Goal: Use online tool/utility: Utilize a website feature to perform a specific function

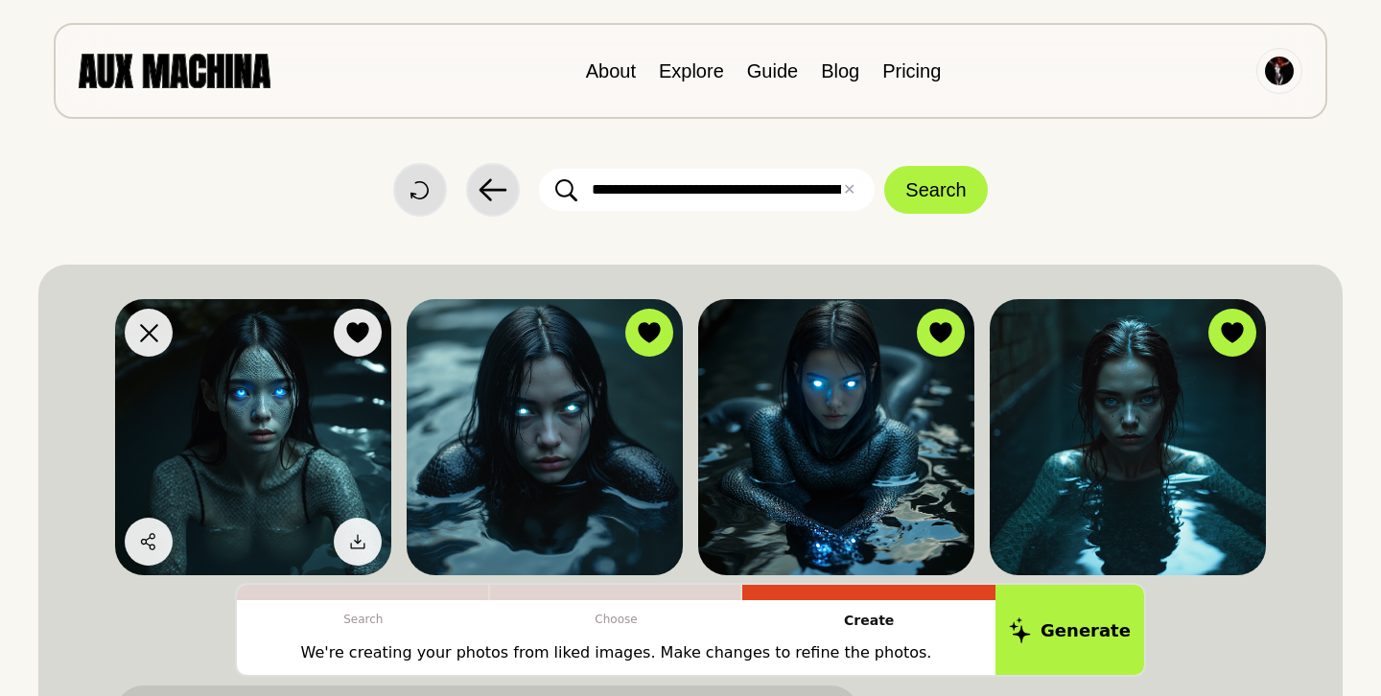
click at [288, 430] on img at bounding box center [253, 437] width 276 height 276
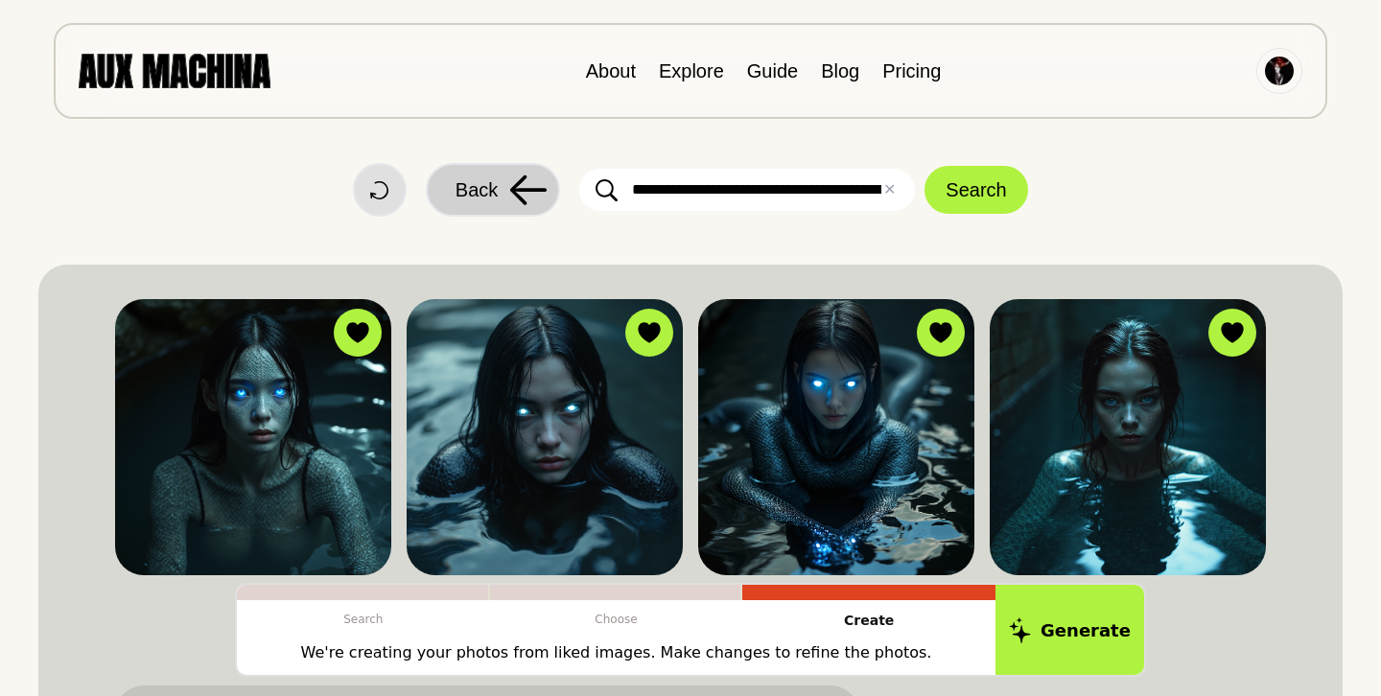
click at [509, 194] on icon at bounding box center [528, 190] width 38 height 31
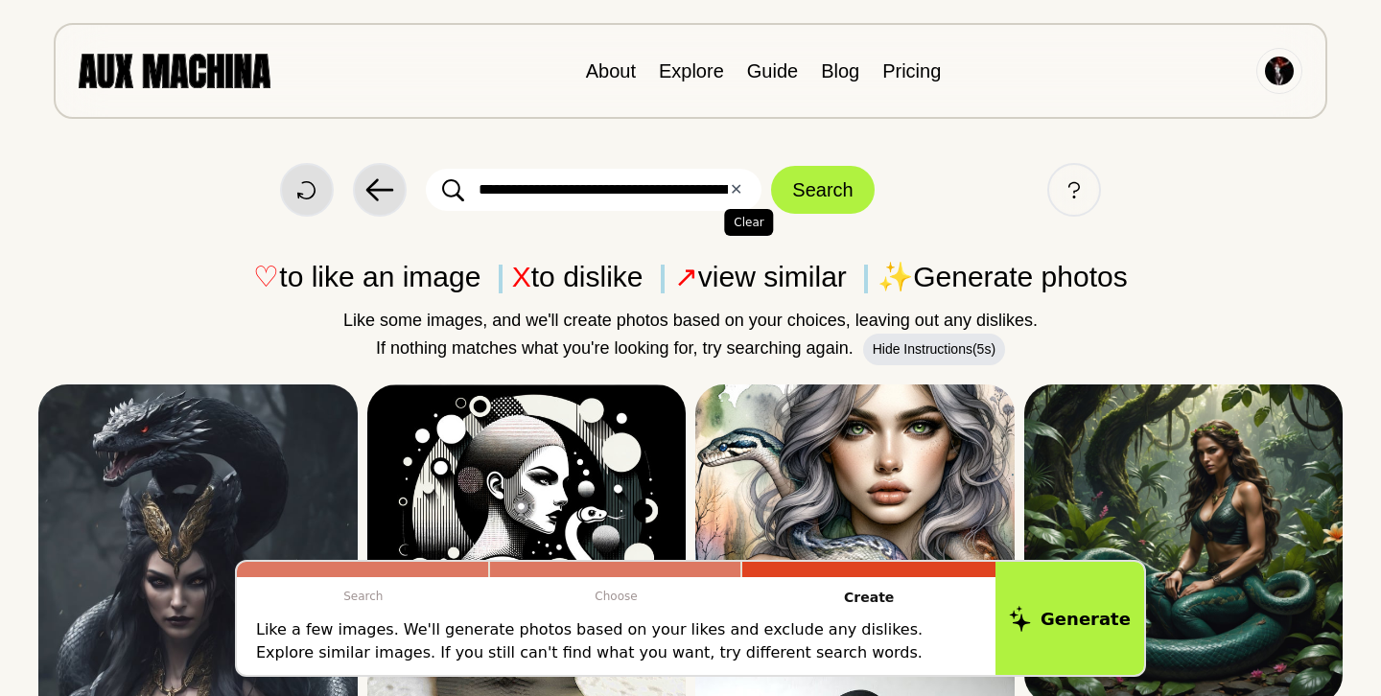
click at [739, 189] on button "✕ Clear" at bounding box center [736, 189] width 12 height 23
paste input "**********"
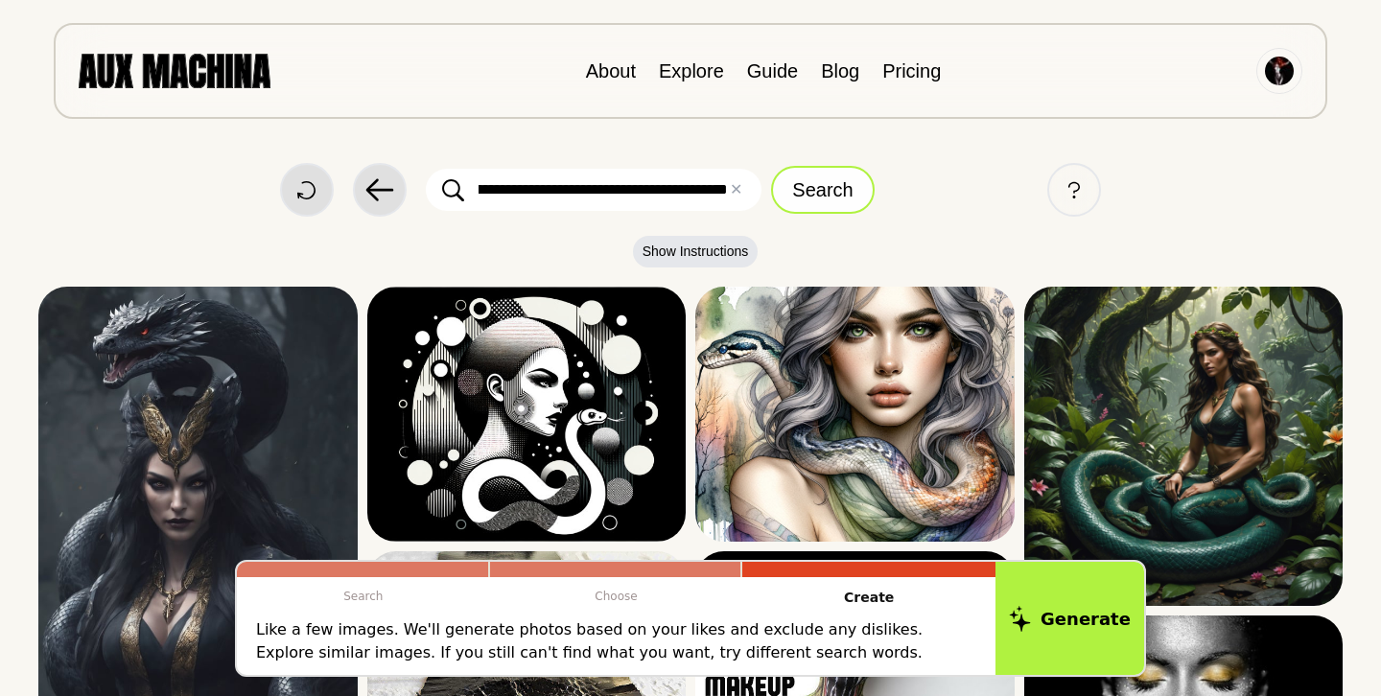
type input "**********"
click at [813, 191] on button "Search" at bounding box center [822, 190] width 103 height 48
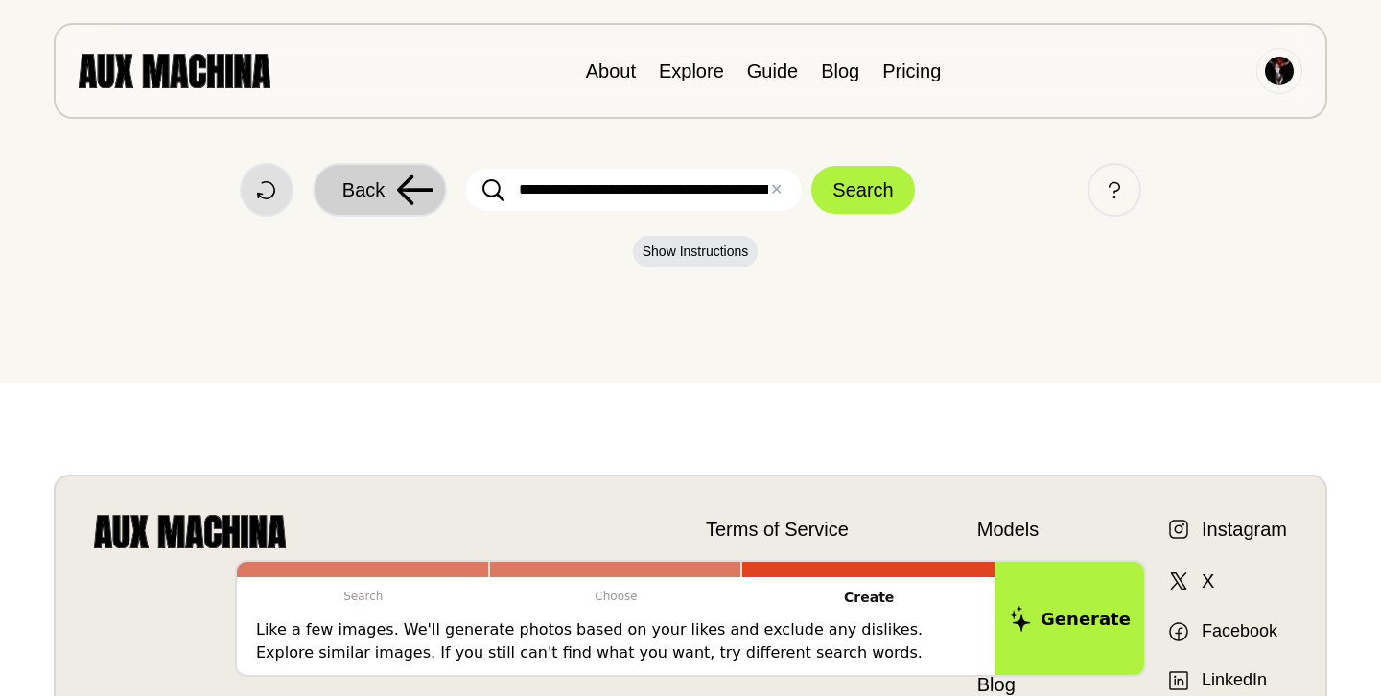
click at [399, 192] on icon at bounding box center [415, 191] width 36 height 30
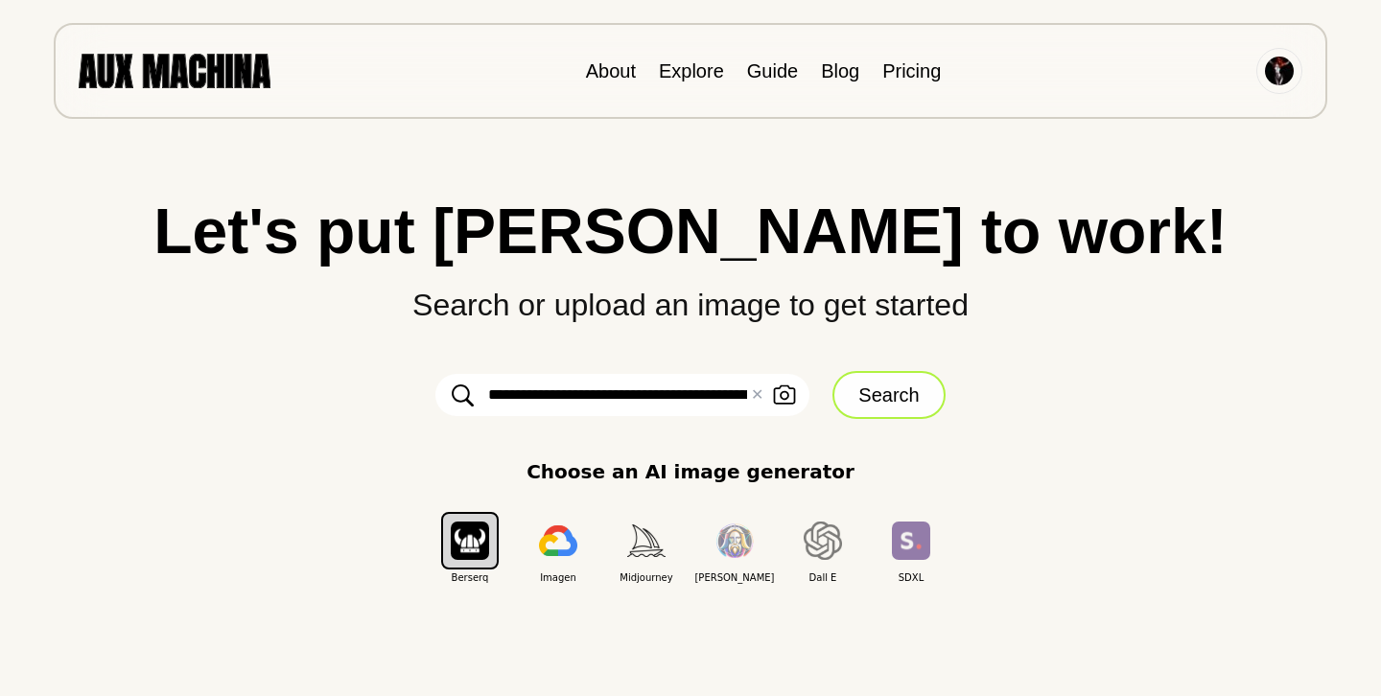
click at [881, 395] on button "Search" at bounding box center [889, 395] width 112 height 48
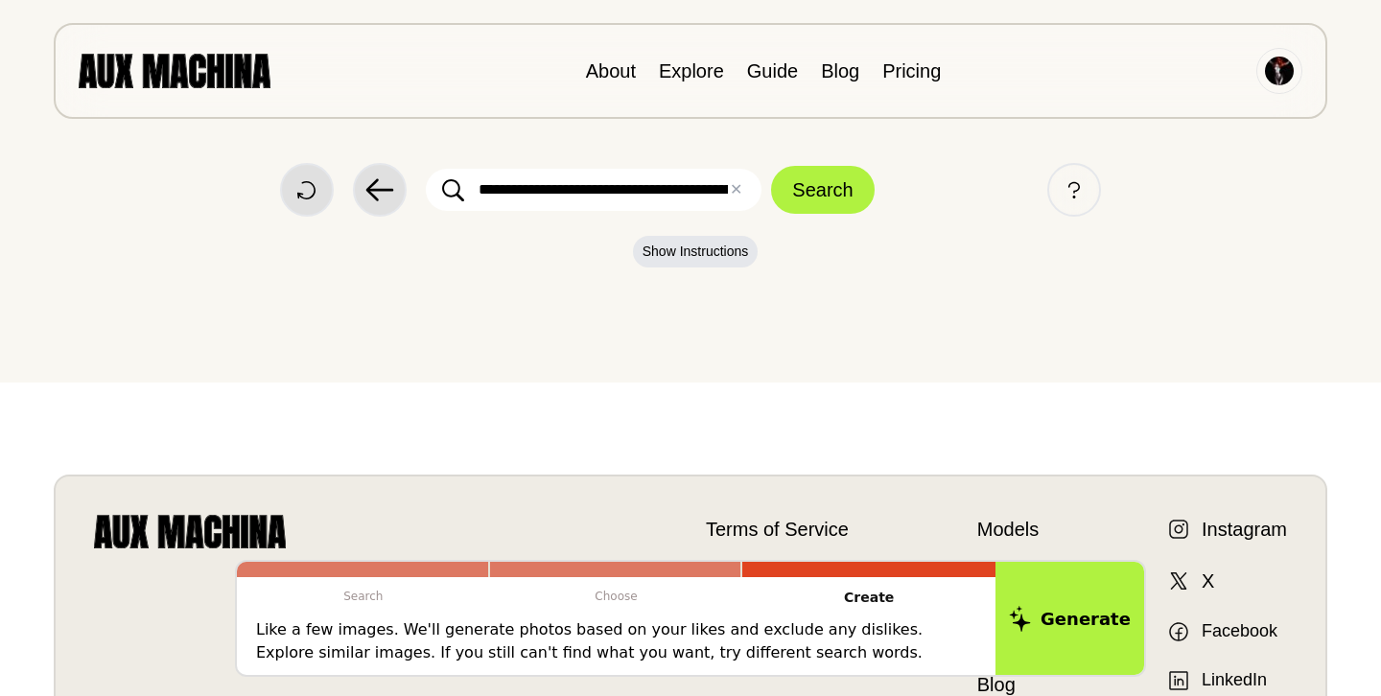
click at [702, 193] on input "**********" at bounding box center [594, 190] width 336 height 42
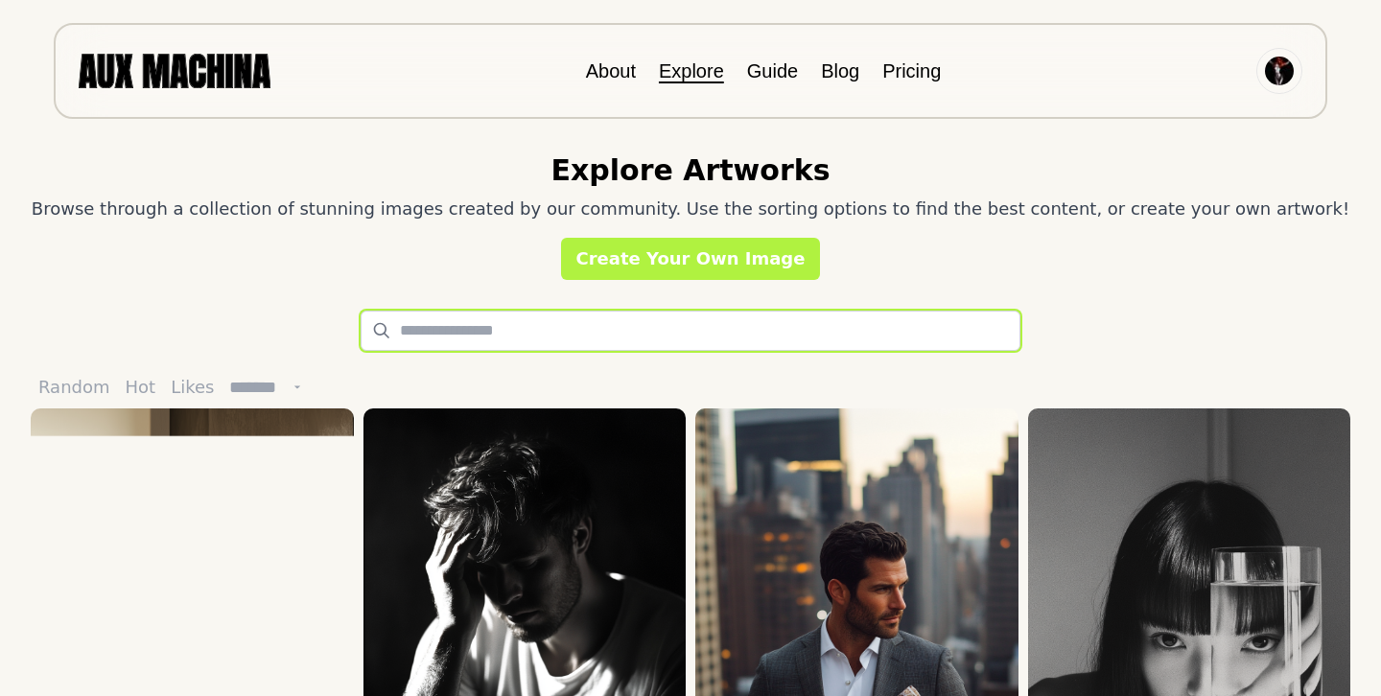
click at [626, 328] on input "text" at bounding box center [691, 331] width 660 height 40
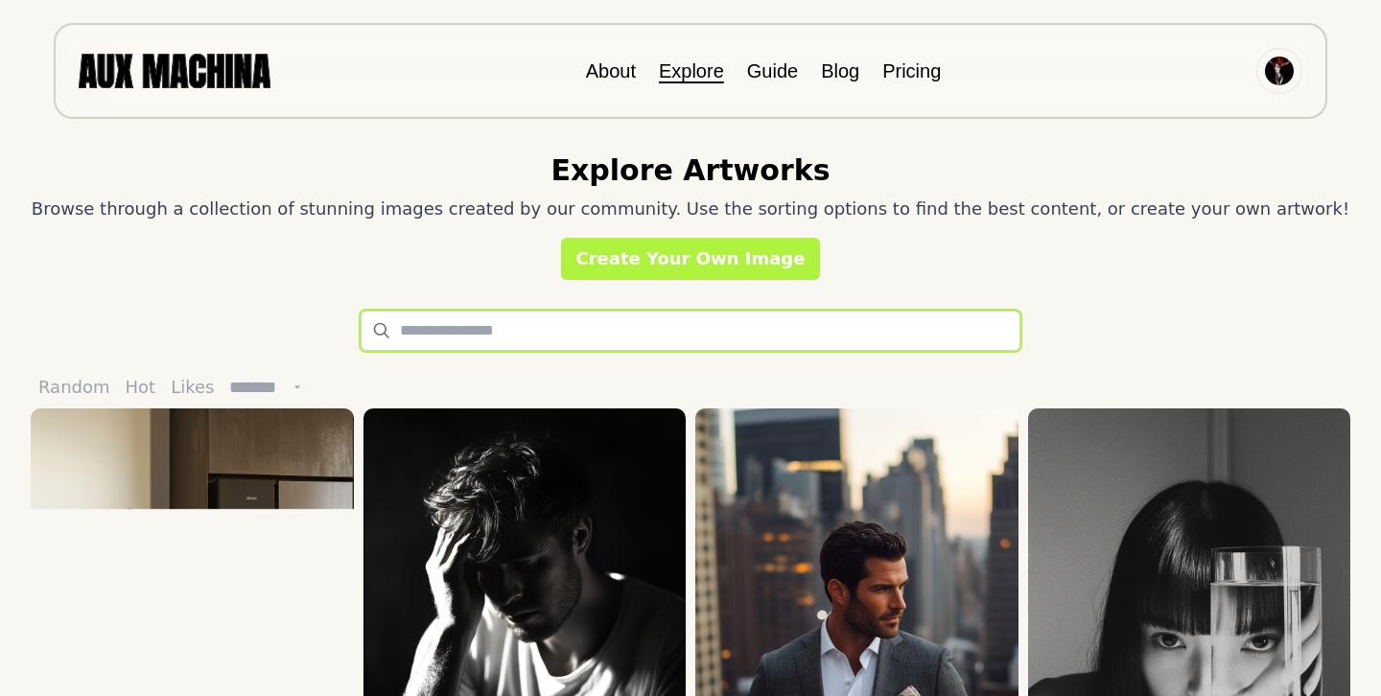
paste input "**********"
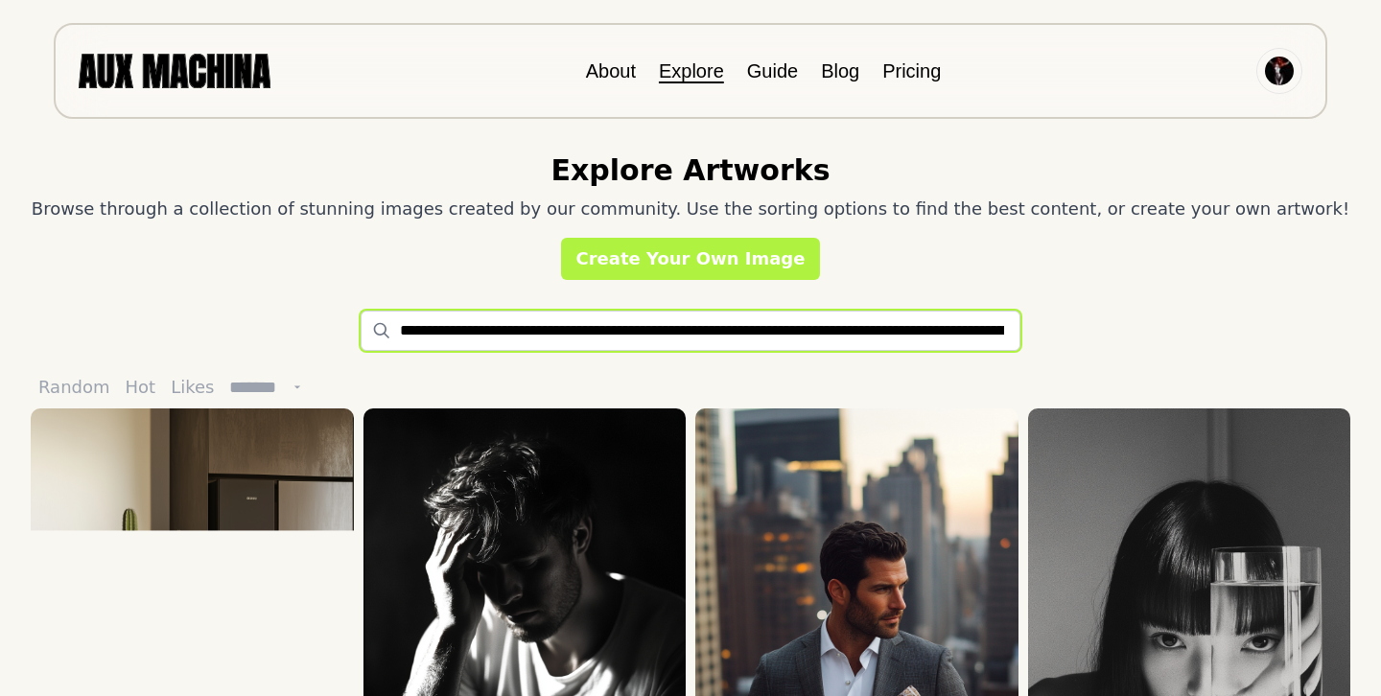
scroll to position [0, 2337]
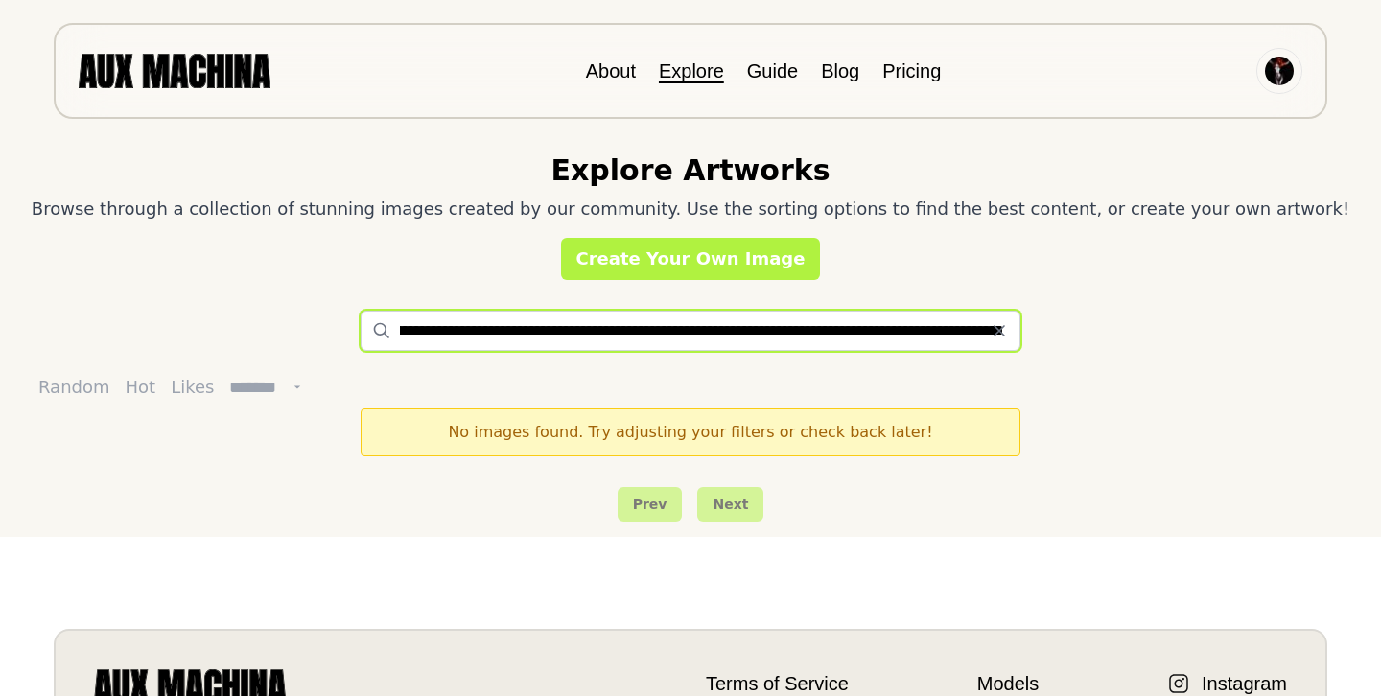
type input "**********"
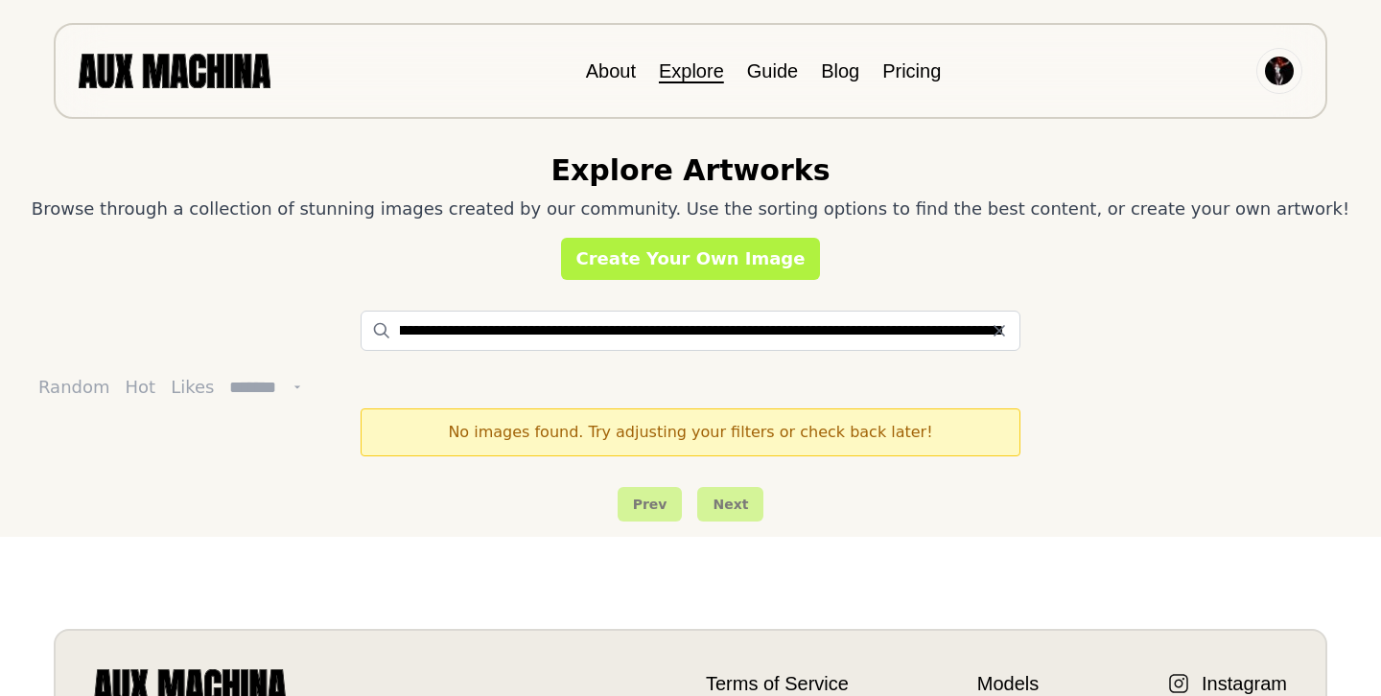
scroll to position [0, 0]
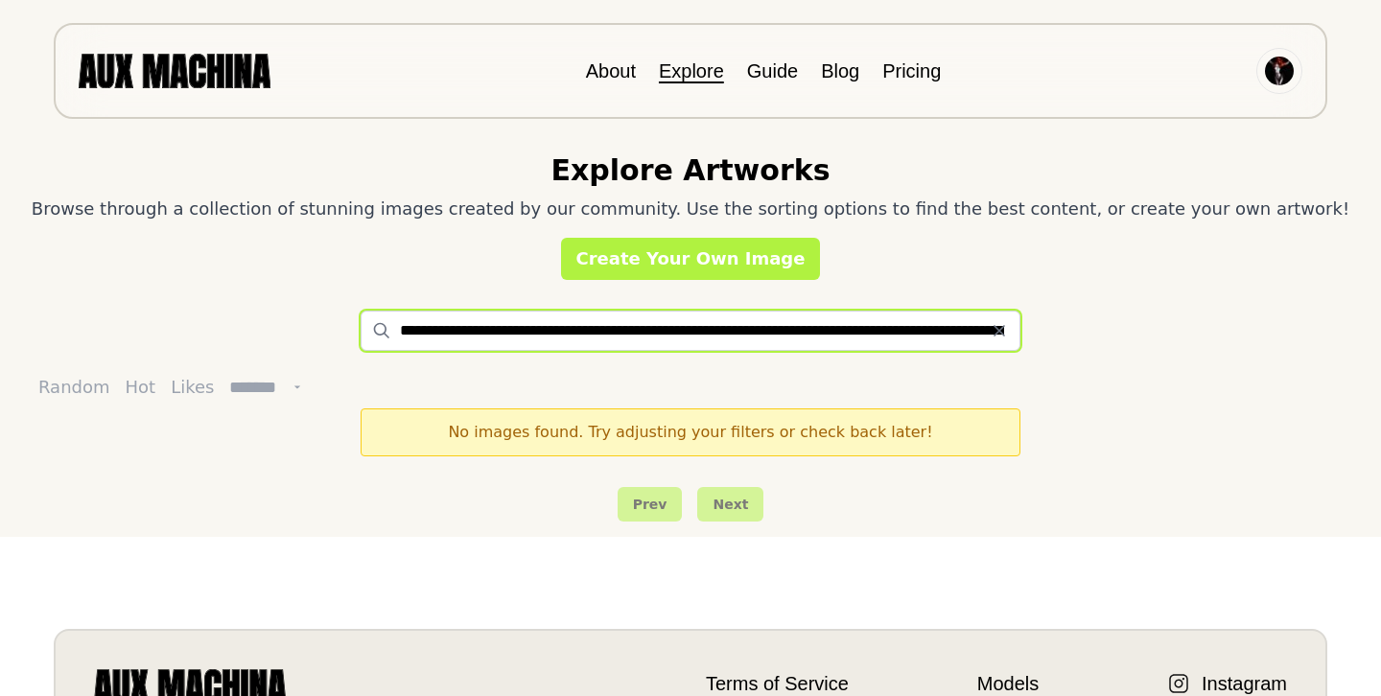
click at [994, 344] on input "**********" at bounding box center [691, 331] width 660 height 40
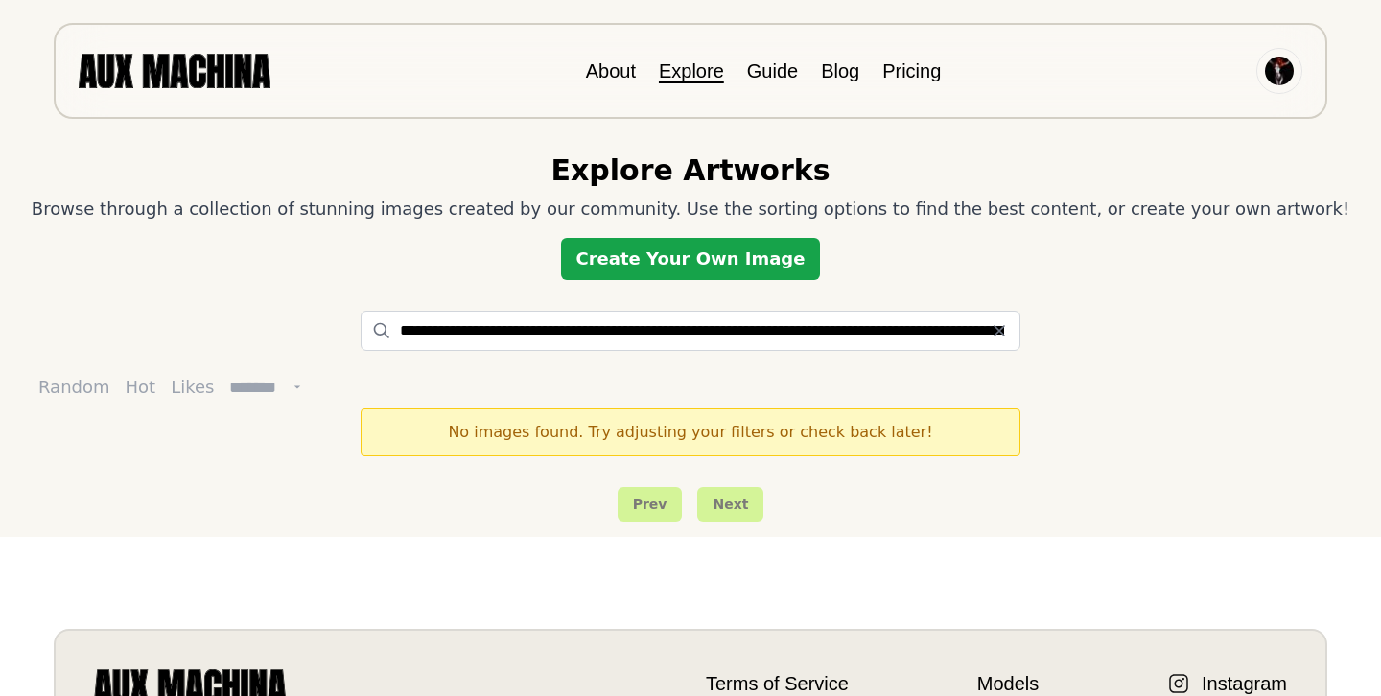
click at [775, 271] on link "Create Your Own Image" at bounding box center [691, 259] width 260 height 42
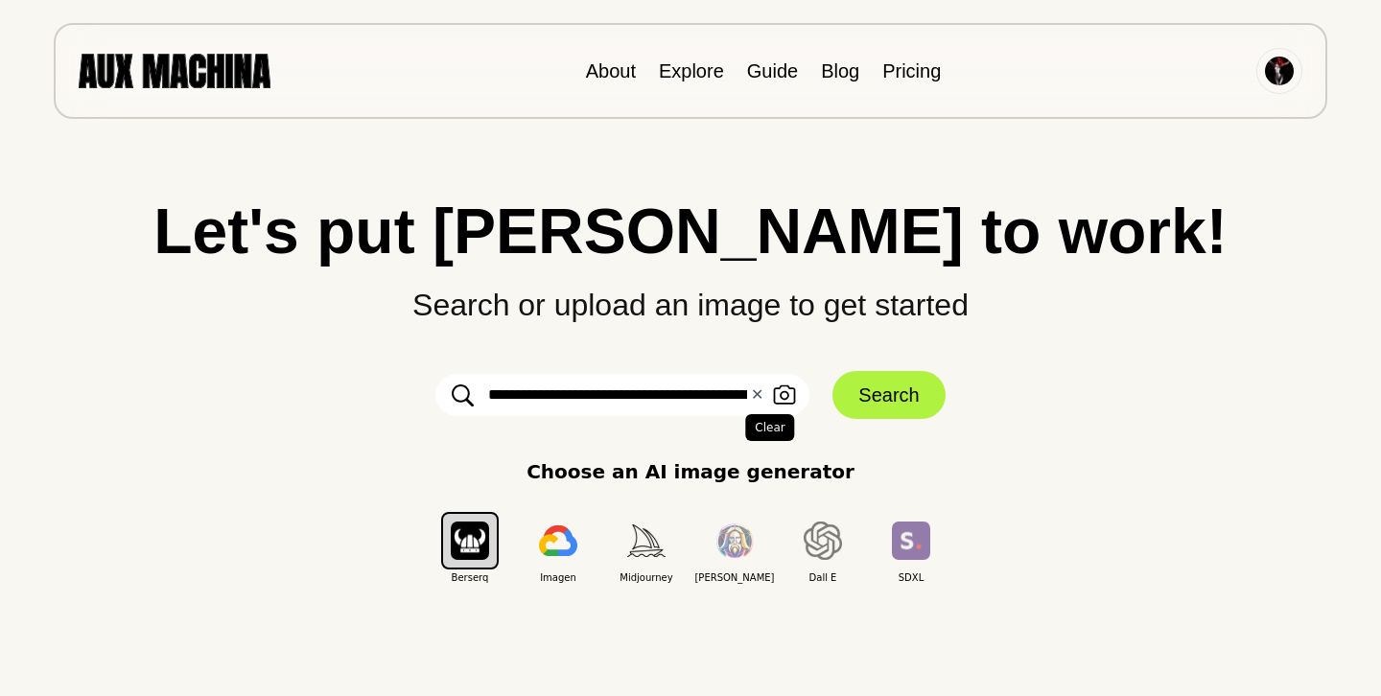
click at [755, 395] on button "✕ Clear" at bounding box center [757, 395] width 12 height 23
paste input "**********"
type input "**********"
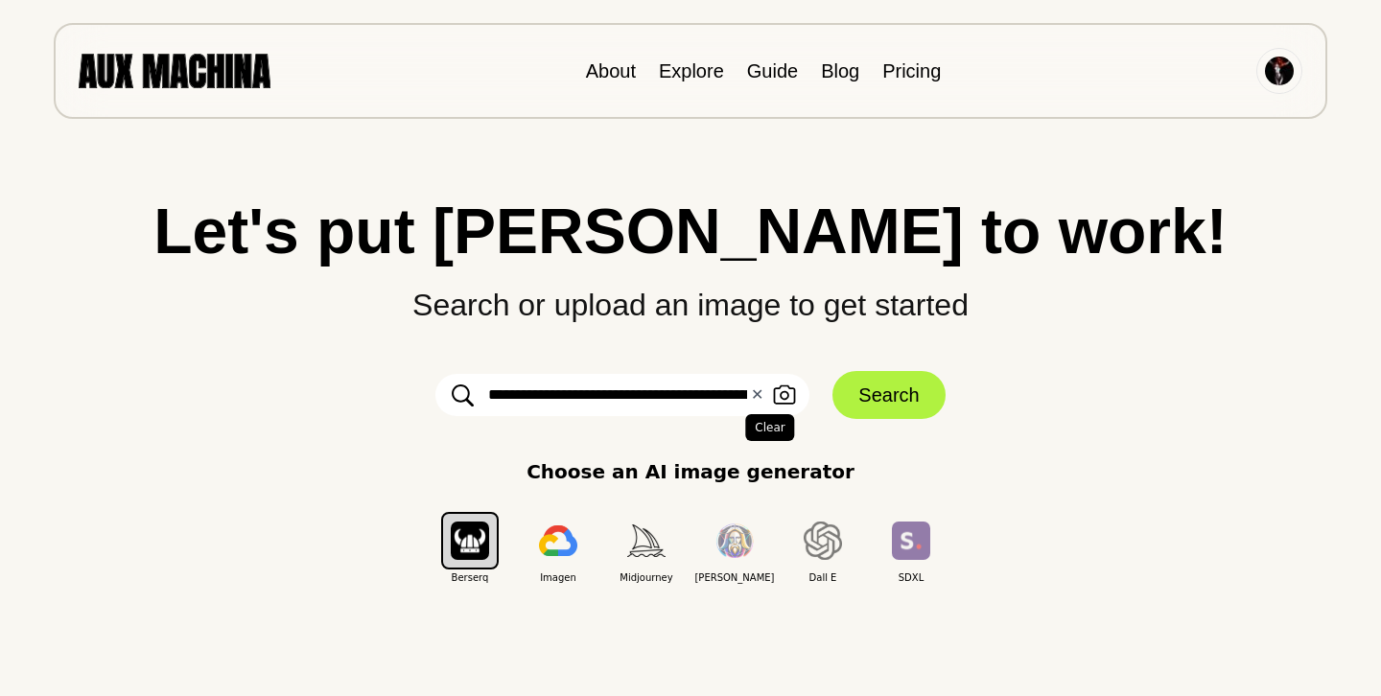
click at [758, 399] on button "✕ Clear" at bounding box center [757, 395] width 12 height 23
paste input "**********"
type input "**********"
drag, startPoint x: 549, startPoint y: 395, endPoint x: 628, endPoint y: 404, distance: 80.1
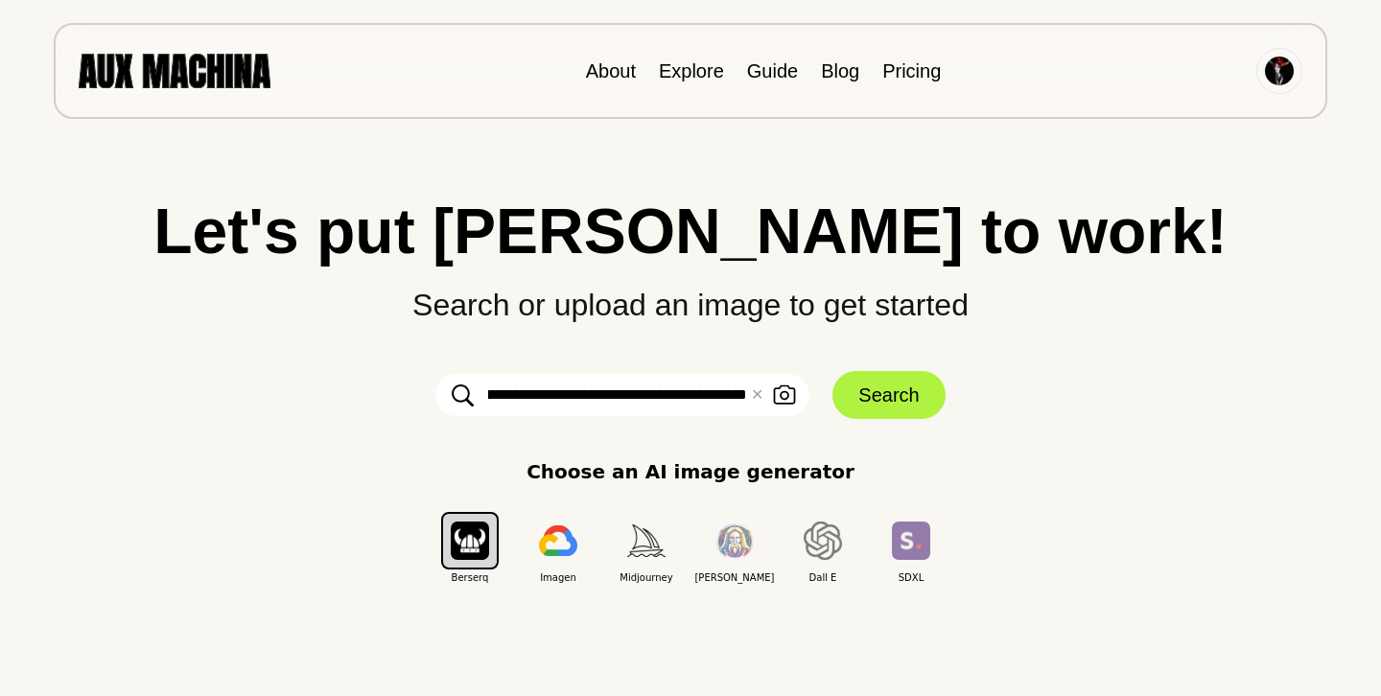
click at [628, 404] on input "**********" at bounding box center [623, 395] width 374 height 42
type input "**********"
click at [870, 394] on button "Search" at bounding box center [889, 395] width 112 height 48
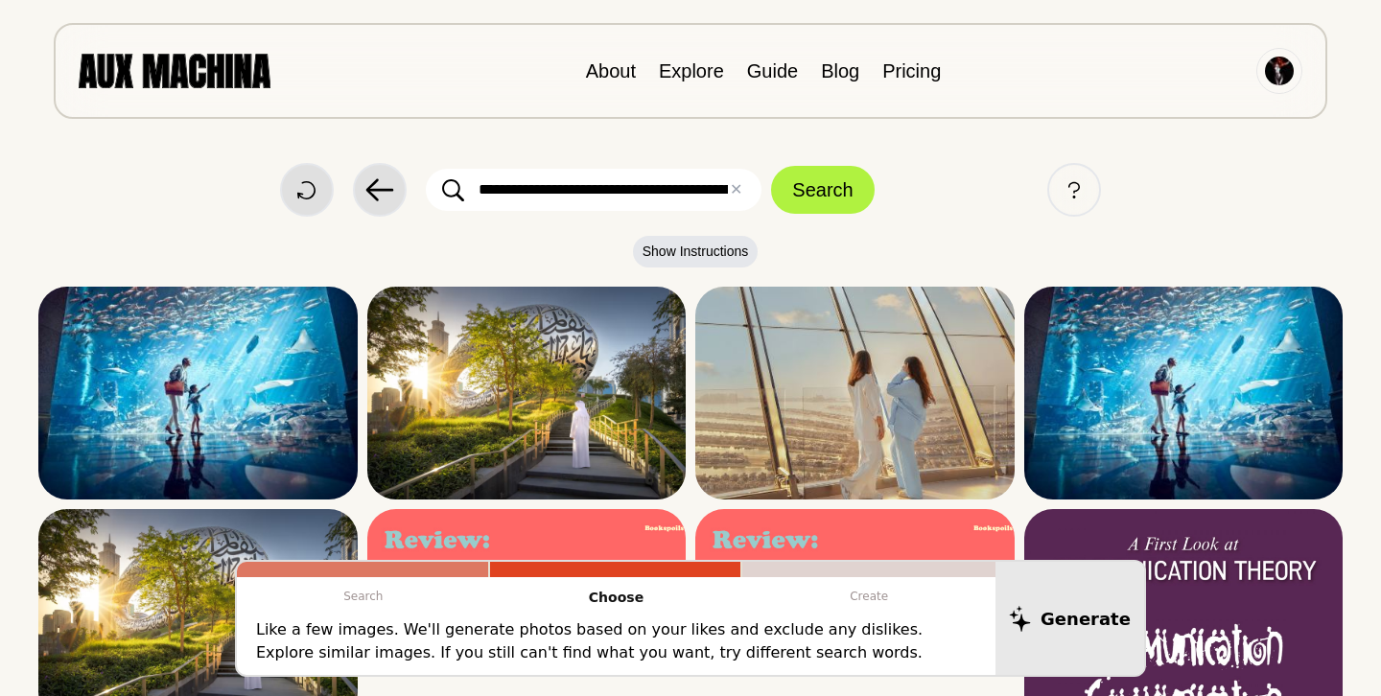
click at [716, 188] on input "**********" at bounding box center [594, 190] width 336 height 42
click at [728, 187] on input "**********" at bounding box center [594, 190] width 336 height 42
click at [636, 190] on input "**********" at bounding box center [594, 190] width 336 height 42
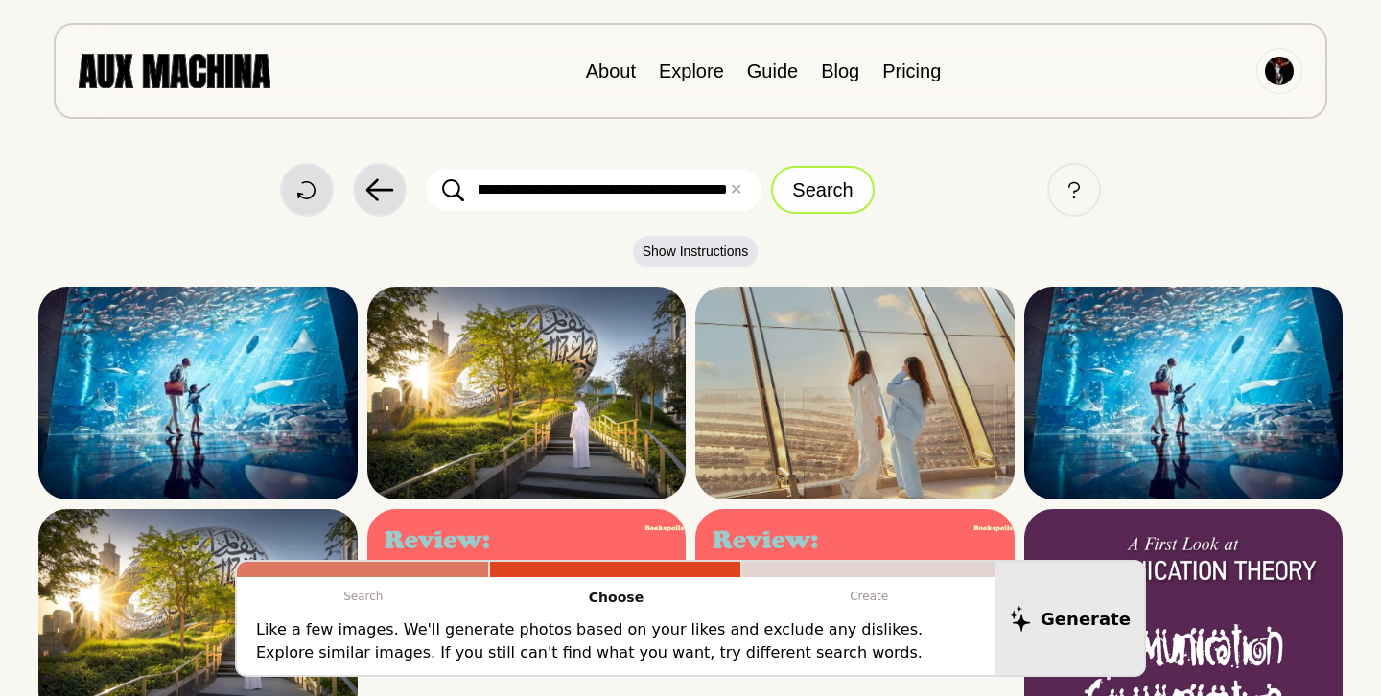
scroll to position [0, 0]
click at [841, 194] on button "Search" at bounding box center [822, 190] width 103 height 48
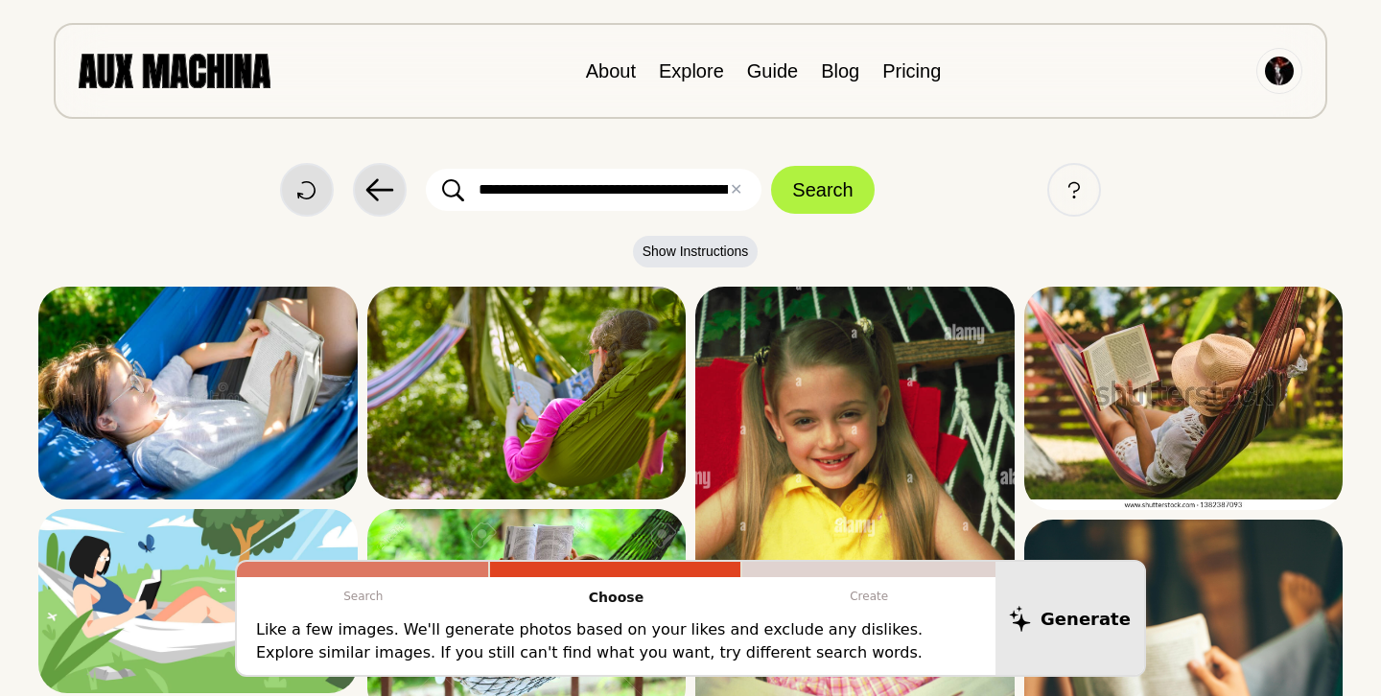
click at [513, 191] on input "**********" at bounding box center [594, 190] width 336 height 42
click at [726, 191] on input "**********" at bounding box center [594, 190] width 336 height 42
click at [708, 185] on input "**********" at bounding box center [594, 190] width 336 height 42
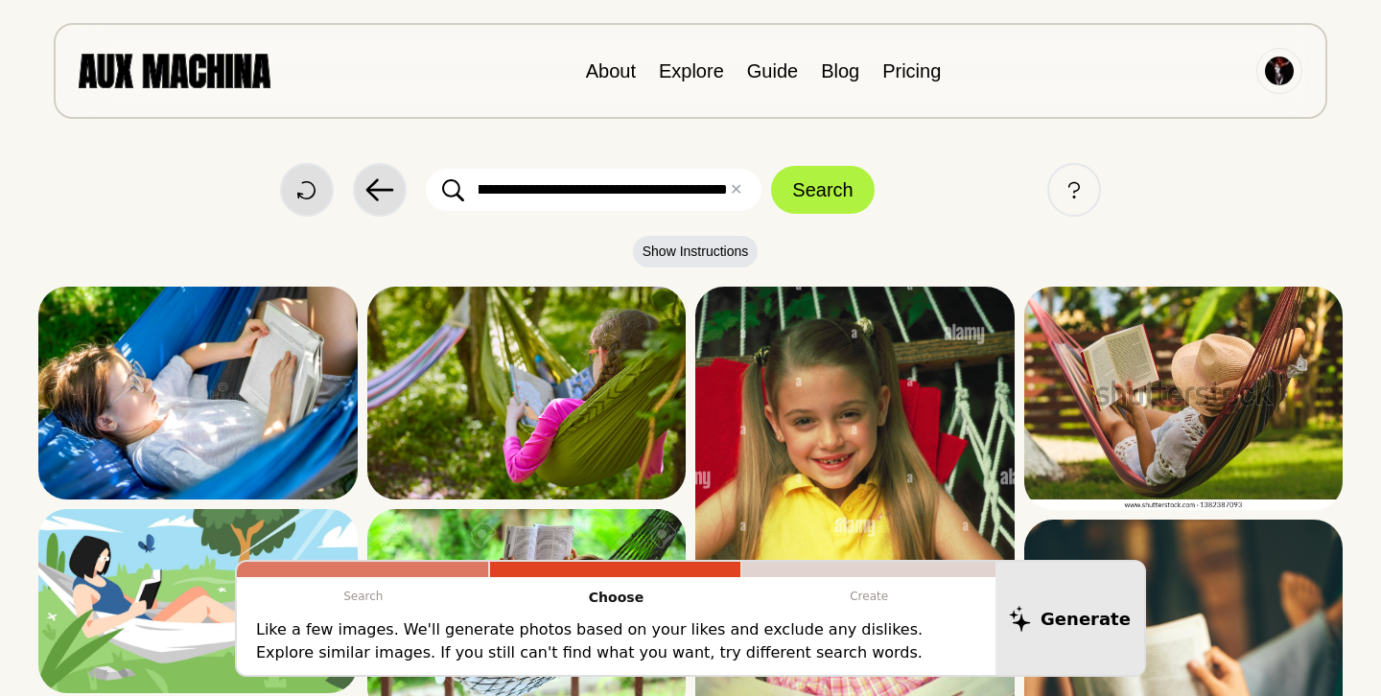
click at [686, 190] on input "**********" at bounding box center [594, 190] width 336 height 42
click at [730, 190] on input "**********" at bounding box center [594, 190] width 336 height 42
type input "**********"
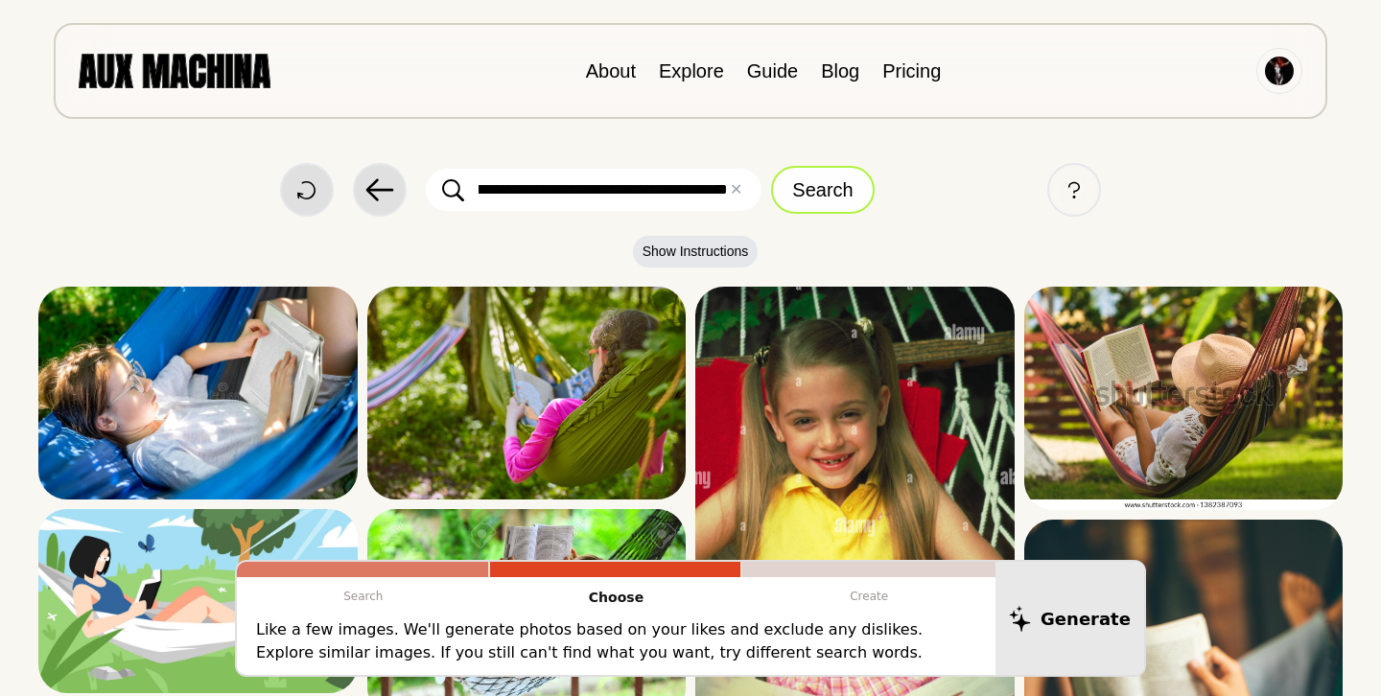
scroll to position [0, 0]
click at [803, 193] on button "Search" at bounding box center [822, 190] width 103 height 48
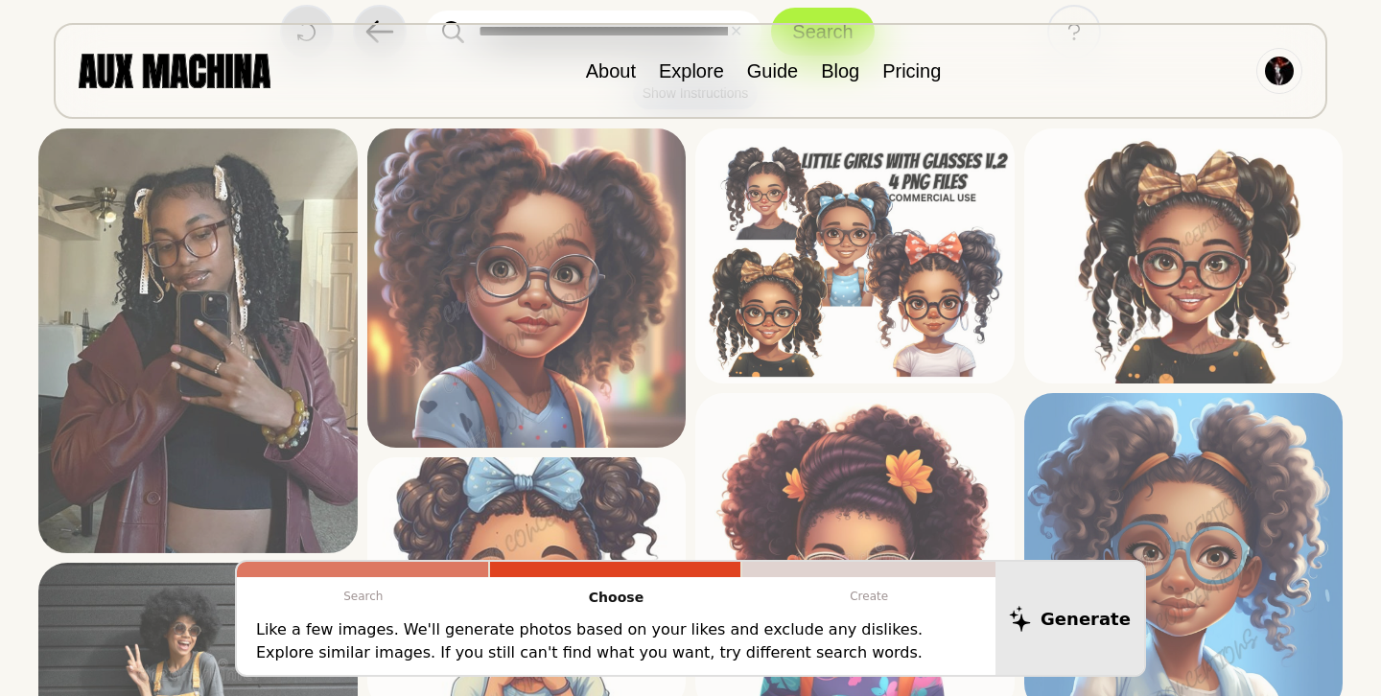
scroll to position [155, 0]
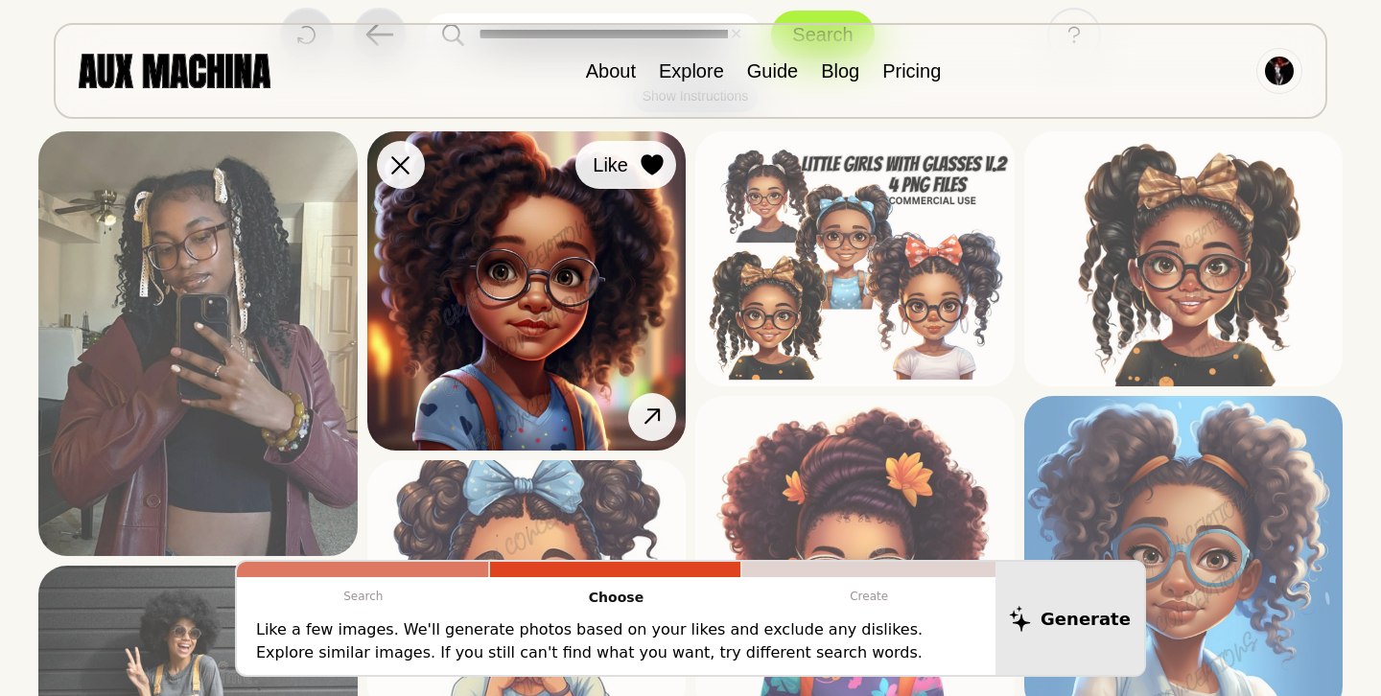
click at [656, 166] on icon at bounding box center [652, 164] width 22 height 21
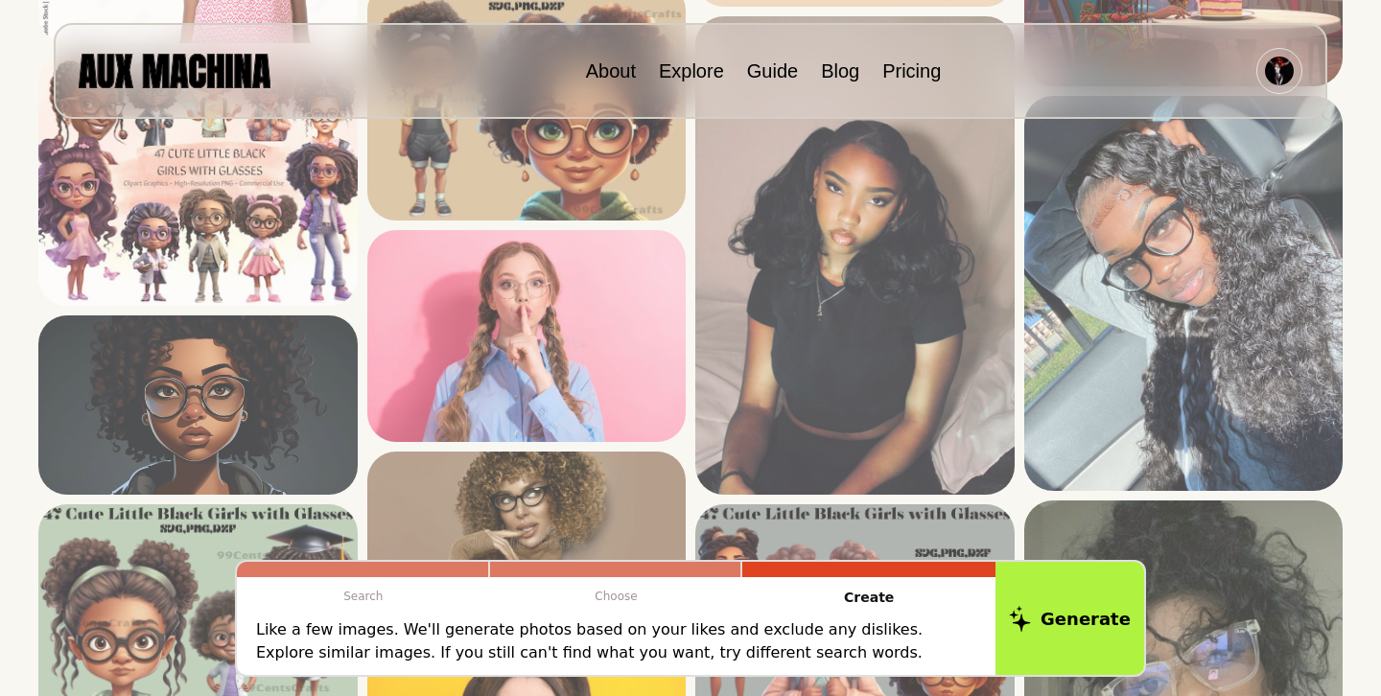
scroll to position [1108, 0]
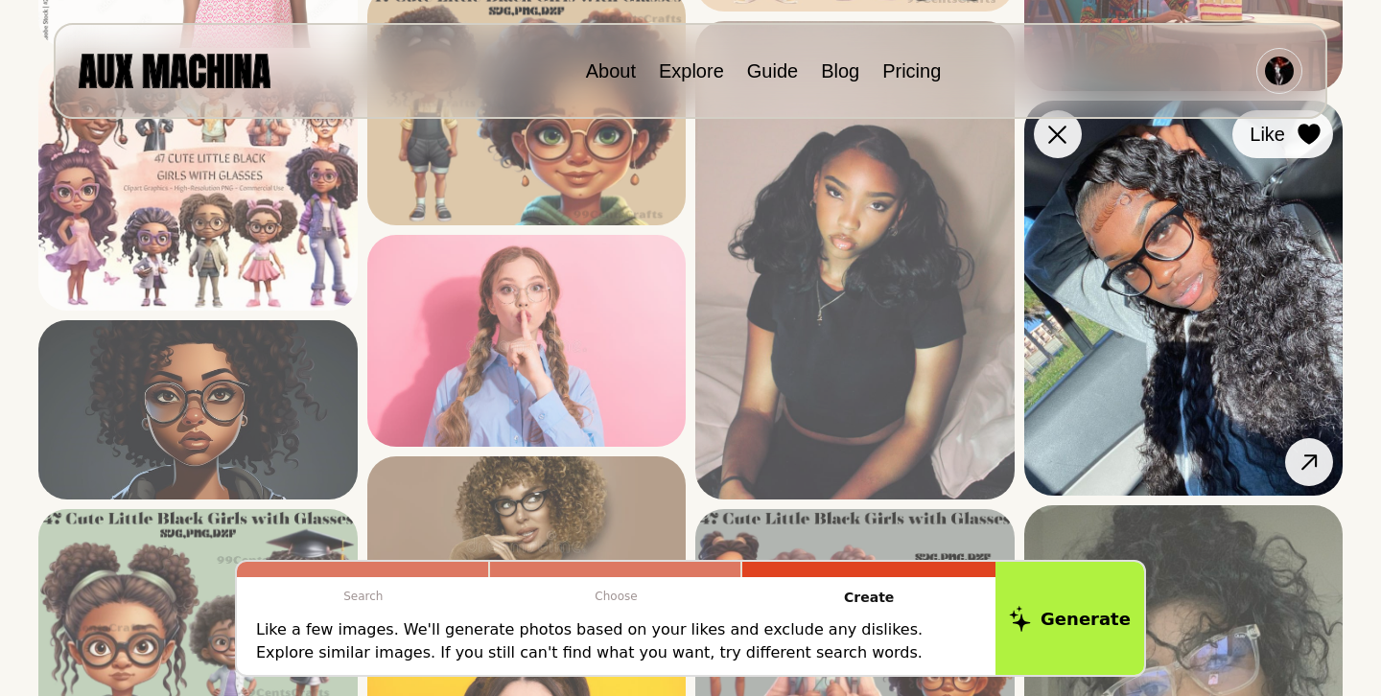
click at [1310, 135] on icon at bounding box center [1309, 134] width 22 height 21
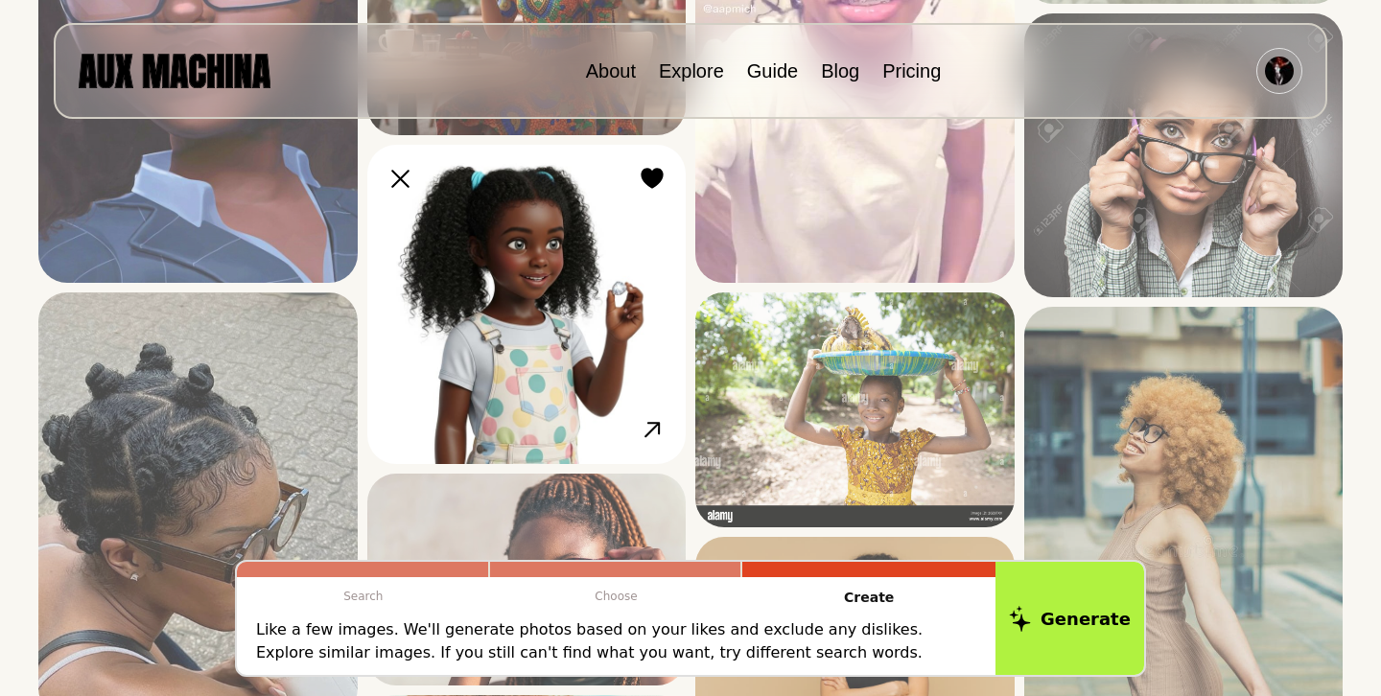
scroll to position [2143, 0]
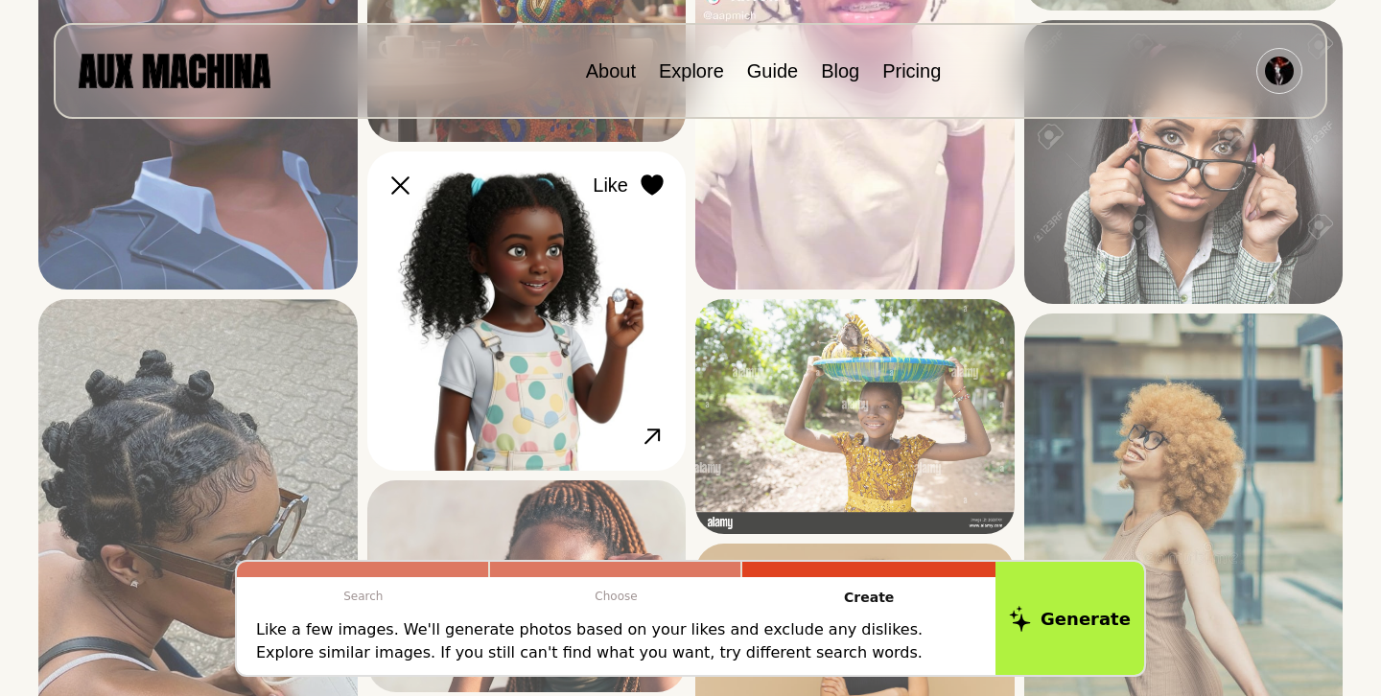
click at [652, 183] on icon at bounding box center [652, 186] width 22 height 21
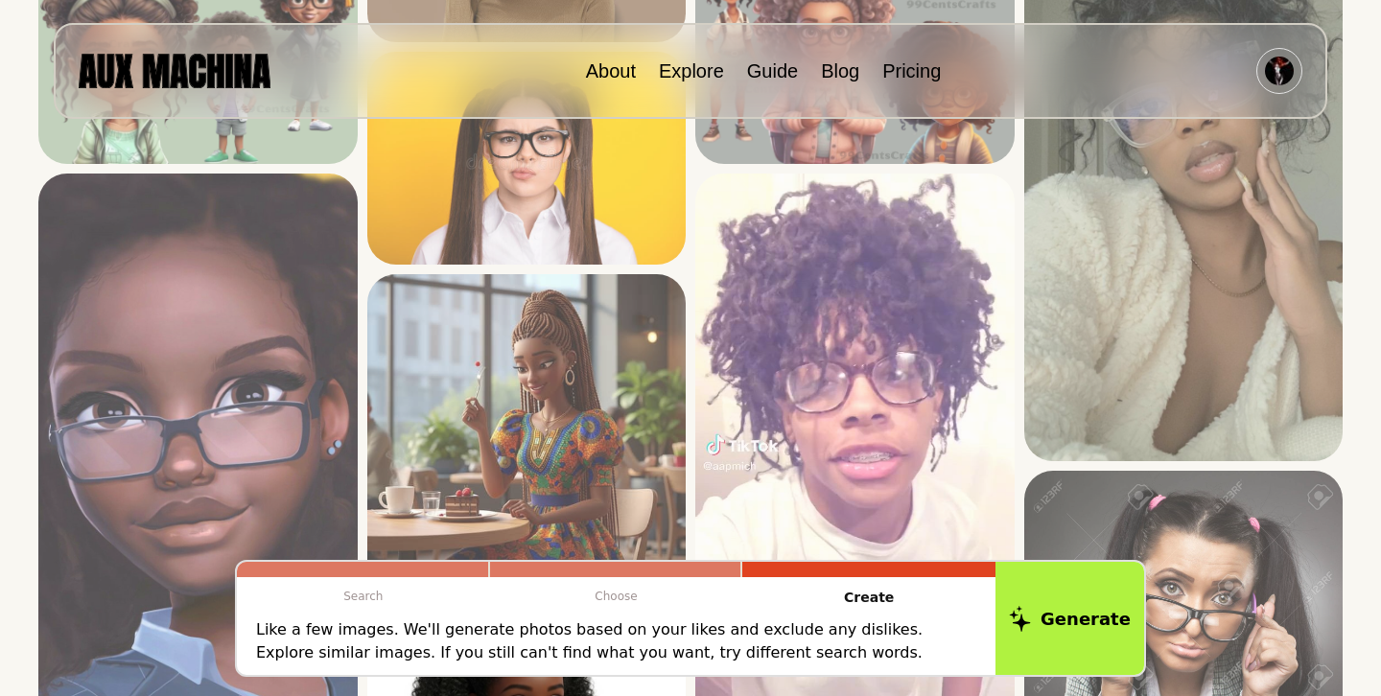
scroll to position [1690, 0]
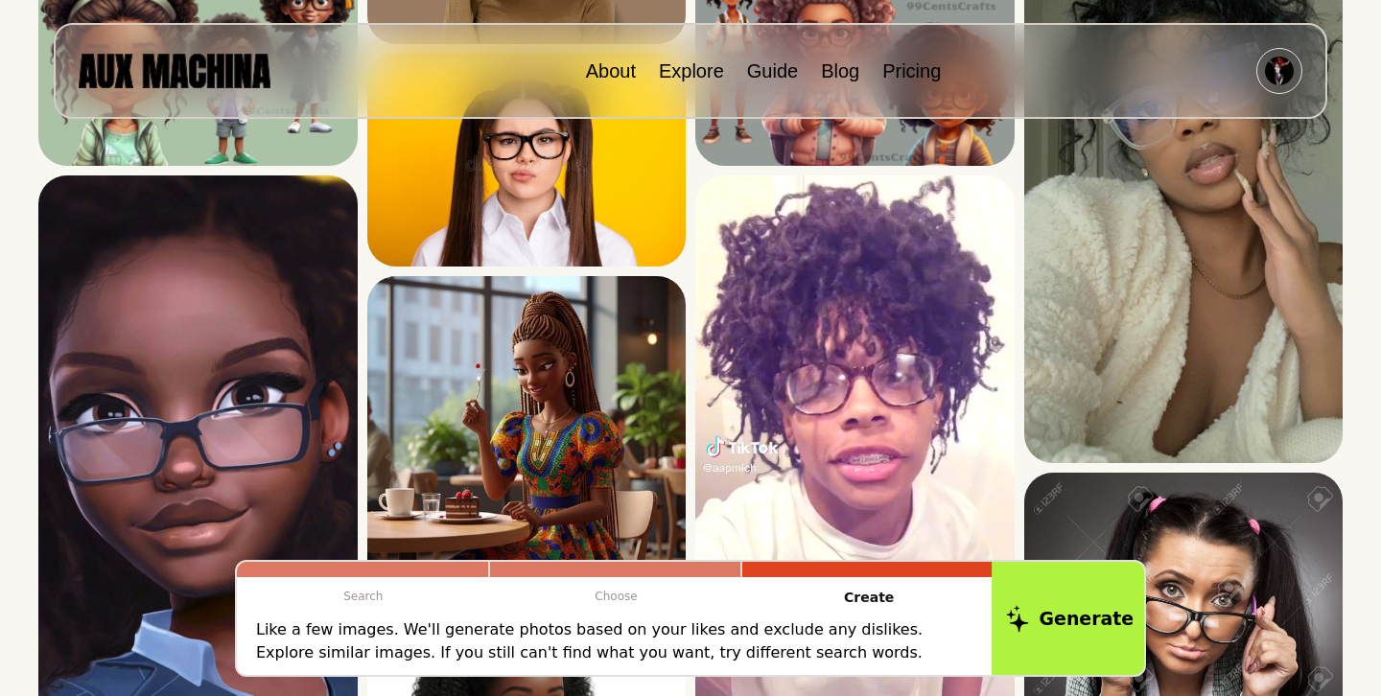
click at [1073, 615] on button "Generate" at bounding box center [1070, 618] width 156 height 119
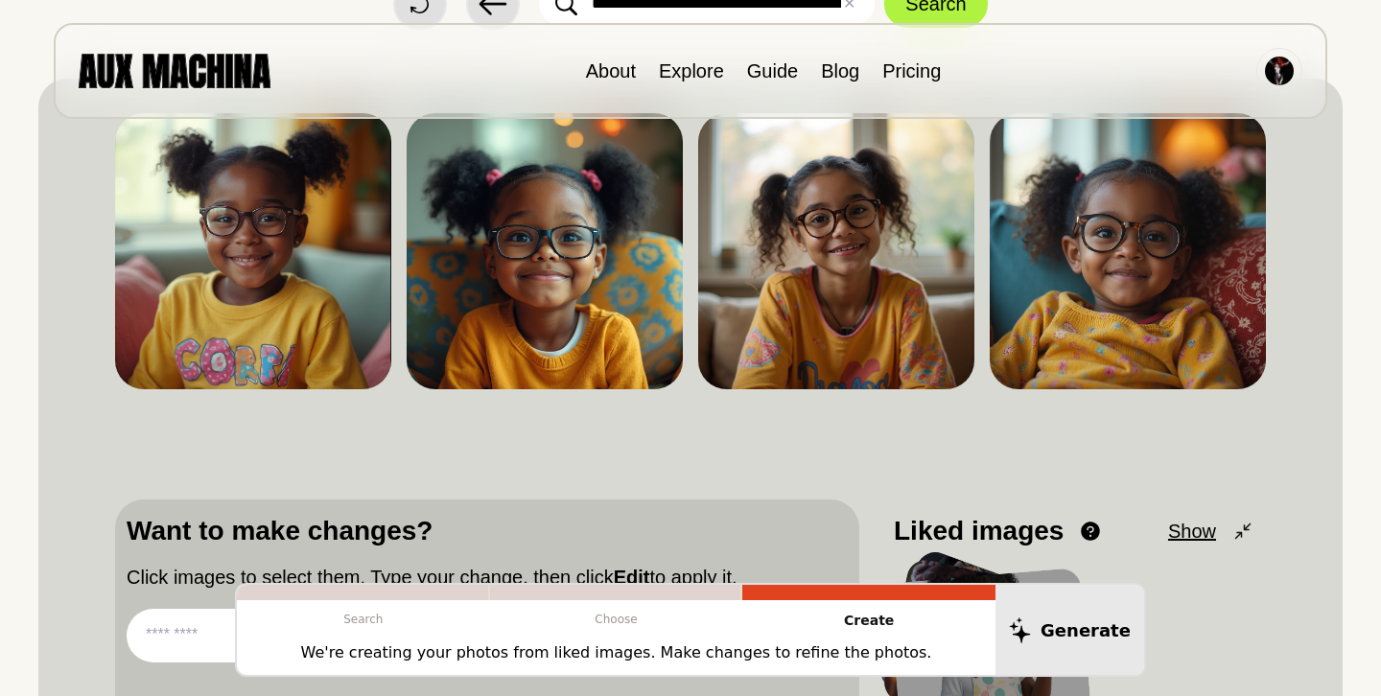
scroll to position [190, 0]
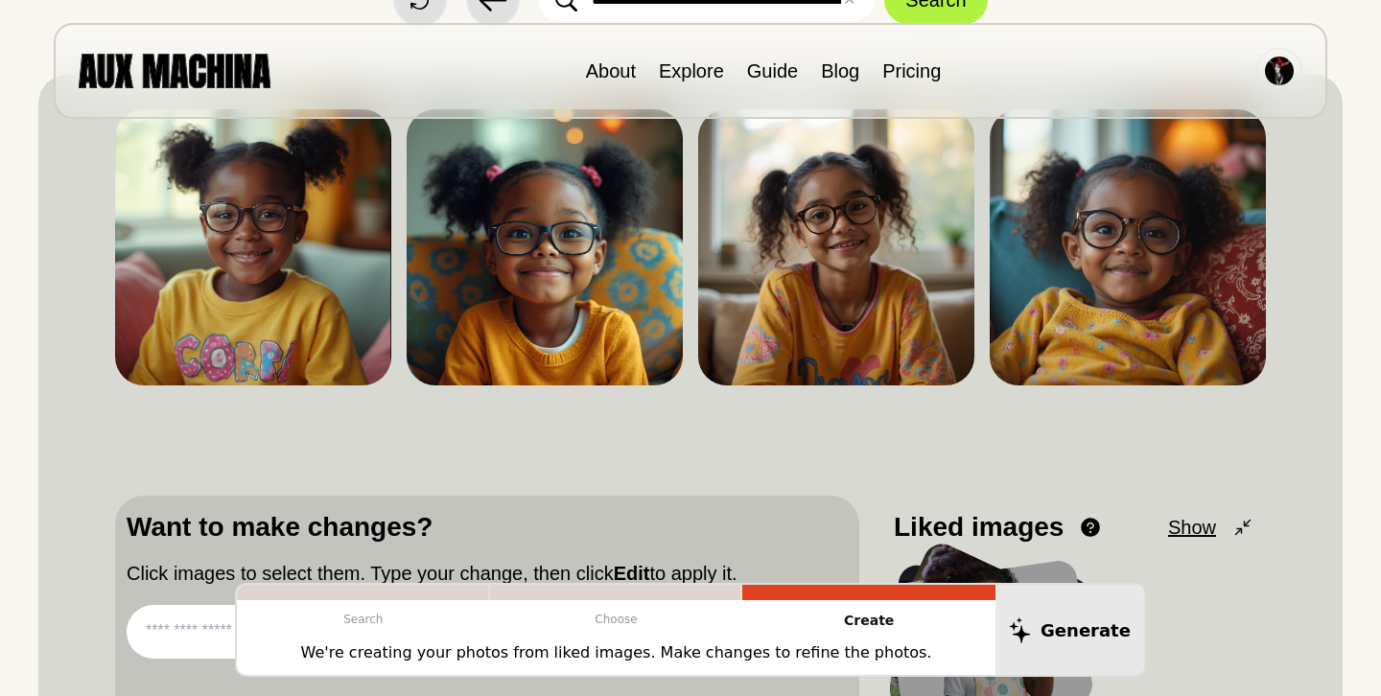
click at [1286, 93] on div at bounding box center [1280, 71] width 46 height 46
click at [1282, 81] on img at bounding box center [1279, 71] width 29 height 29
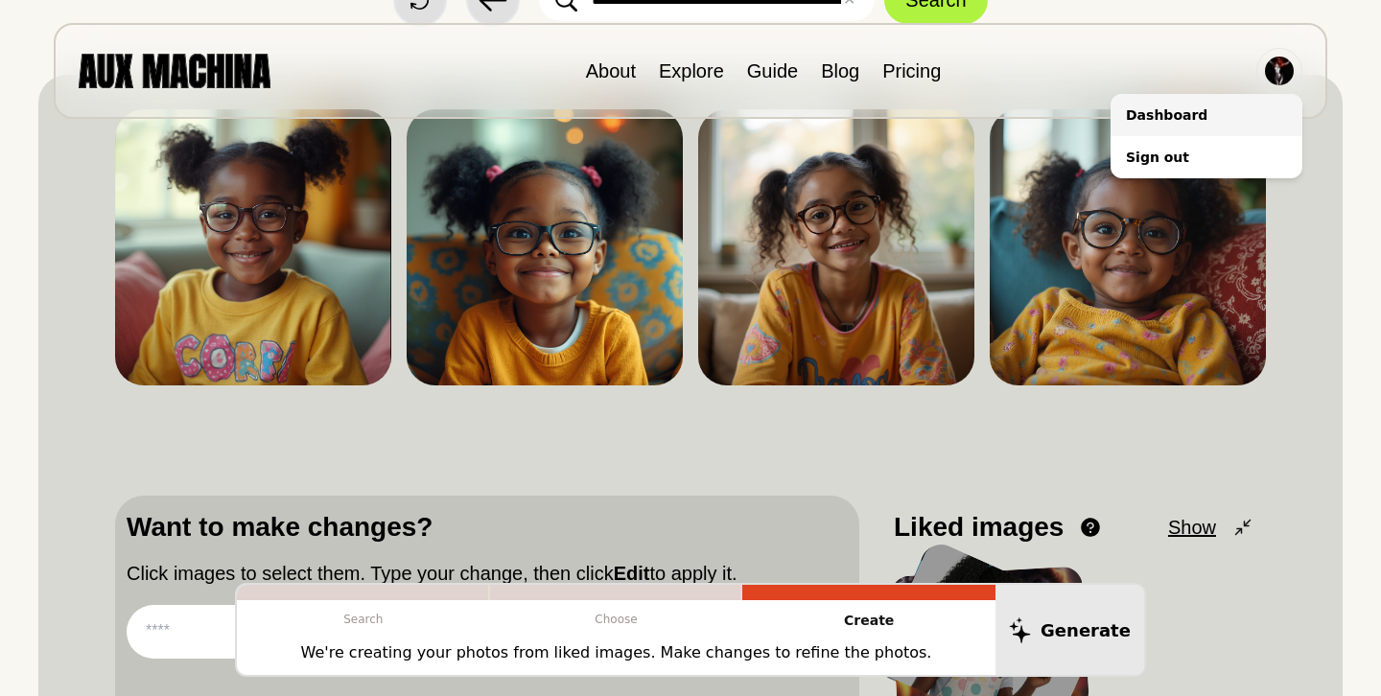
click at [1198, 114] on li "Dashboard" at bounding box center [1207, 115] width 192 height 42
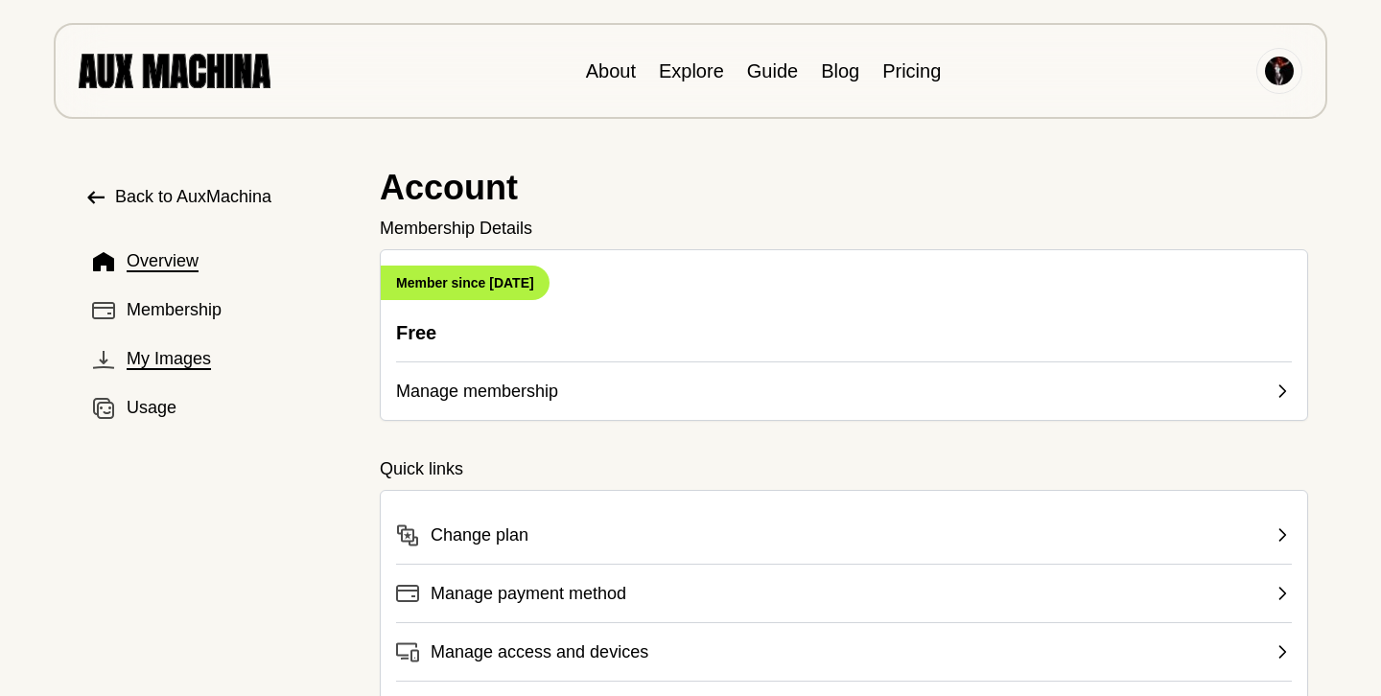
click at [199, 360] on span "My Images" at bounding box center [169, 359] width 84 height 26
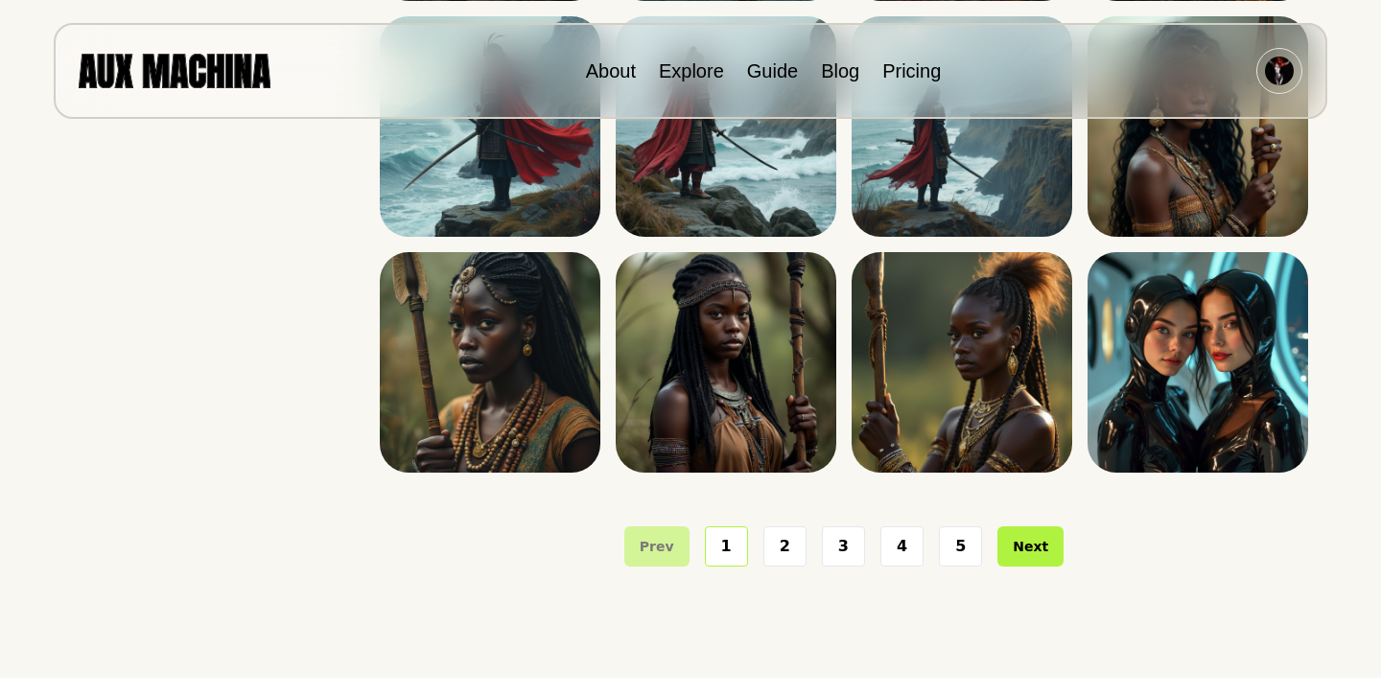
scroll to position [456, 0]
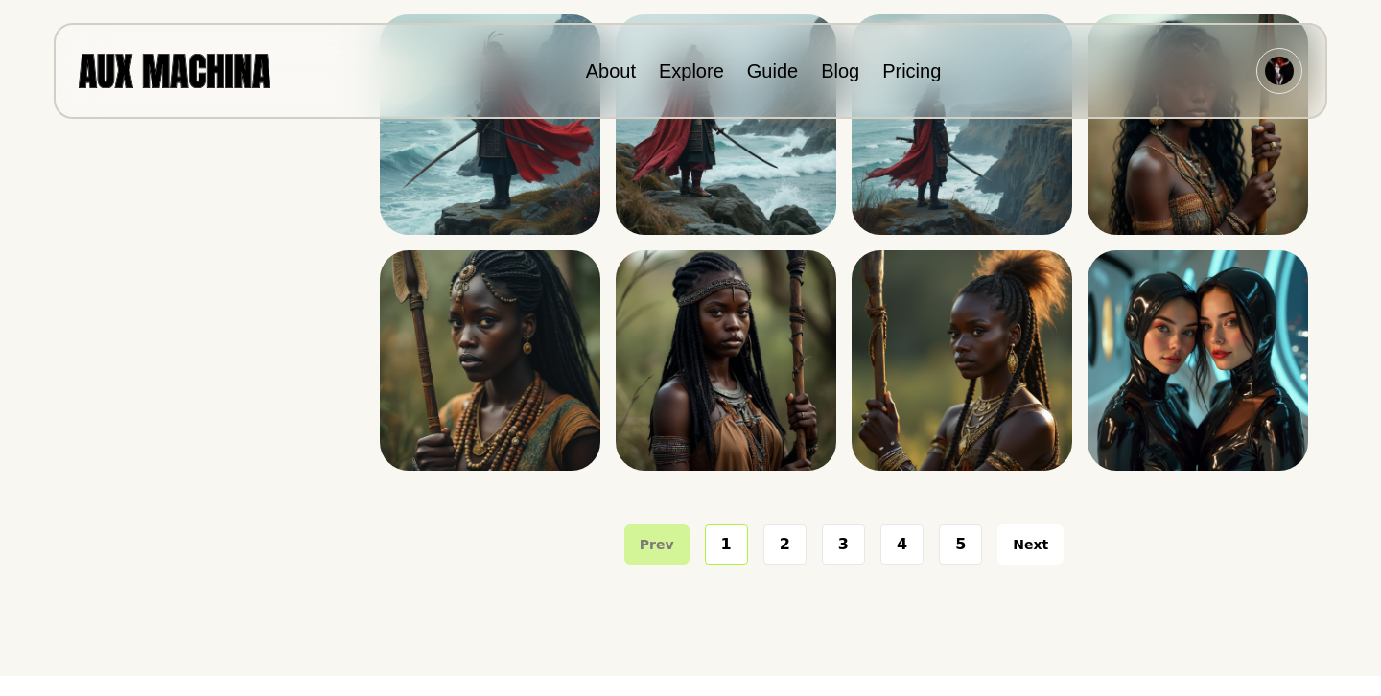
click at [1023, 541] on button "Next" at bounding box center [1031, 545] width 66 height 40
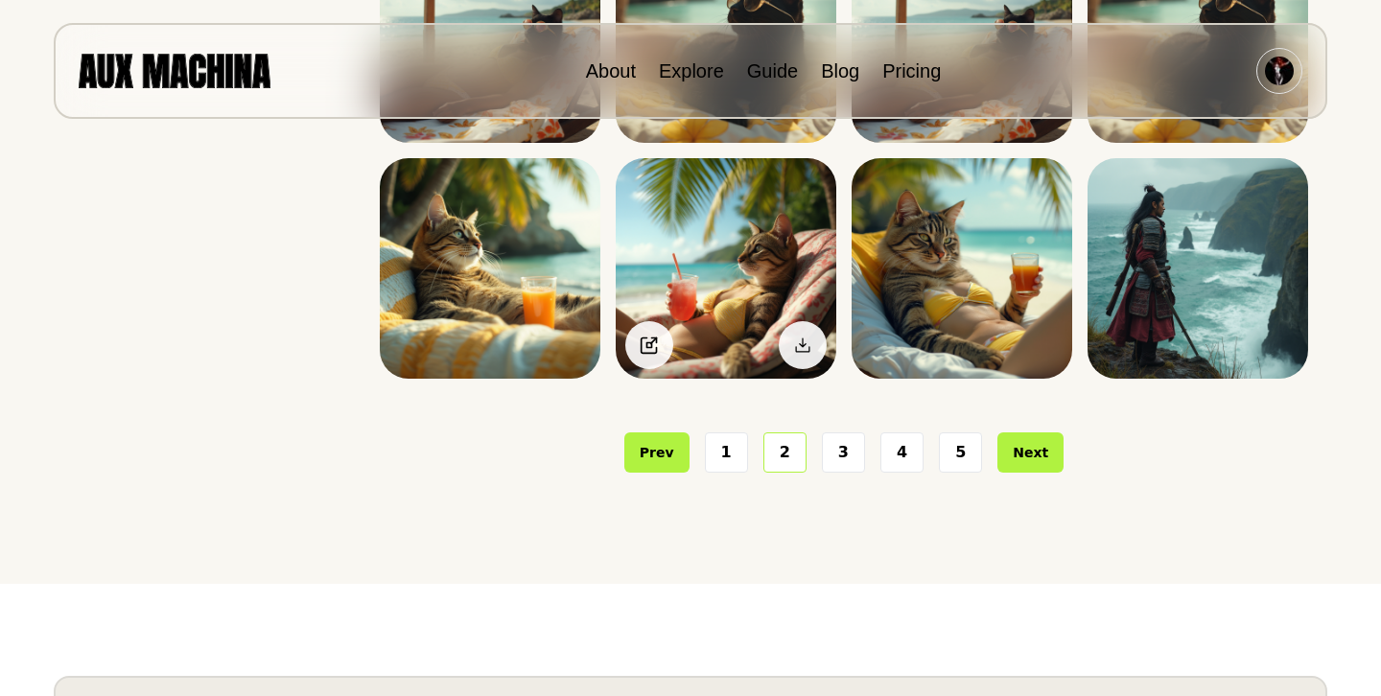
scroll to position [554, 0]
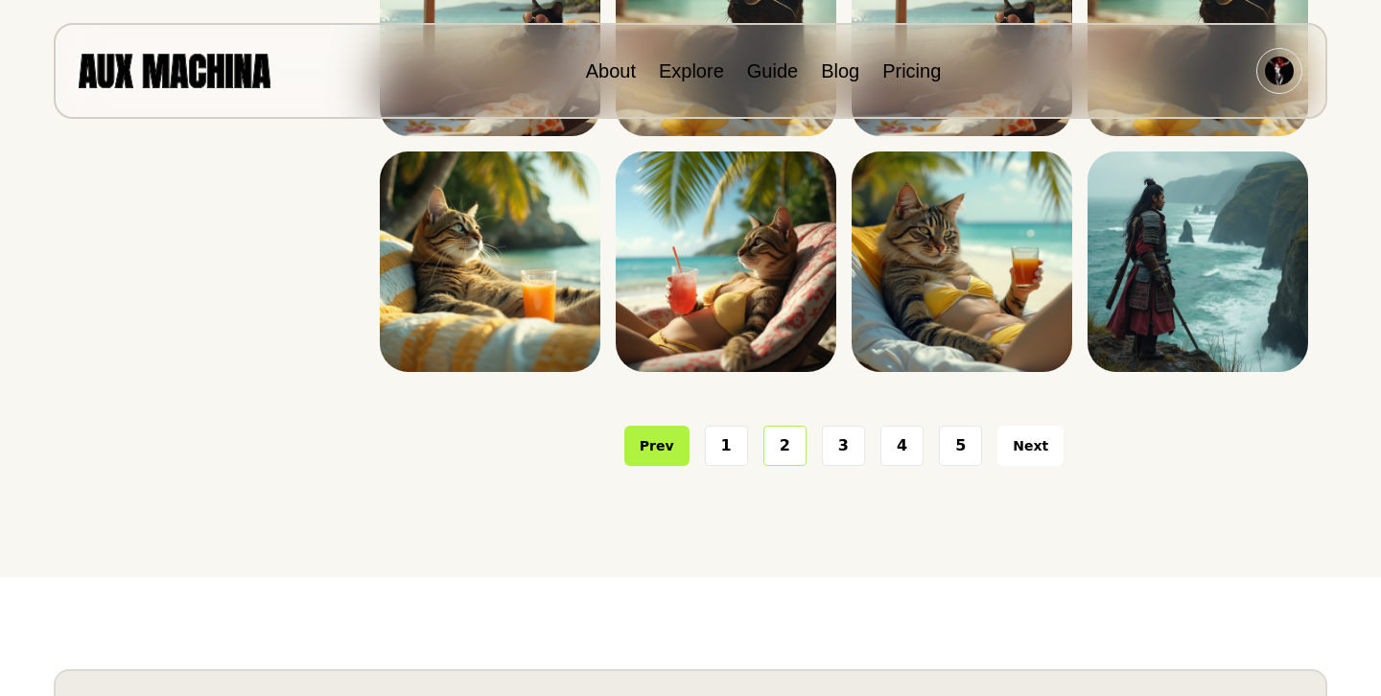
click at [1024, 451] on button "Next" at bounding box center [1031, 446] width 66 height 40
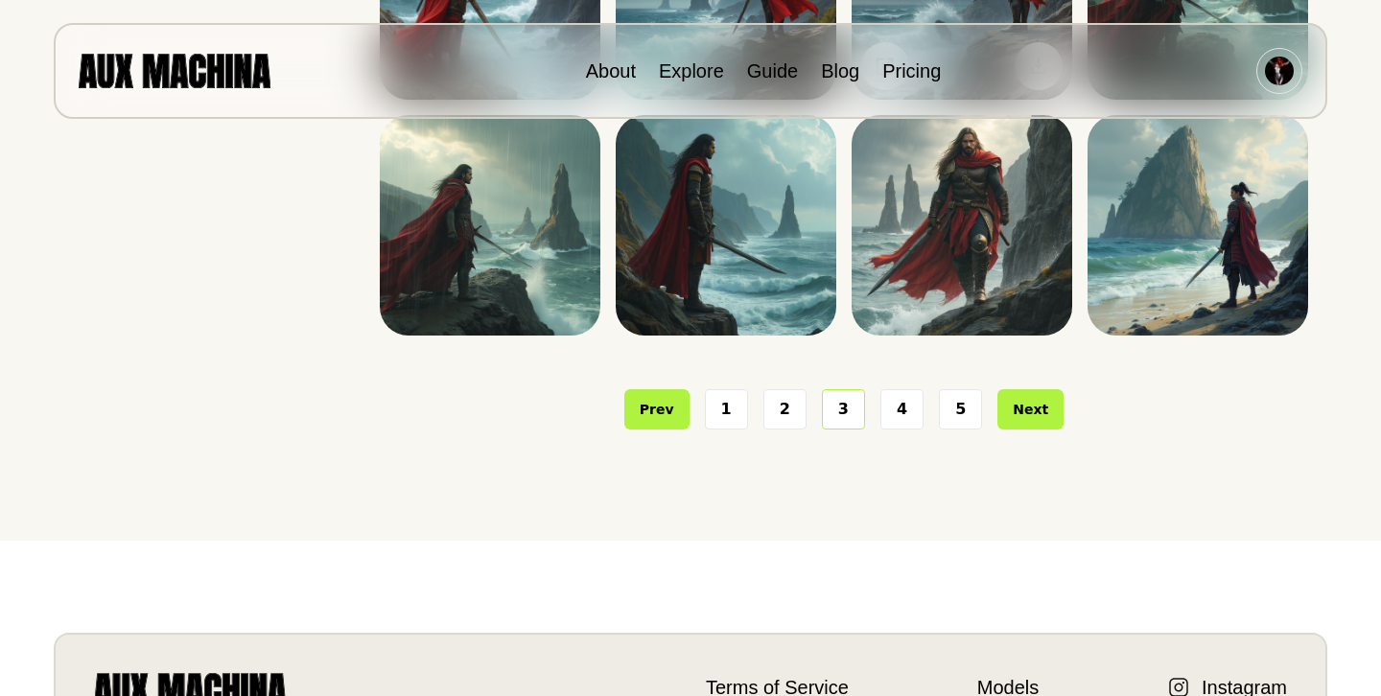
scroll to position [592, 0]
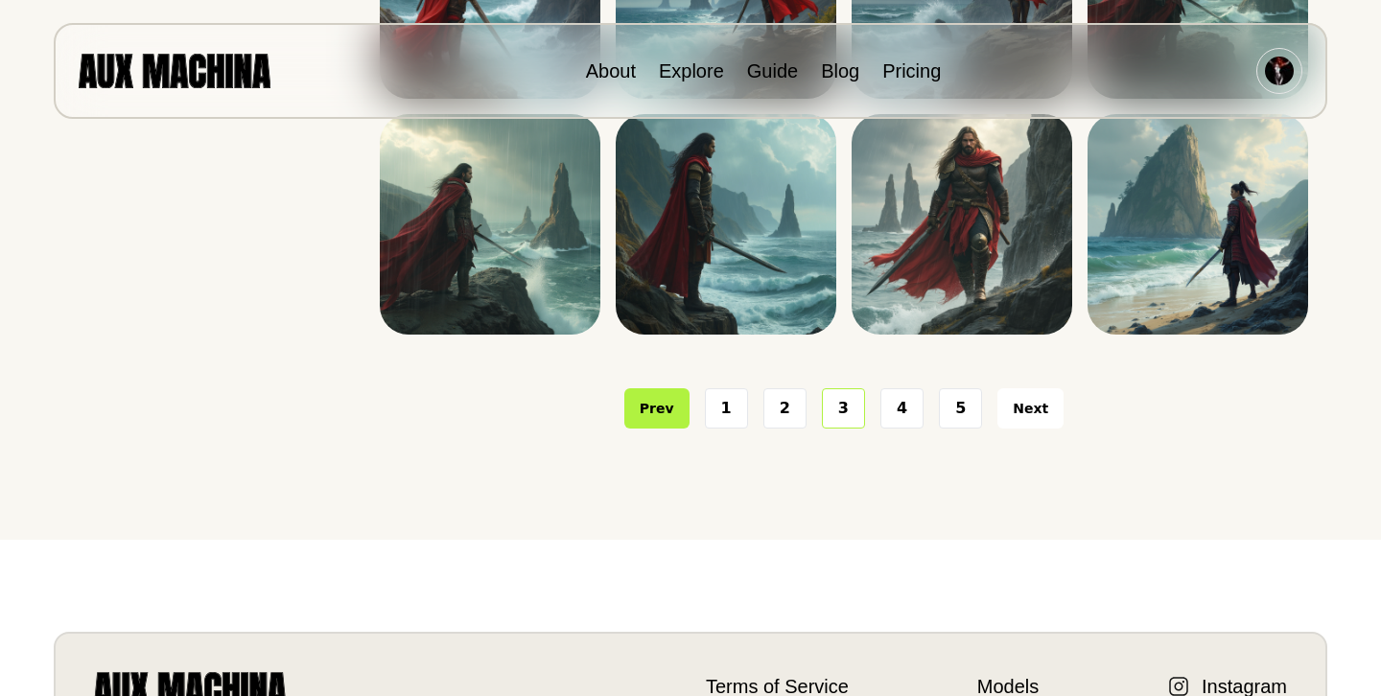
click at [1032, 423] on button "Next" at bounding box center [1031, 409] width 66 height 40
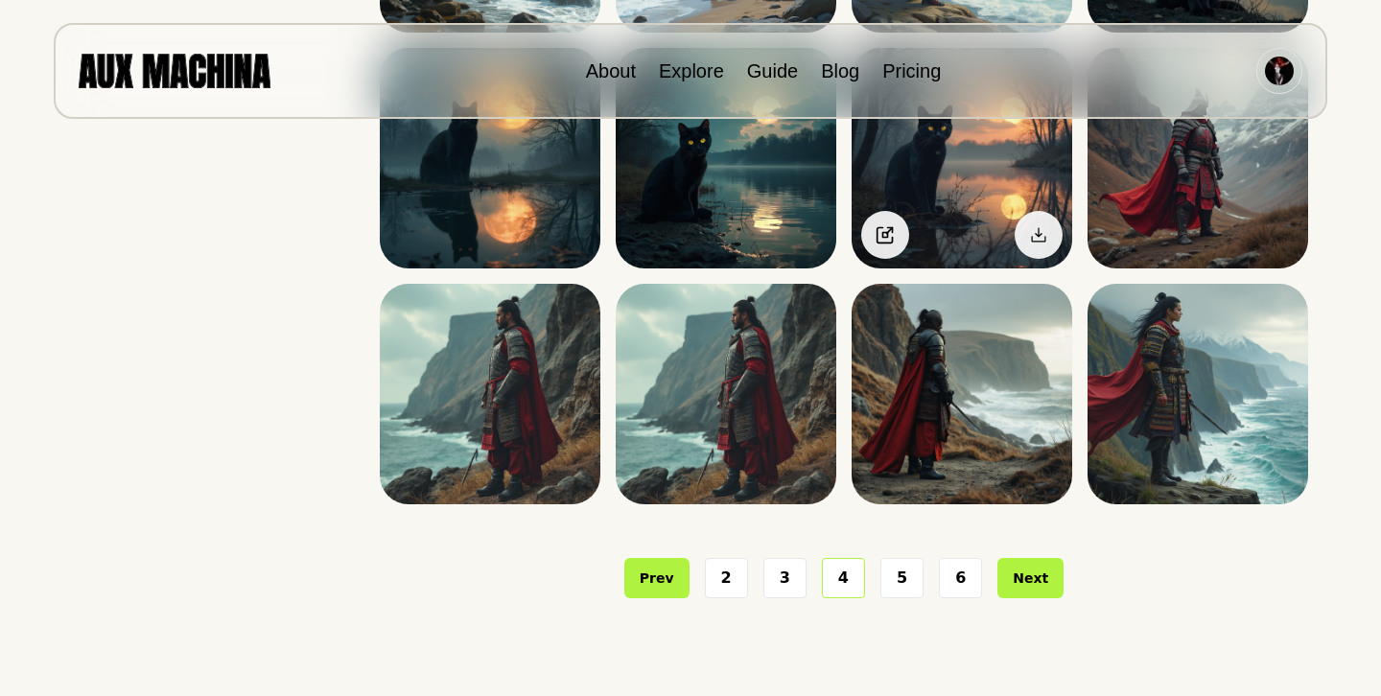
scroll to position [425, 0]
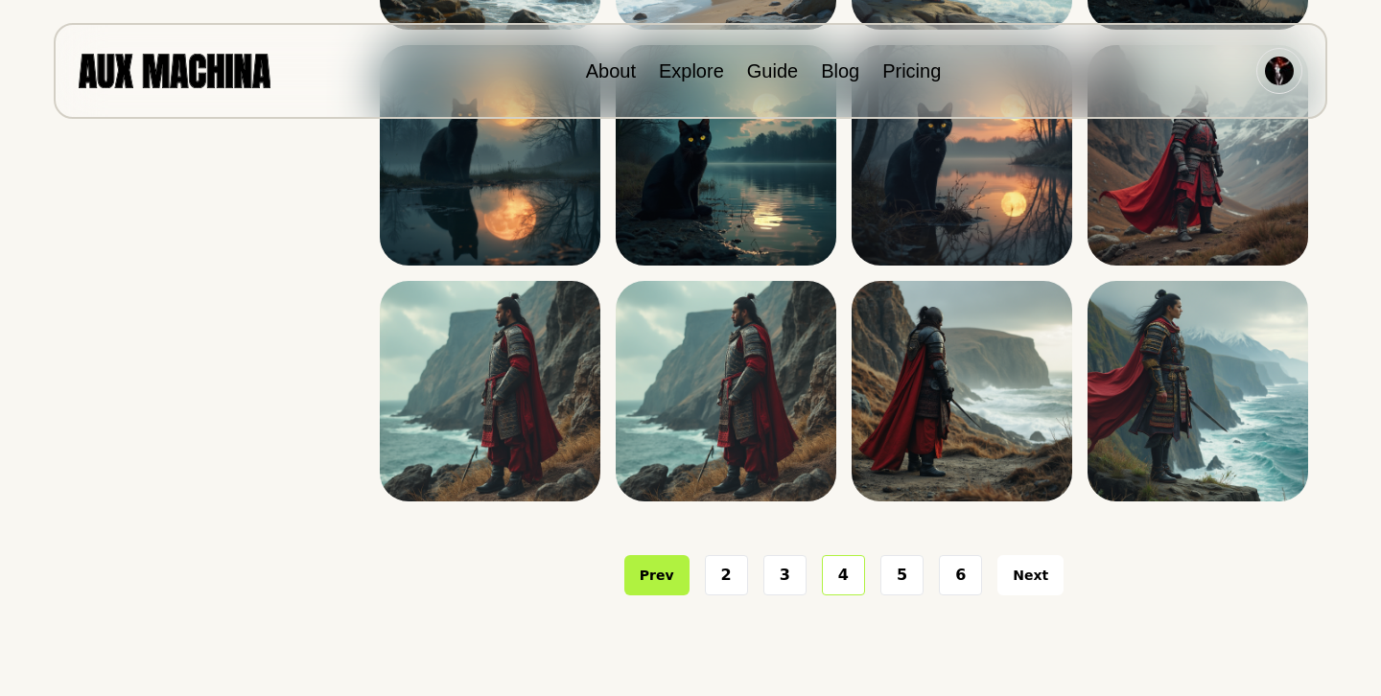
click at [1020, 570] on button "Next" at bounding box center [1031, 575] width 66 height 40
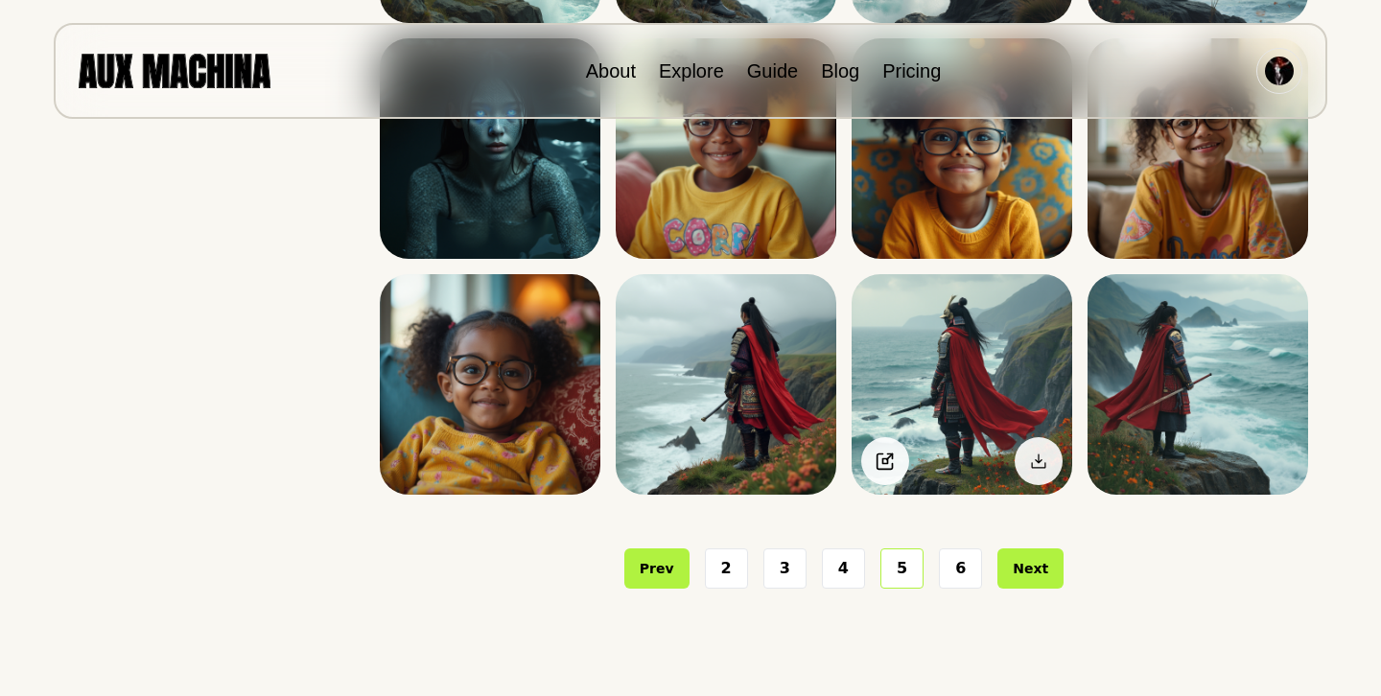
scroll to position [440, 0]
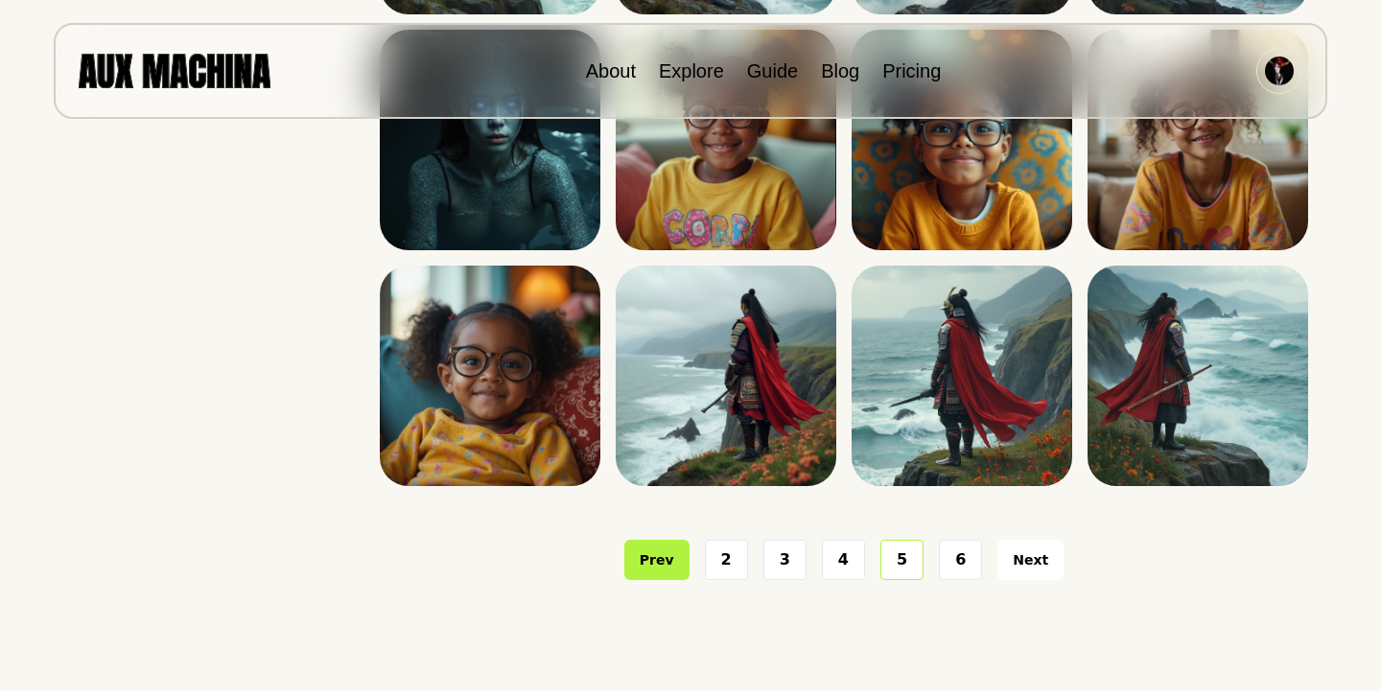
click at [1020, 565] on button "Next" at bounding box center [1031, 560] width 66 height 40
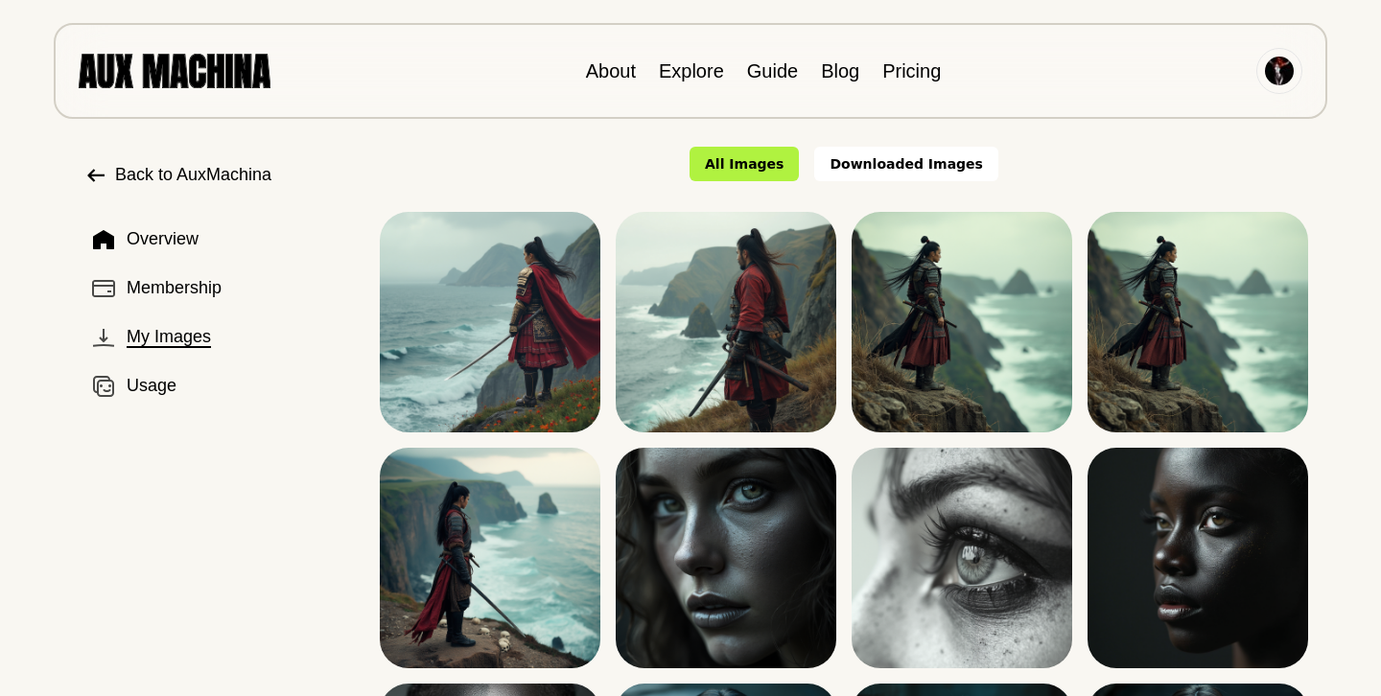
scroll to position [0, 0]
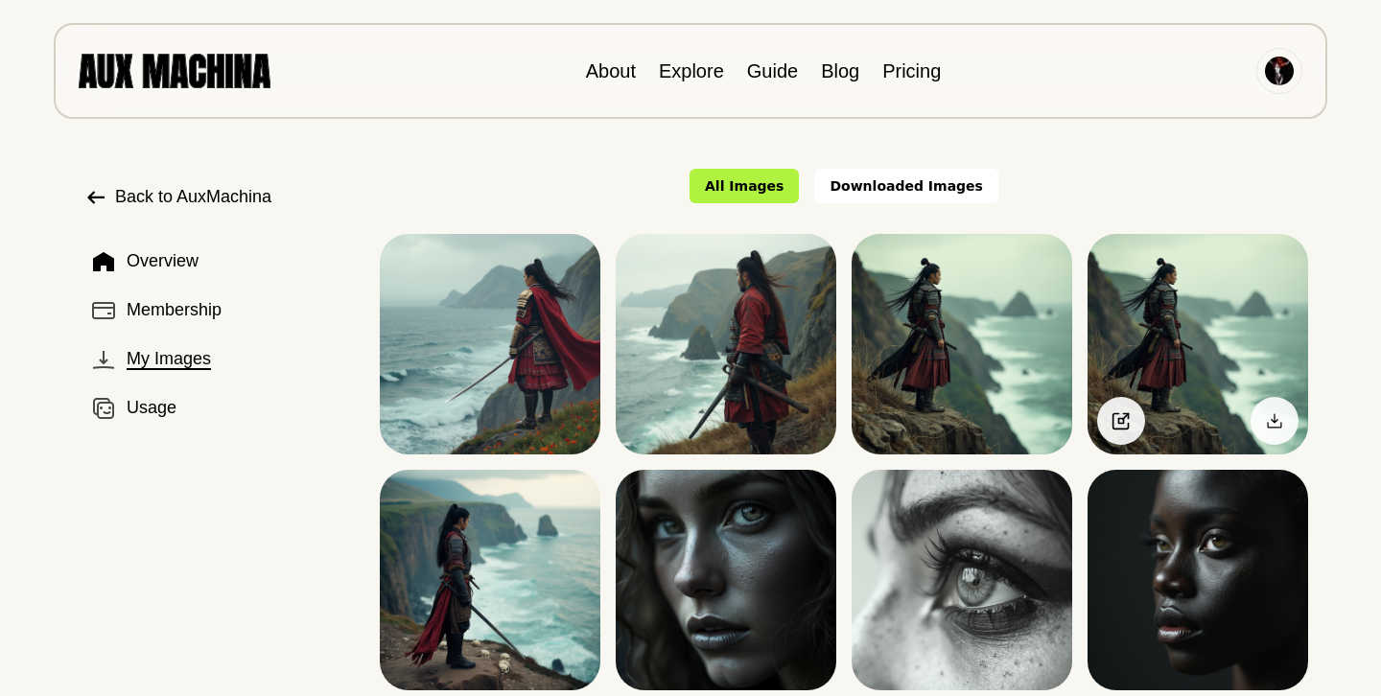
click at [1199, 270] on img at bounding box center [1198, 344] width 221 height 221
click at [1199, 268] on img at bounding box center [1198, 344] width 221 height 221
click at [1156, 327] on img at bounding box center [1198, 344] width 221 height 221
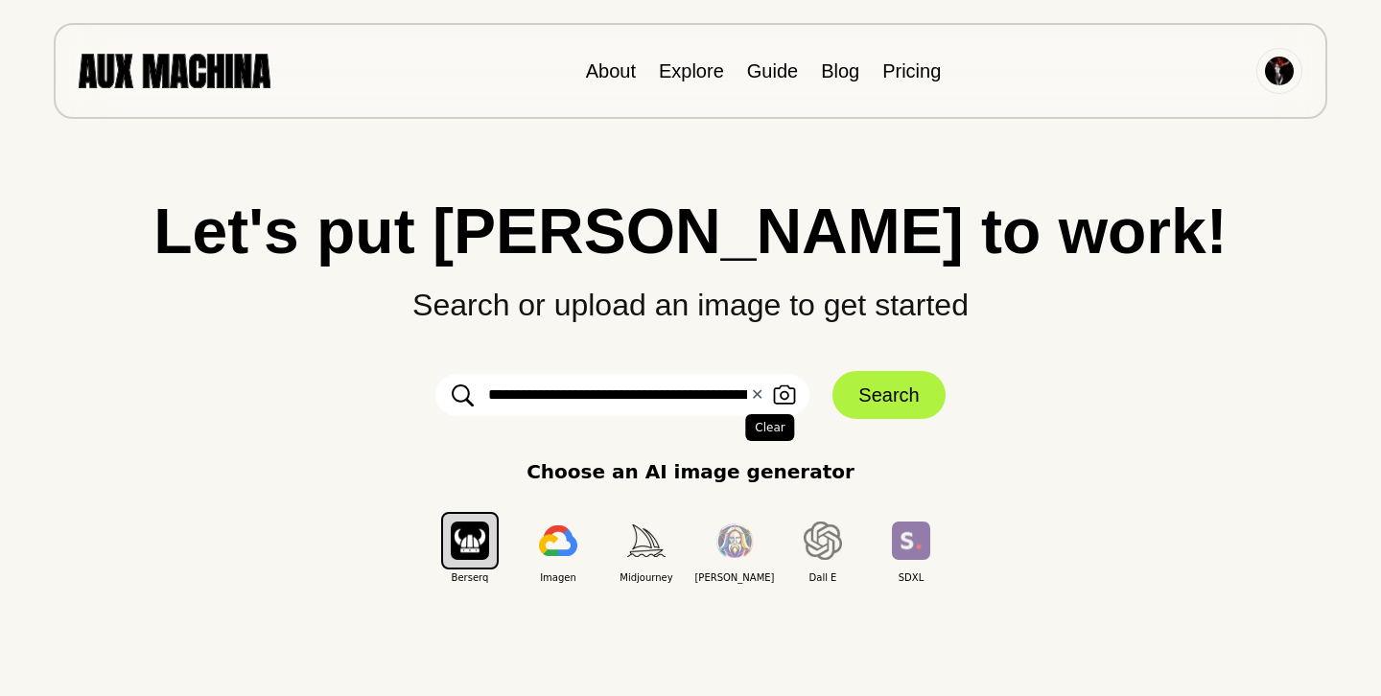
click at [758, 395] on button "✕ Clear" at bounding box center [757, 395] width 12 height 23
click at [504, 404] on input "text" at bounding box center [623, 395] width 374 height 42
click at [602, 397] on input "**********" at bounding box center [623, 395] width 374 height 42
drag, startPoint x: 664, startPoint y: 394, endPoint x: 628, endPoint y: 397, distance: 35.6
click at [628, 397] on input "**********" at bounding box center [623, 395] width 374 height 42
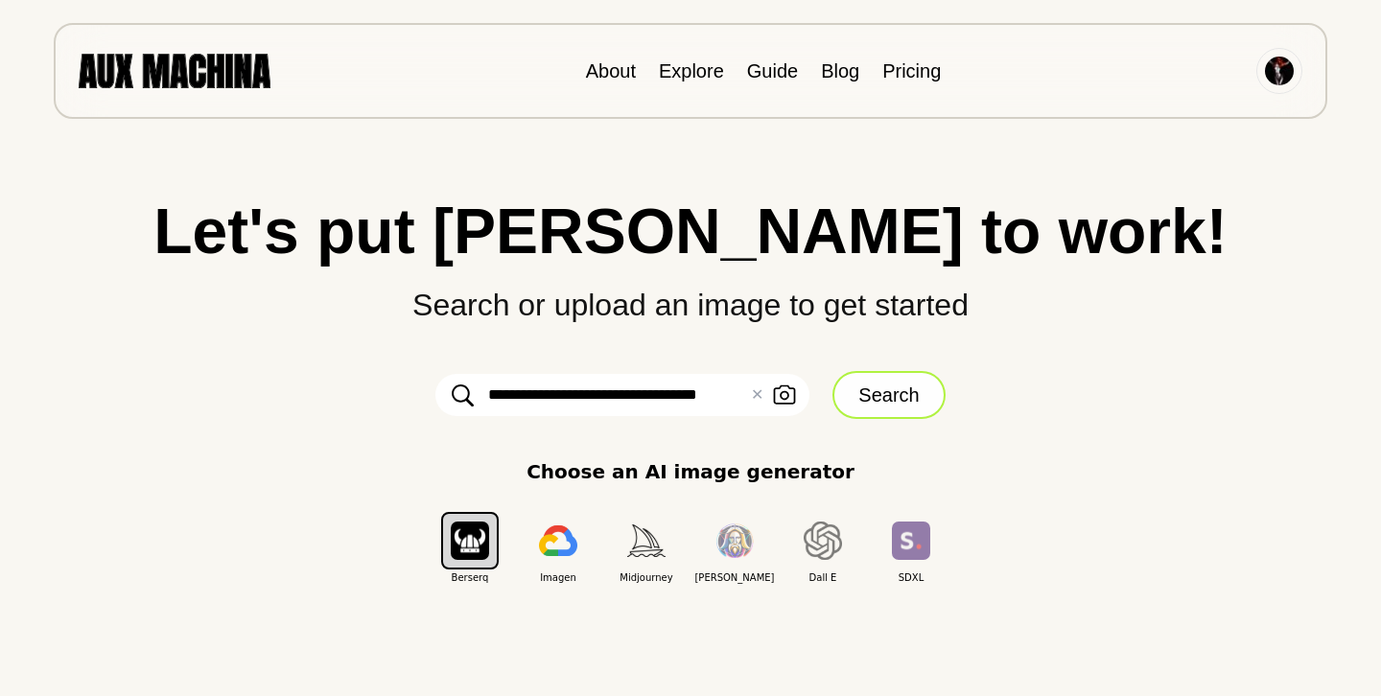
type input "**********"
click at [870, 405] on button "Search" at bounding box center [889, 395] width 112 height 48
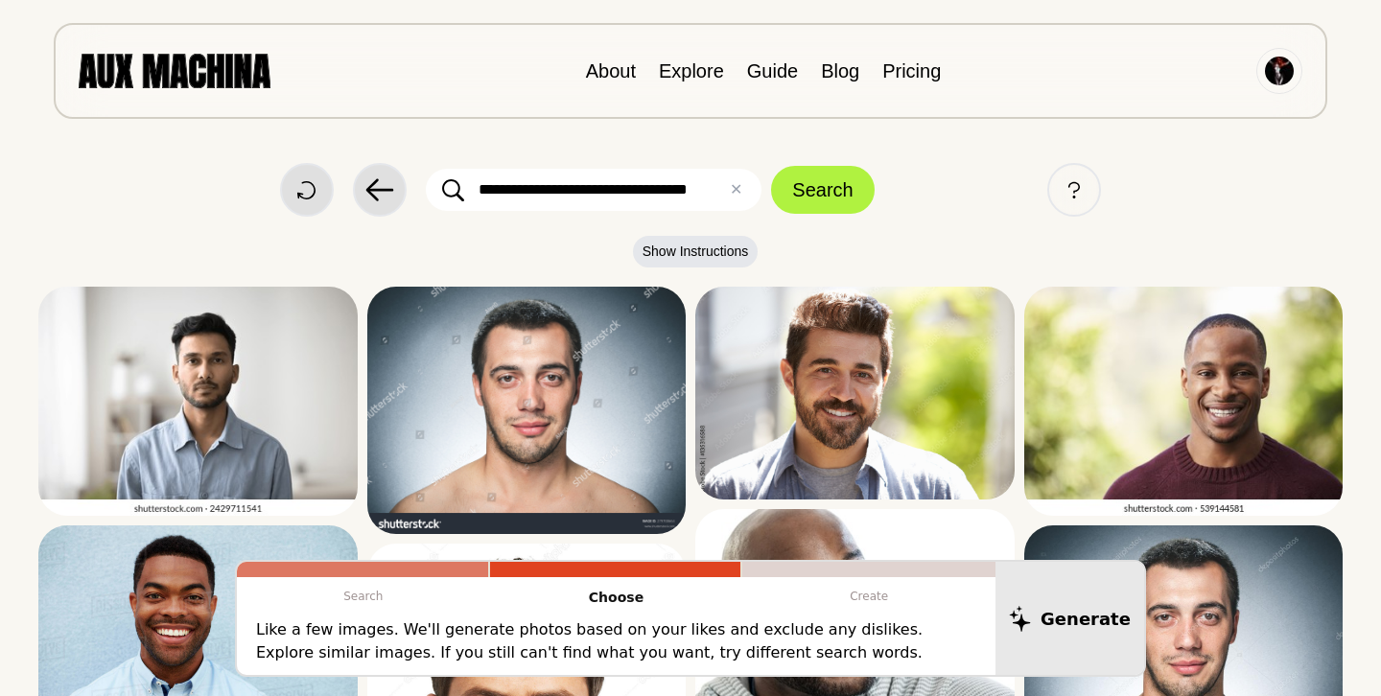
click at [618, 188] on input "**********" at bounding box center [594, 190] width 336 height 42
type input "**********"
click at [812, 184] on button "Search" at bounding box center [822, 190] width 103 height 48
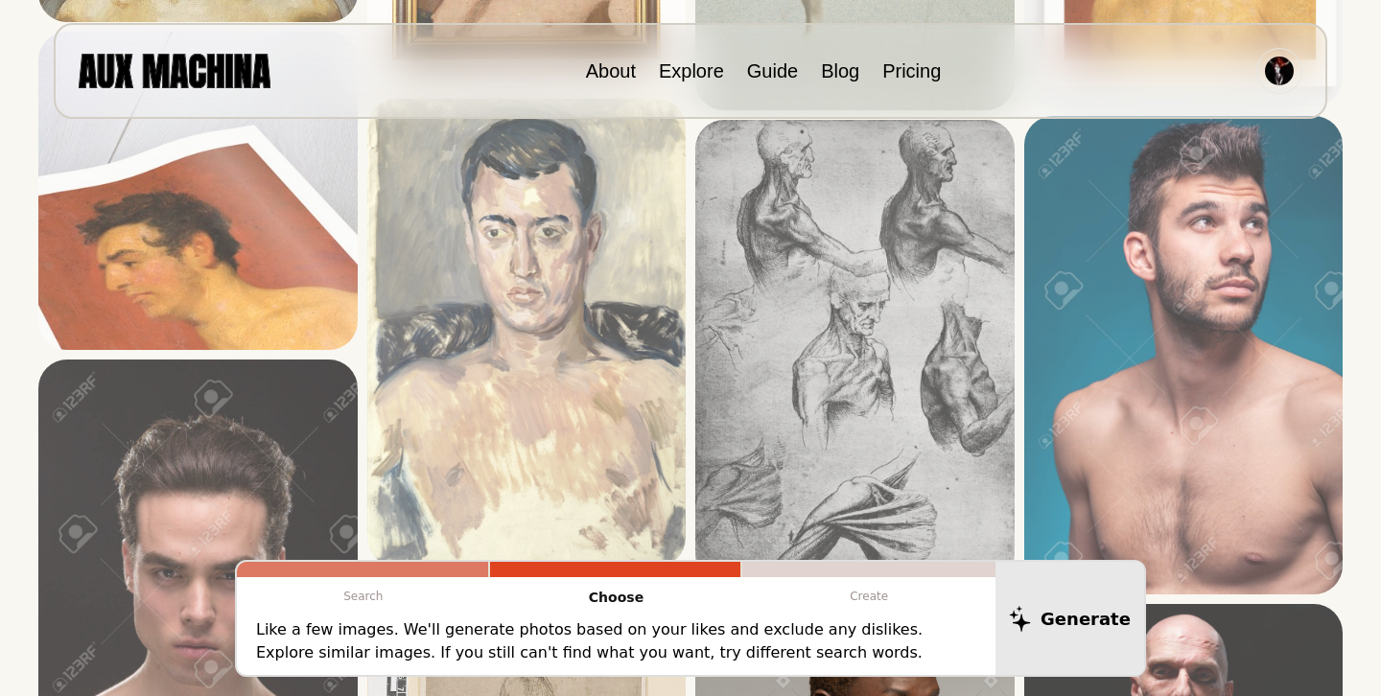
scroll to position [573, 0]
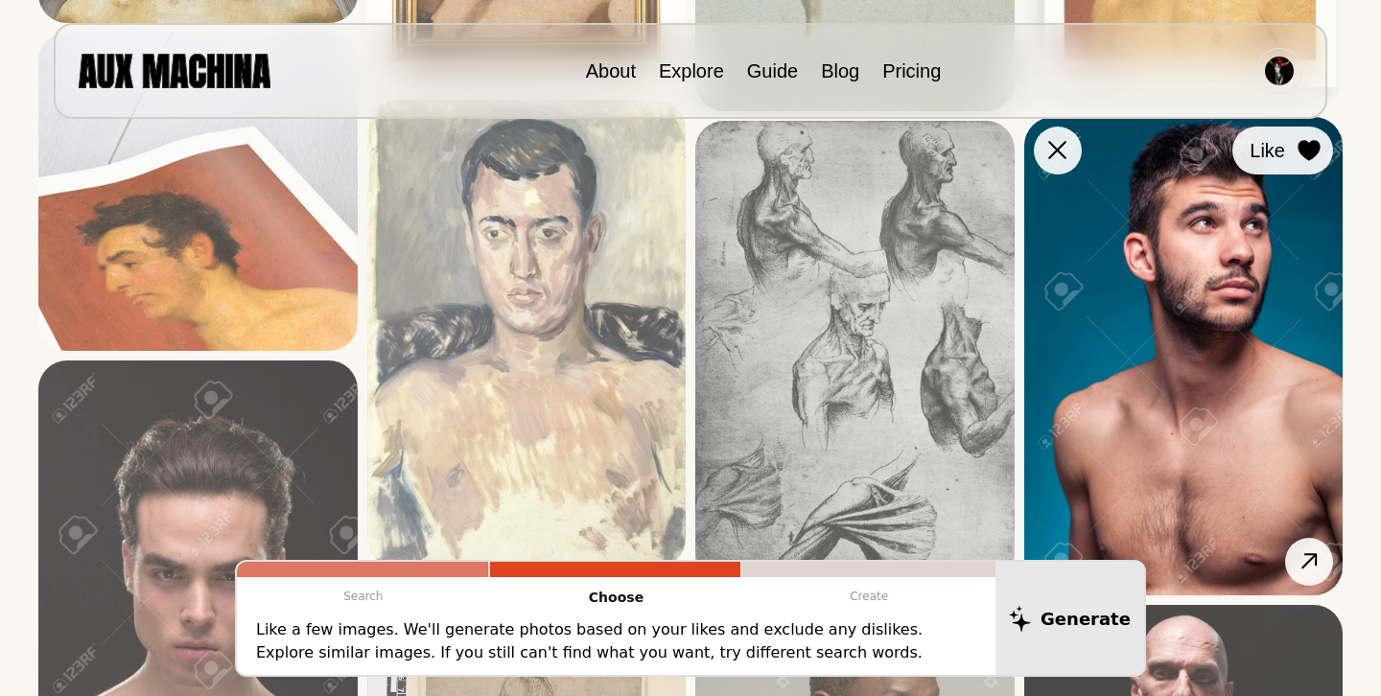
click at [1306, 157] on icon at bounding box center [1309, 150] width 22 height 21
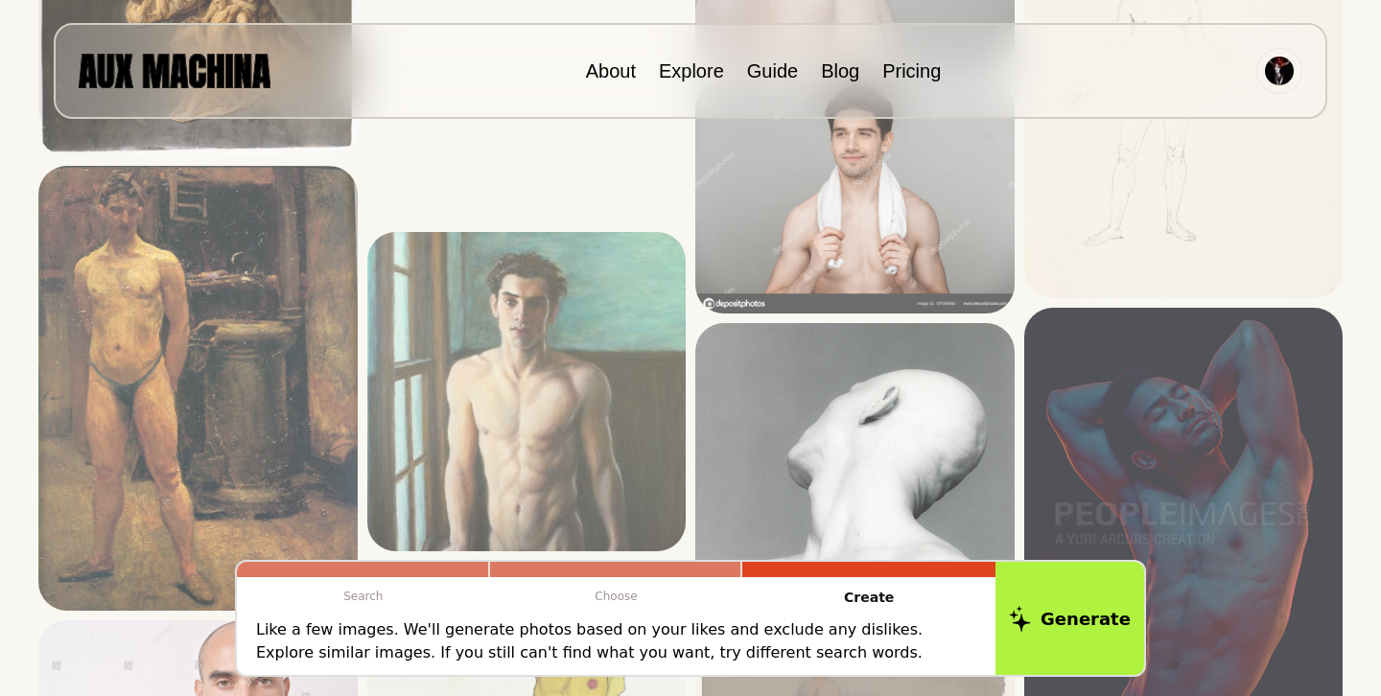
scroll to position [3803, 0]
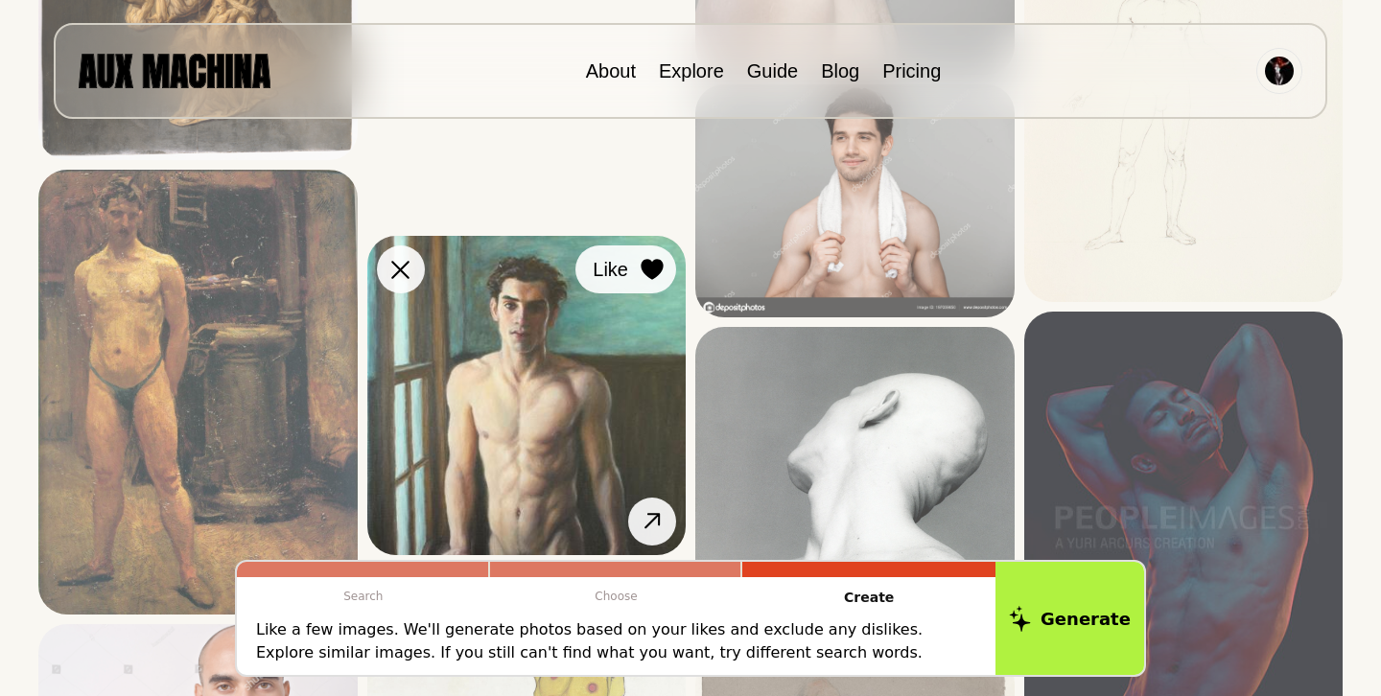
click at [650, 273] on icon at bounding box center [652, 270] width 22 height 21
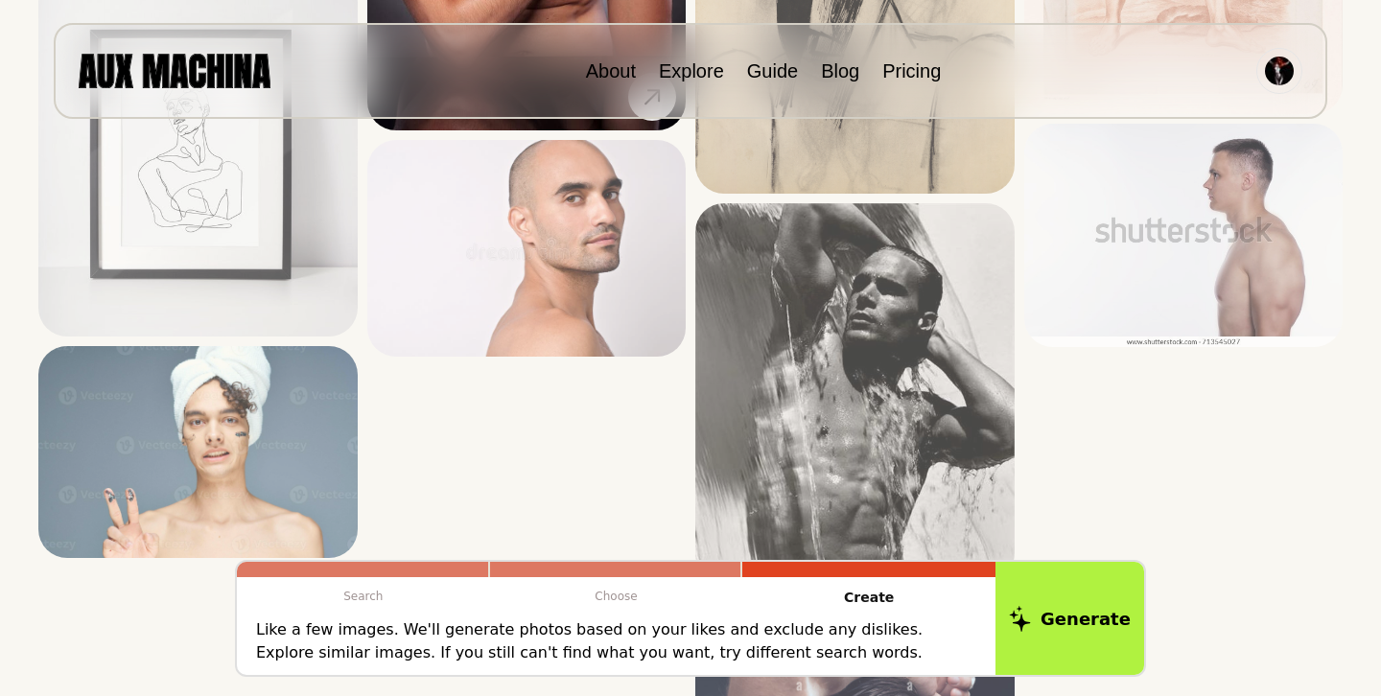
scroll to position [6043, 0]
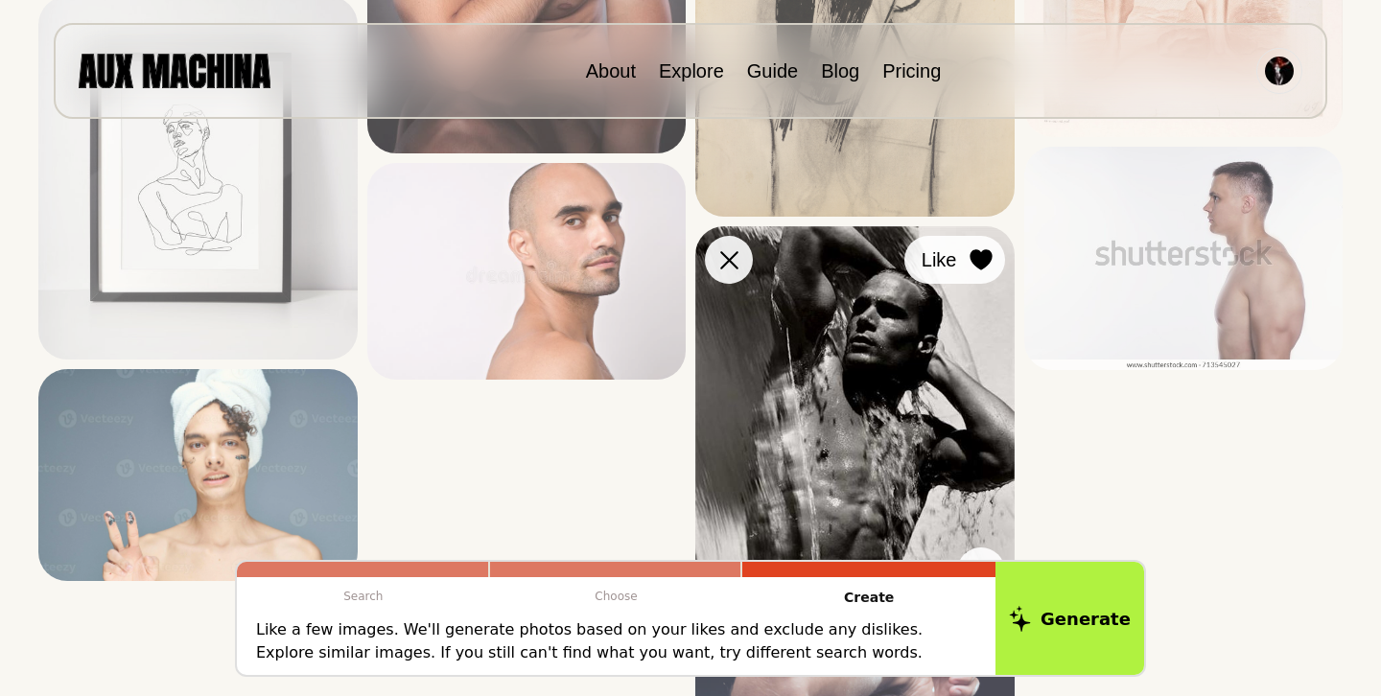
click at [978, 261] on icon at bounding box center [981, 259] width 22 height 21
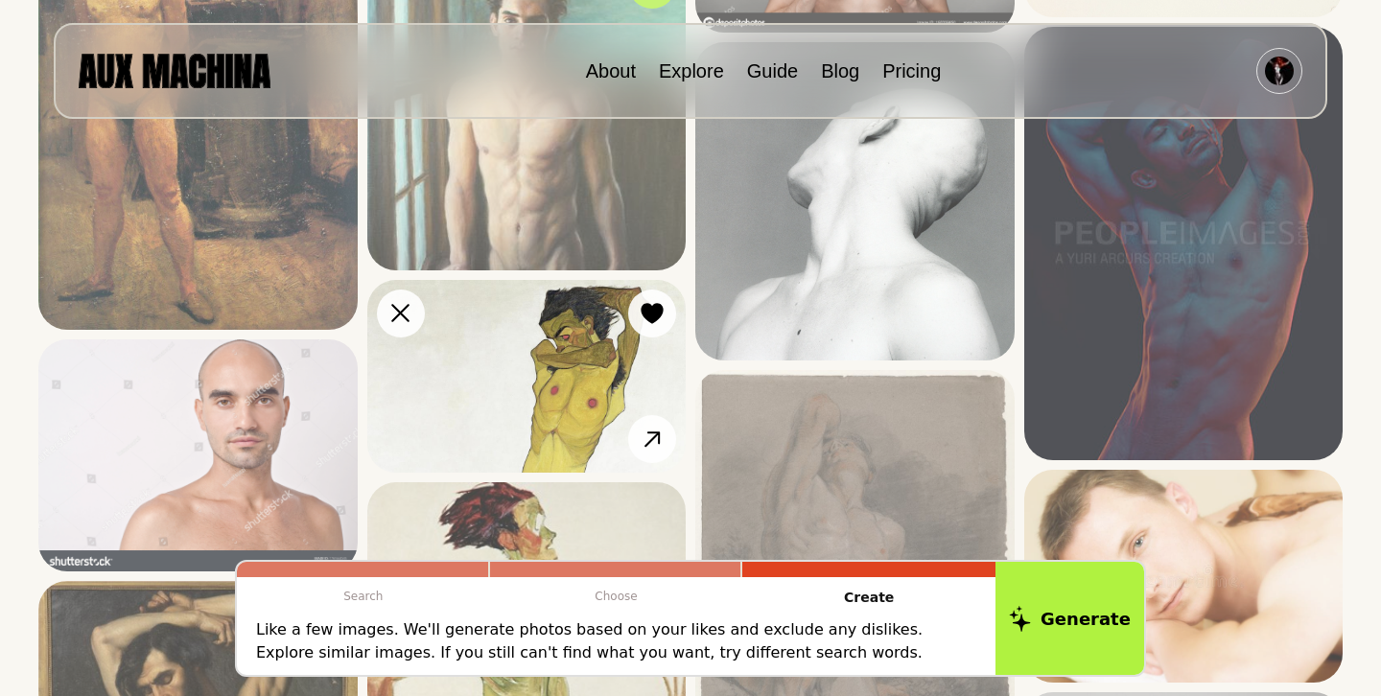
scroll to position [4084, 0]
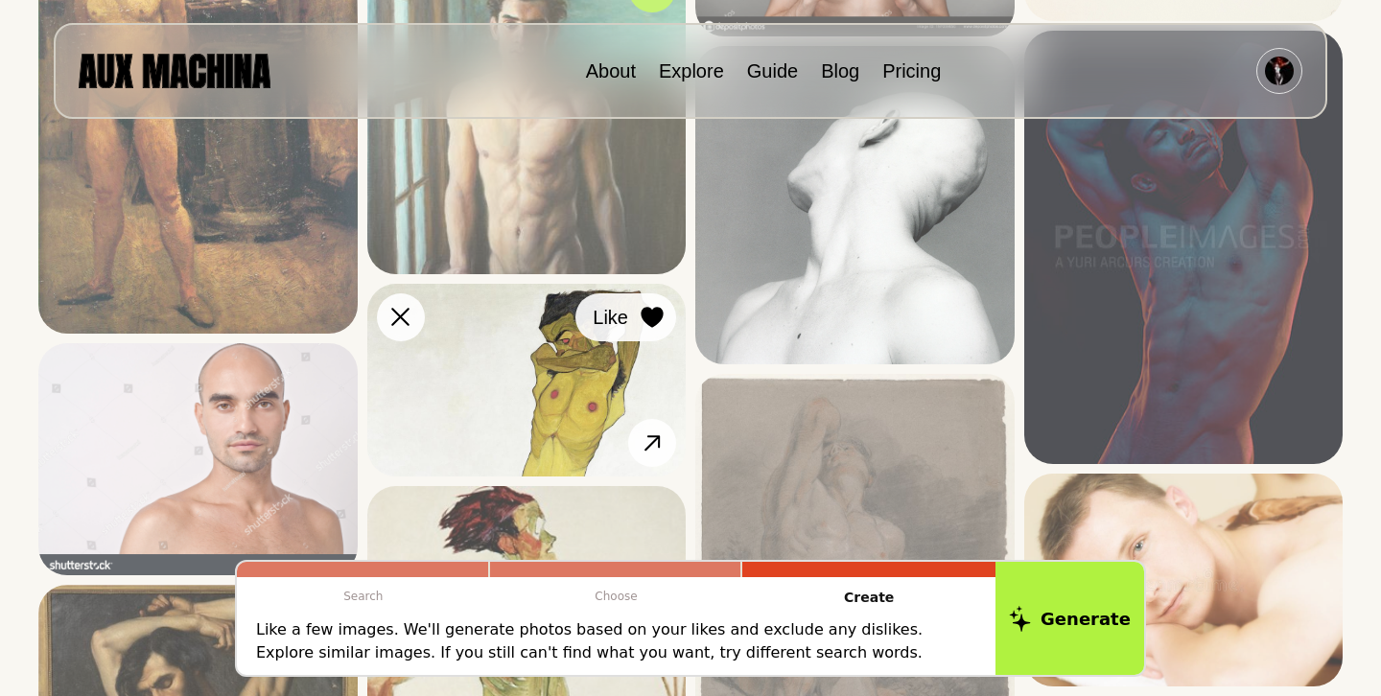
click at [655, 316] on icon at bounding box center [652, 317] width 22 height 21
click at [646, 316] on icon at bounding box center [652, 317] width 22 height 21
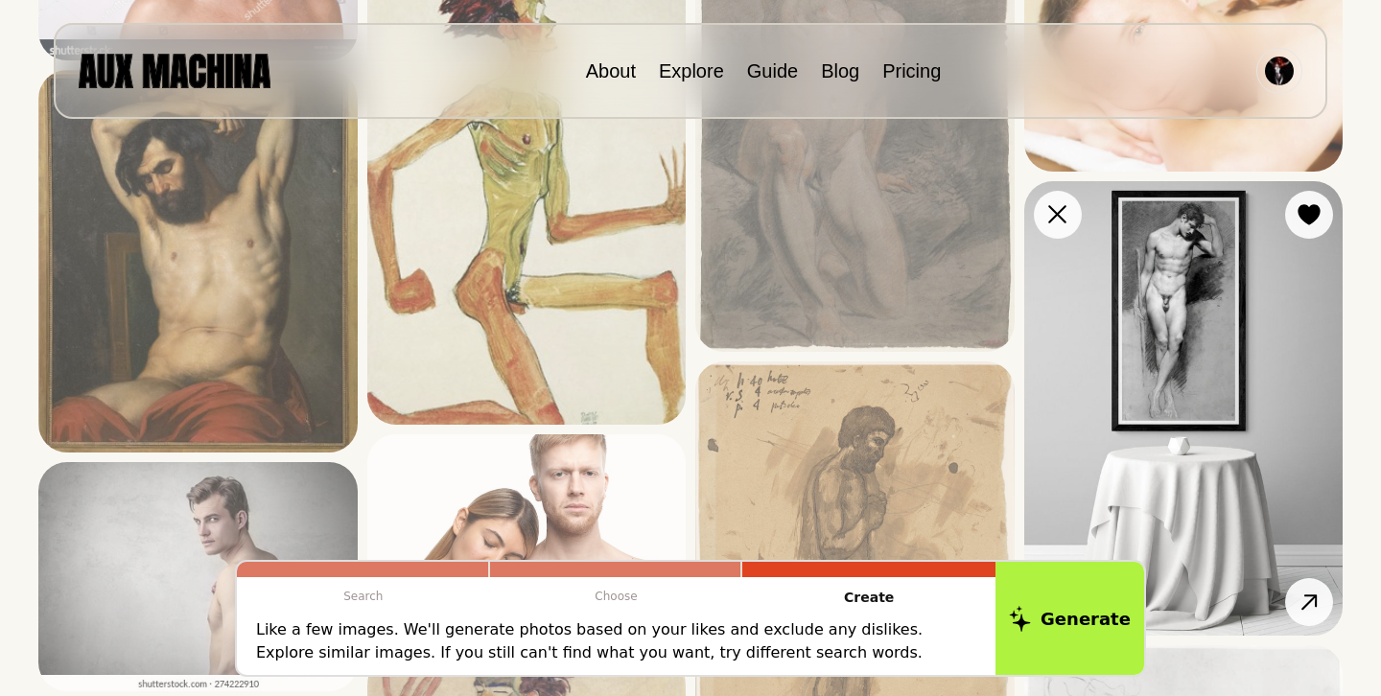
scroll to position [4601, 0]
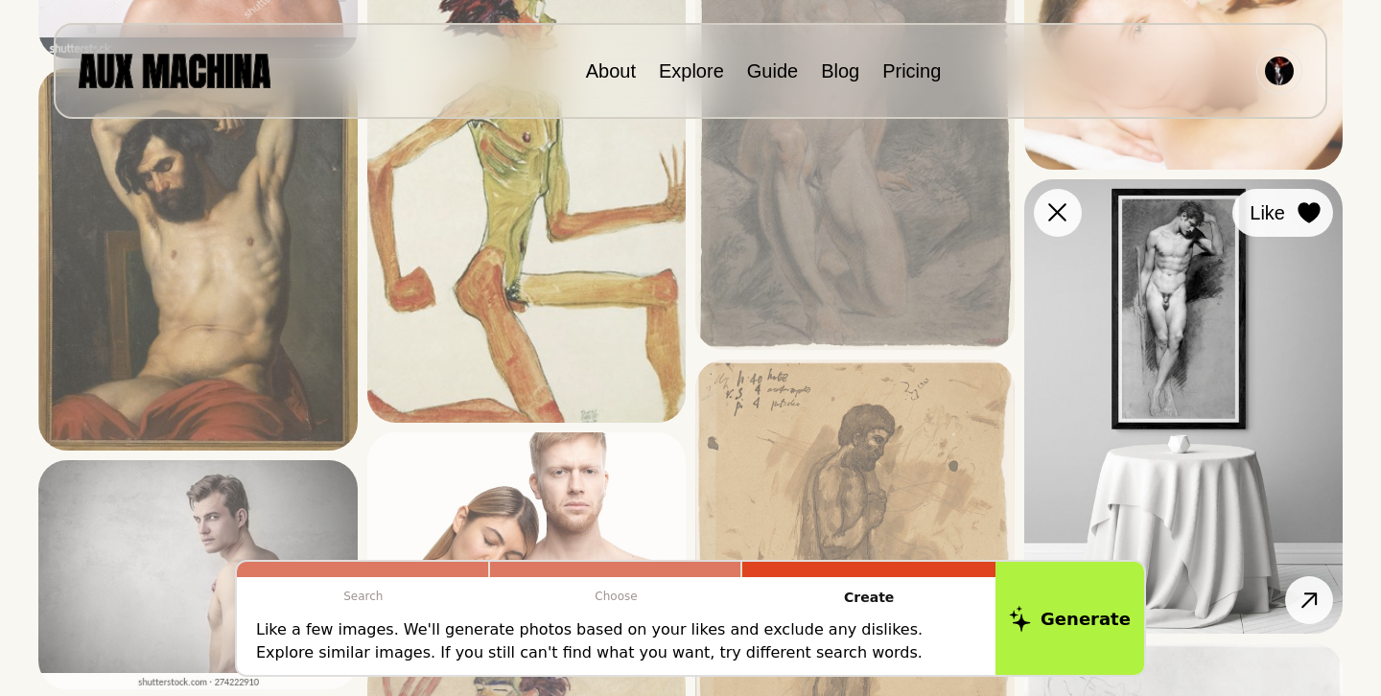
click at [1307, 212] on icon at bounding box center [1309, 212] width 22 height 21
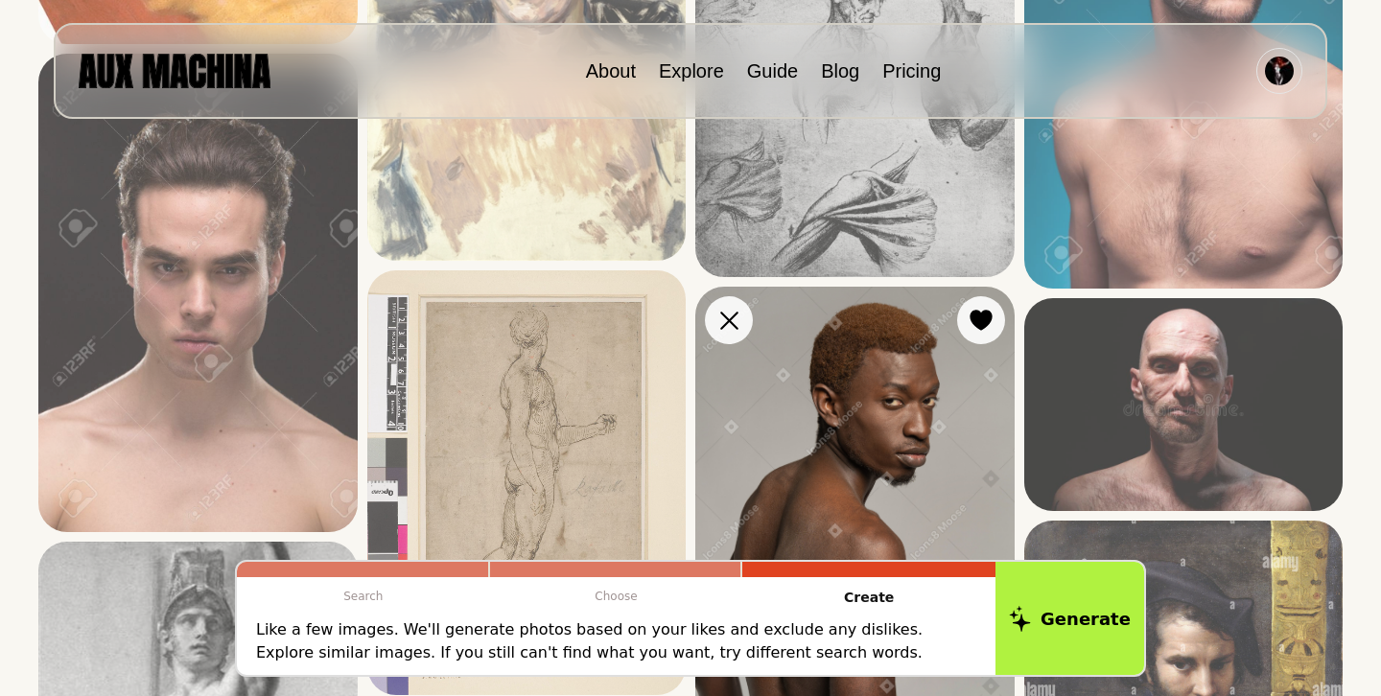
scroll to position [875, 0]
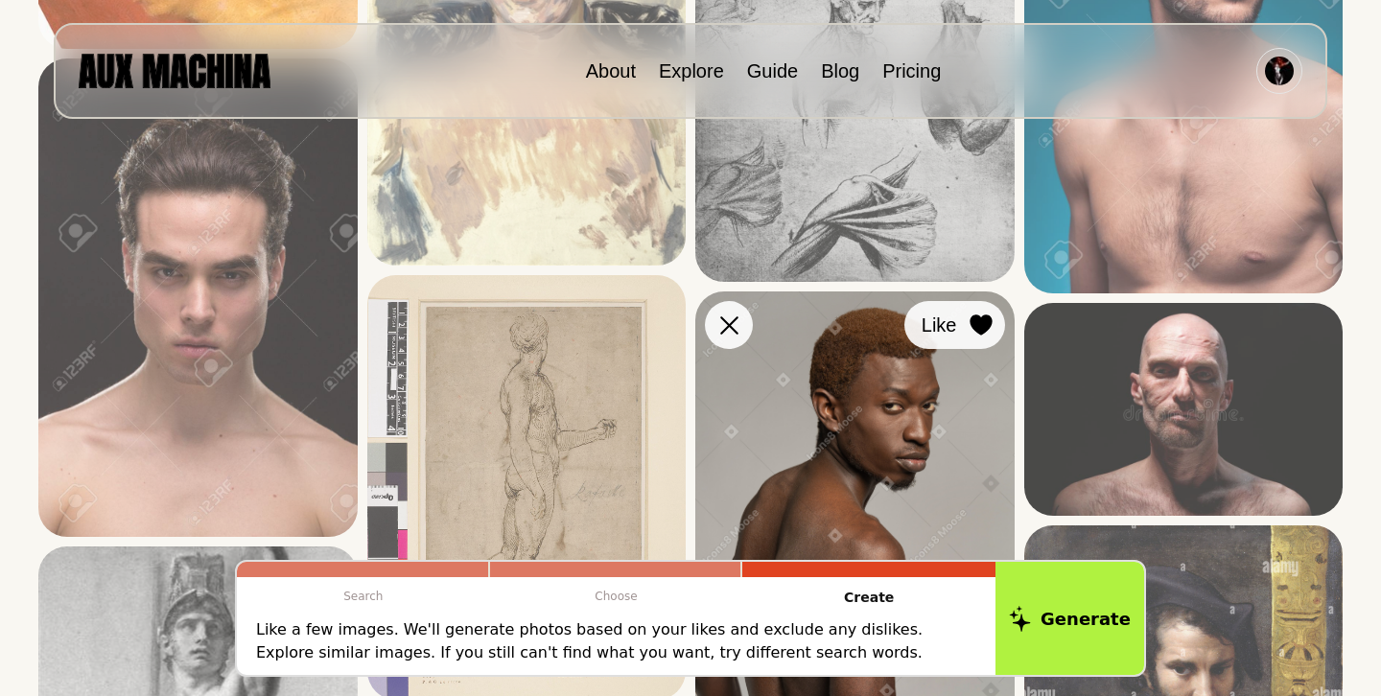
click at [974, 328] on icon at bounding box center [981, 326] width 22 height 21
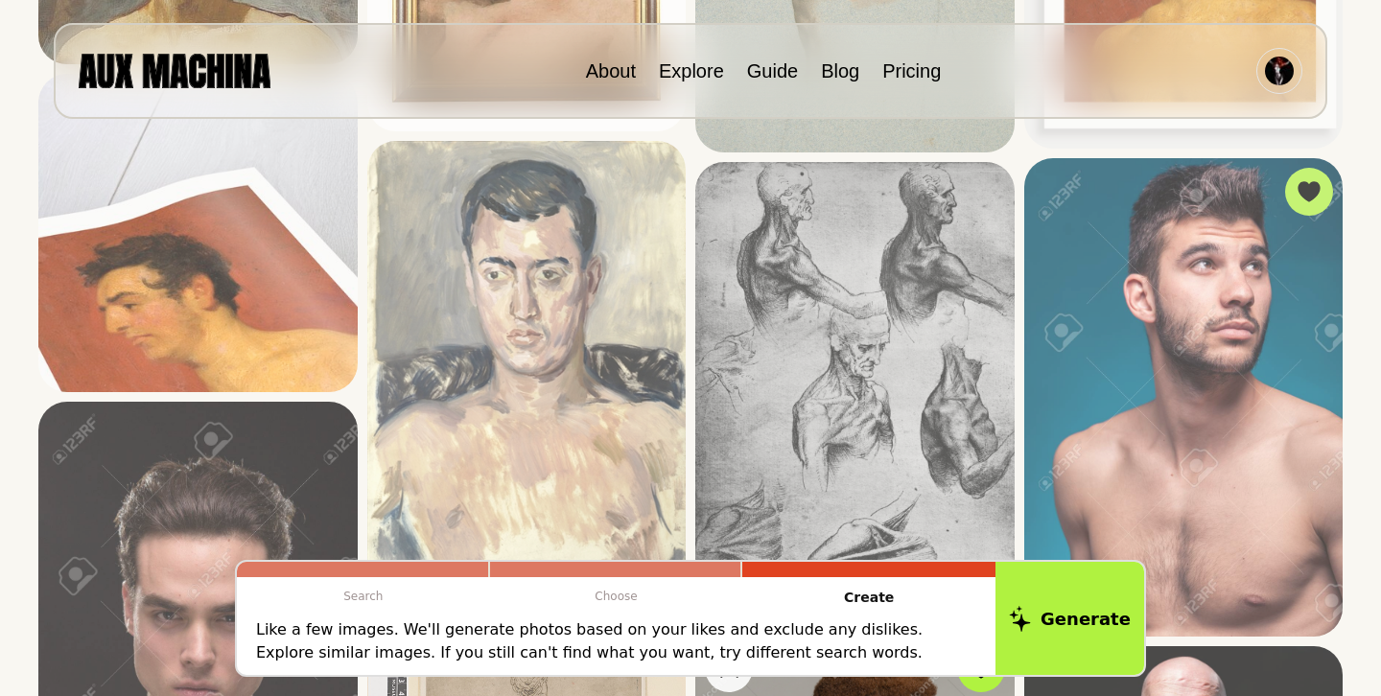
scroll to position [526, 0]
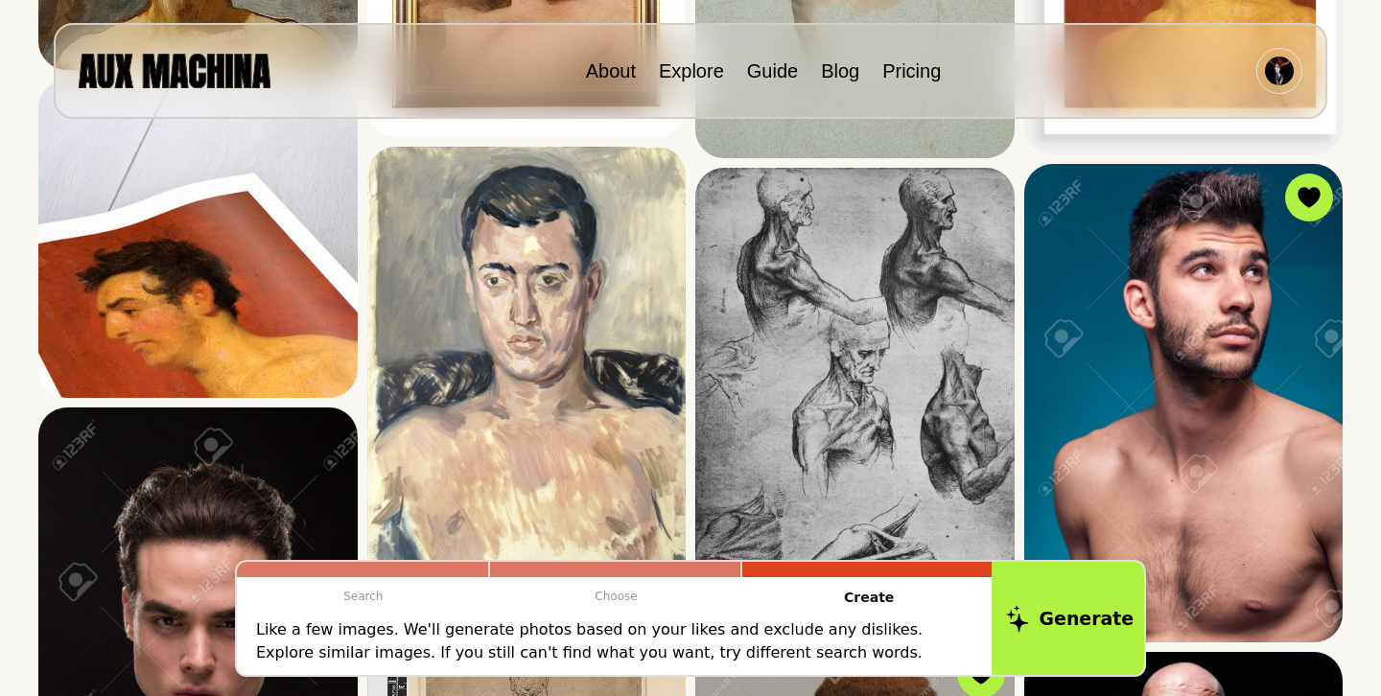
click at [1088, 632] on button "Generate" at bounding box center [1070, 618] width 156 height 119
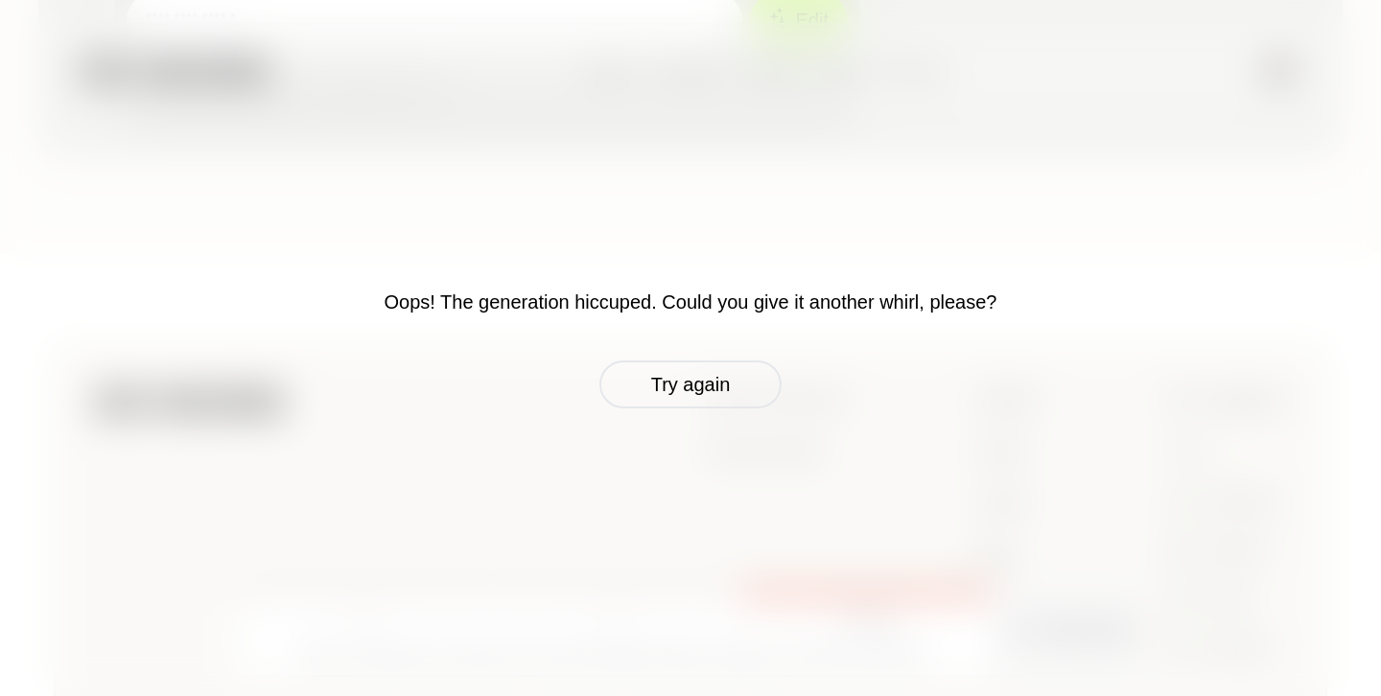
click at [1088, 632] on div "Oops! The generation hiccuped. Could you give it another whirl, please? Try aga…" at bounding box center [690, 348] width 1381 height 696
click at [692, 397] on button "Try again" at bounding box center [691, 385] width 182 height 48
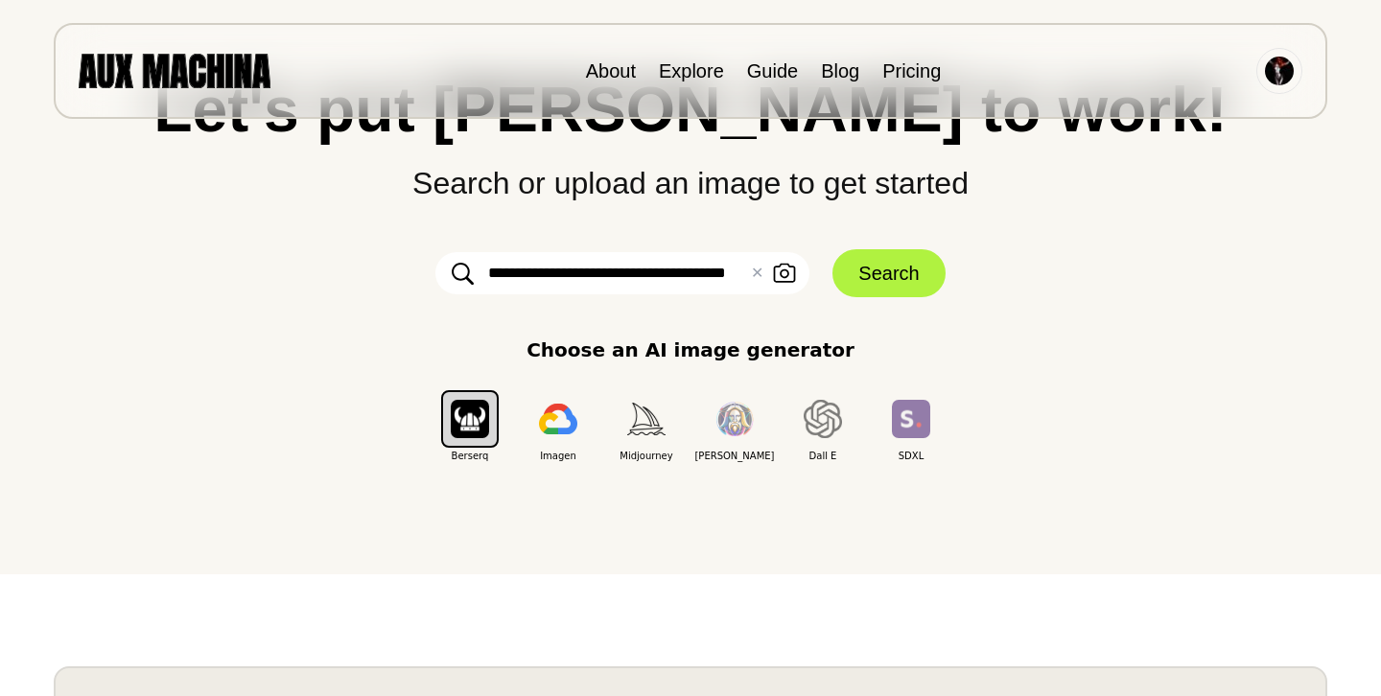
scroll to position [0, 0]
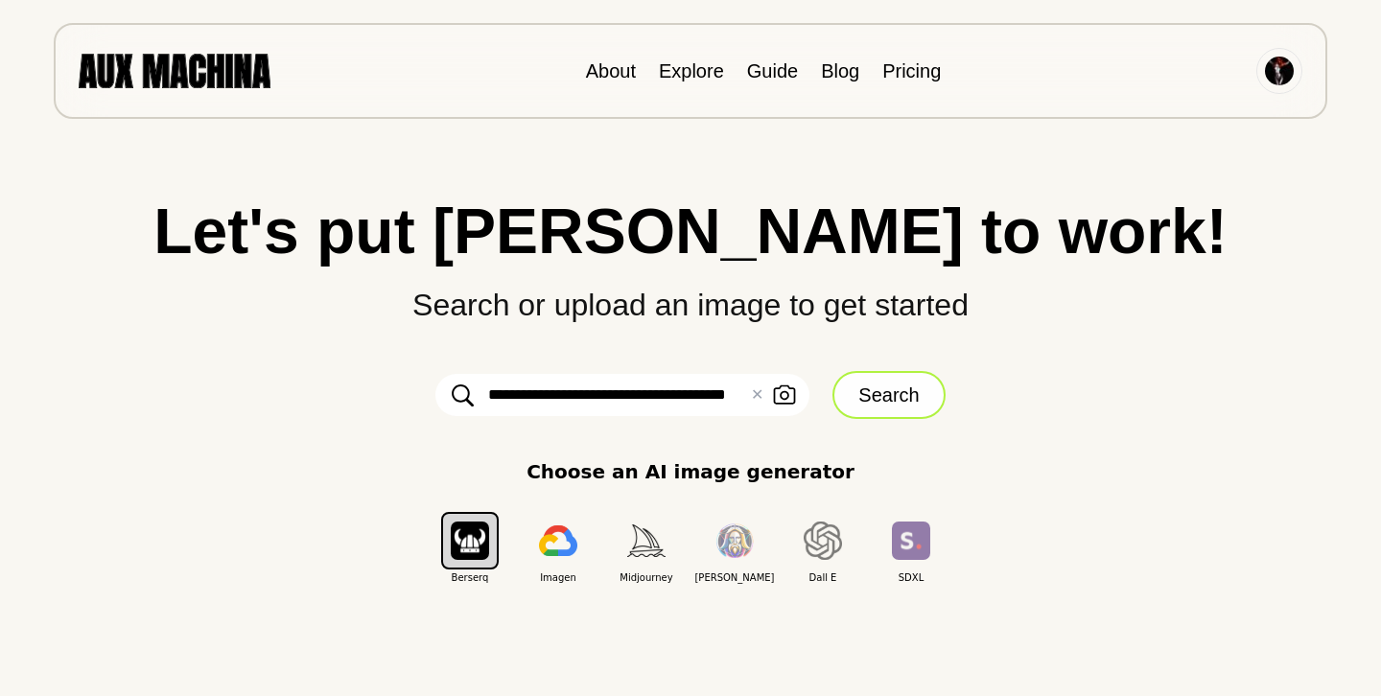
click at [888, 397] on button "Search" at bounding box center [889, 395] width 112 height 48
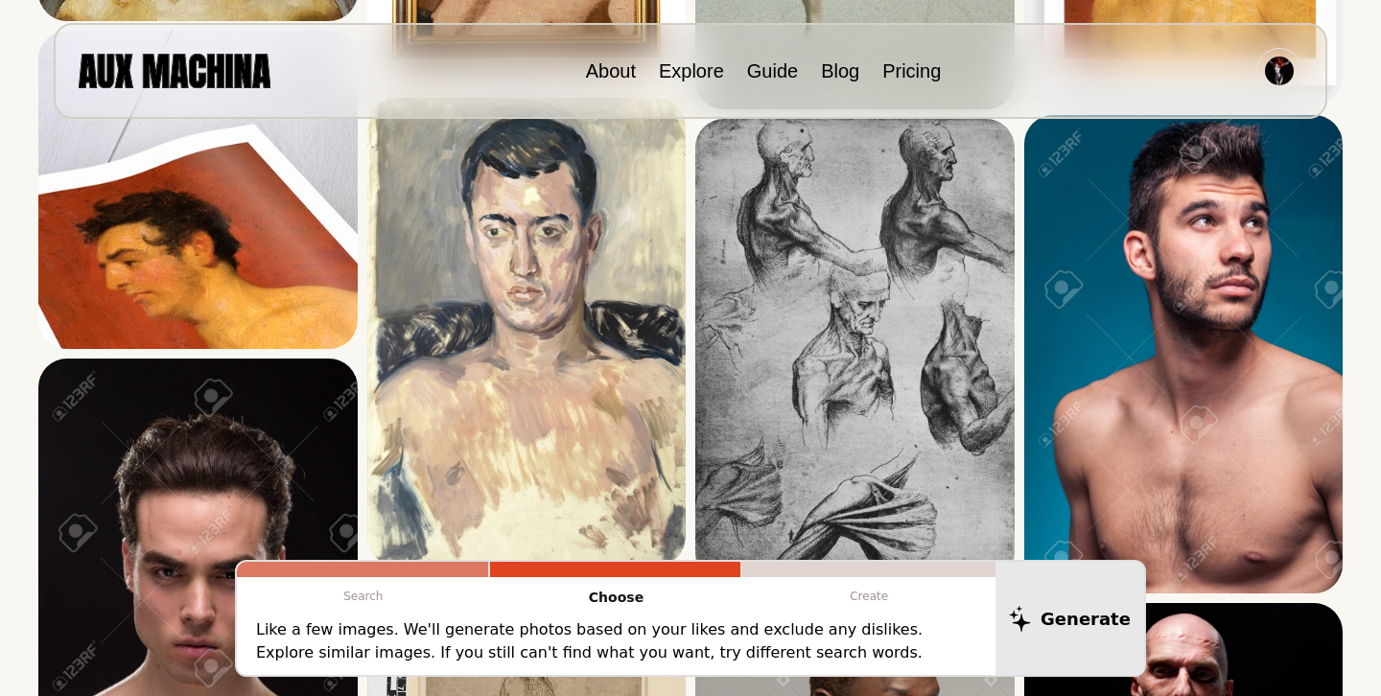
scroll to position [528, 0]
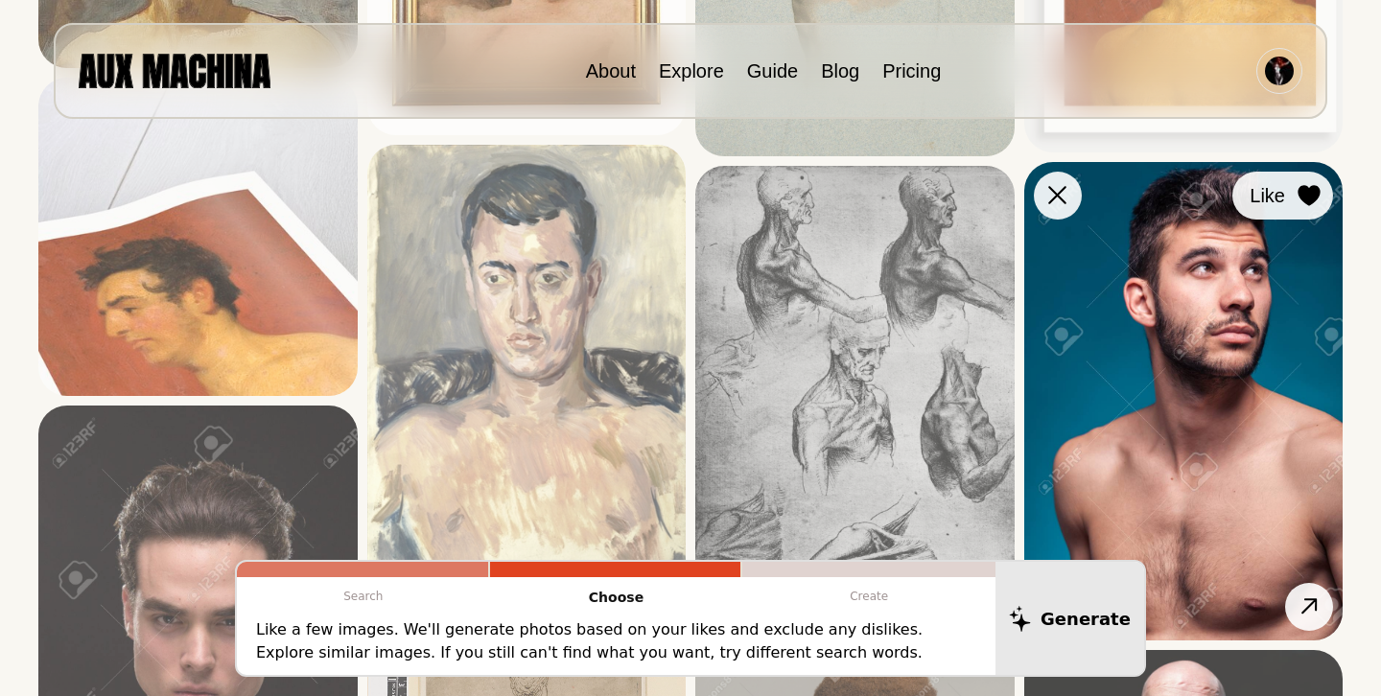
click at [1306, 193] on icon at bounding box center [1309, 195] width 22 height 21
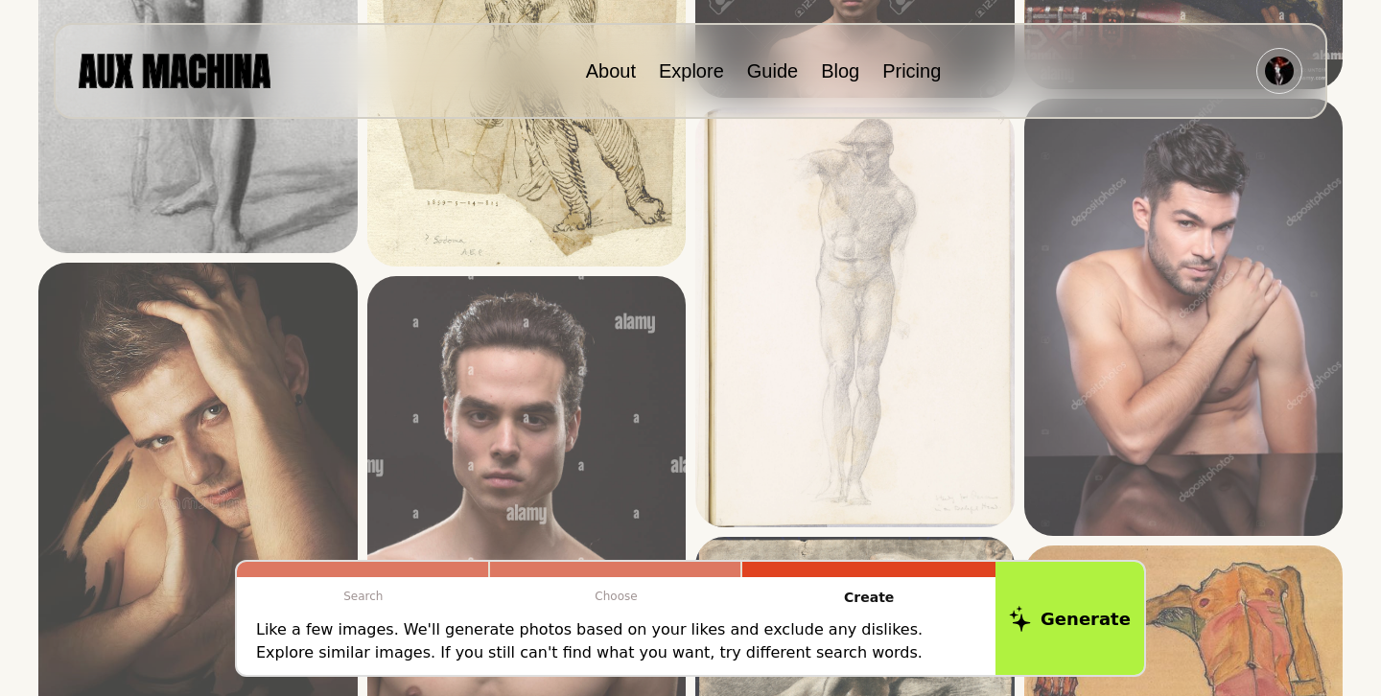
scroll to position [1774, 0]
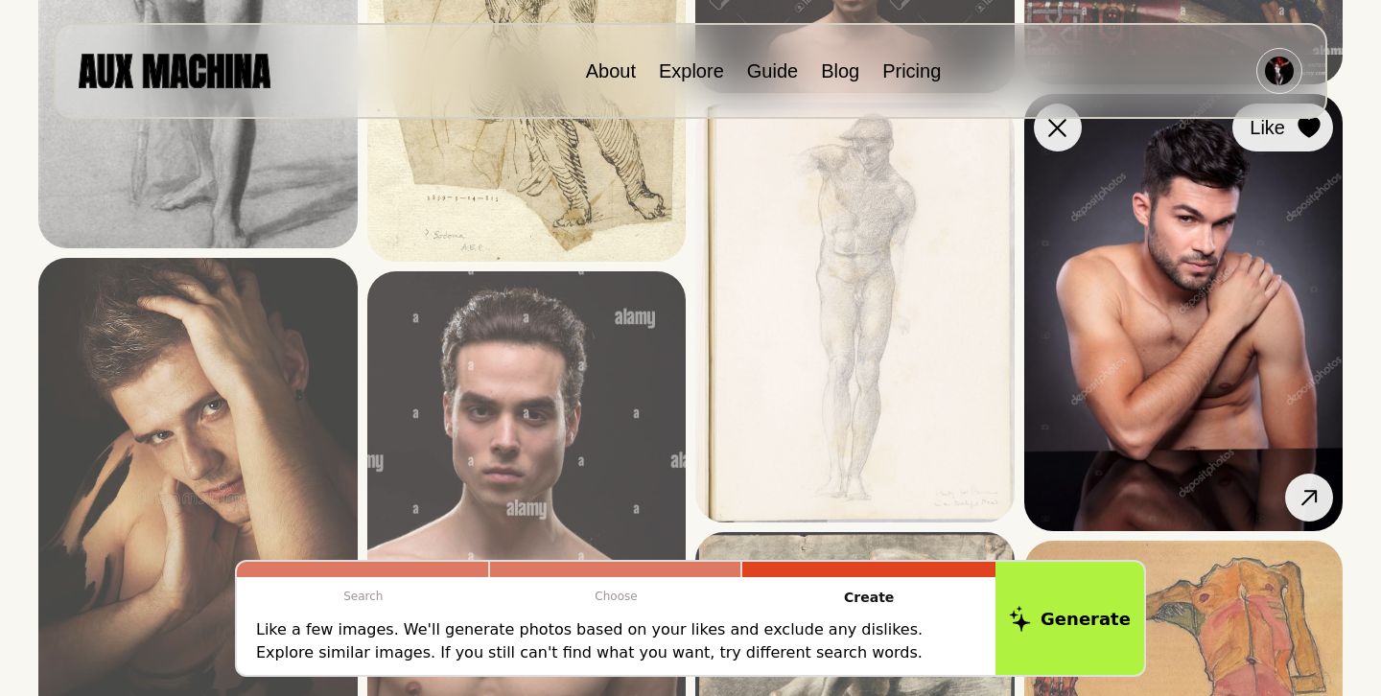
click at [1306, 131] on icon at bounding box center [1309, 127] width 22 height 21
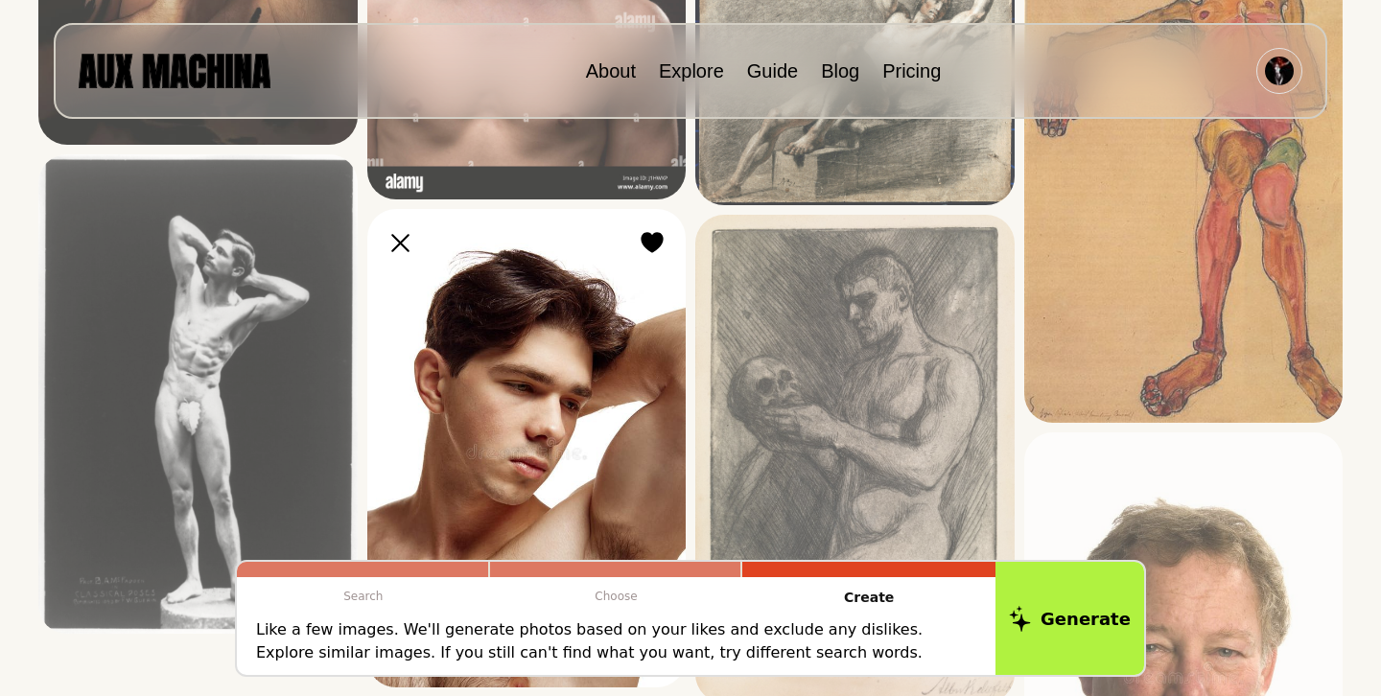
scroll to position [2354, 0]
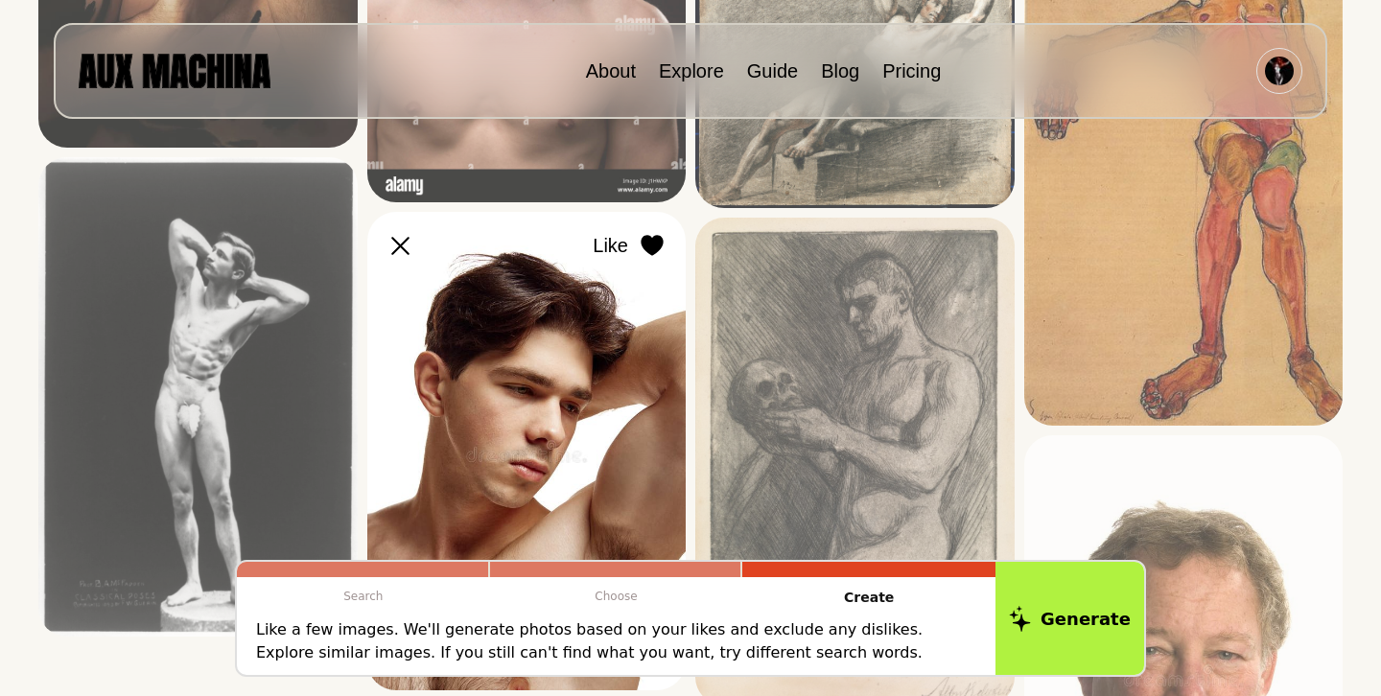
click at [649, 240] on icon at bounding box center [652, 245] width 22 height 21
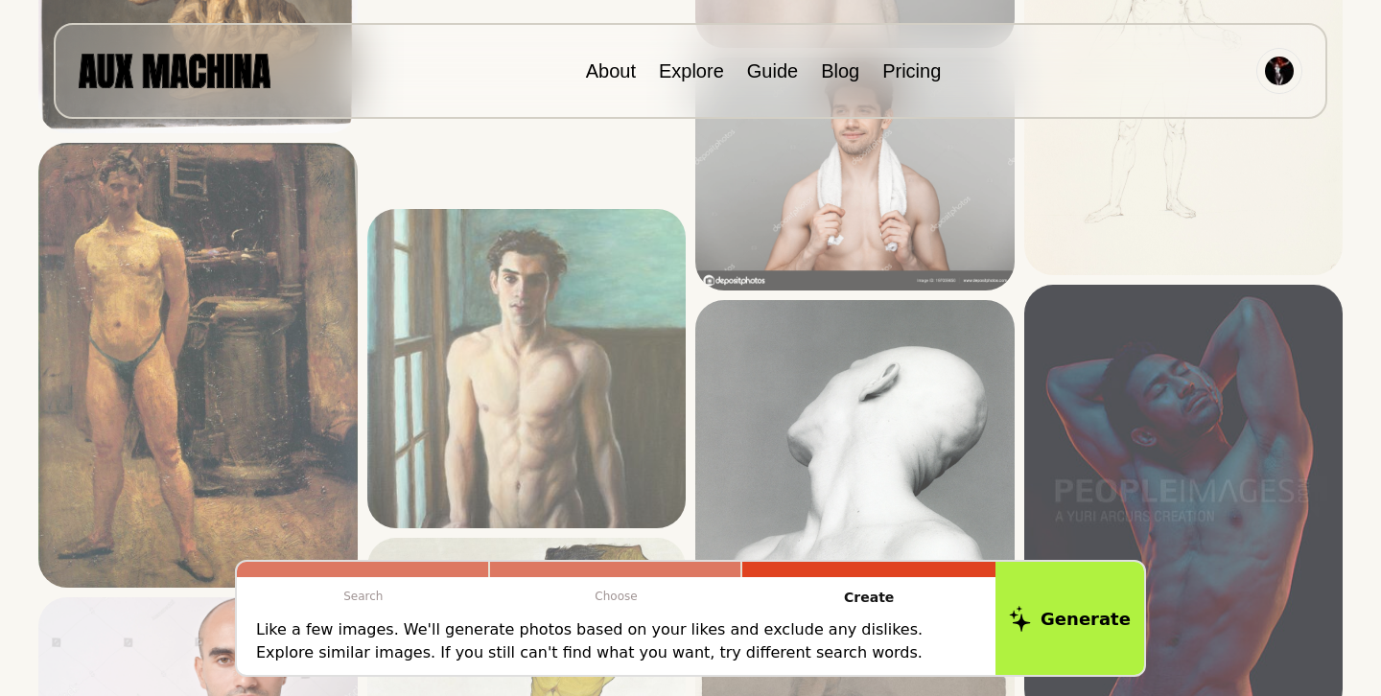
scroll to position [3831, 0]
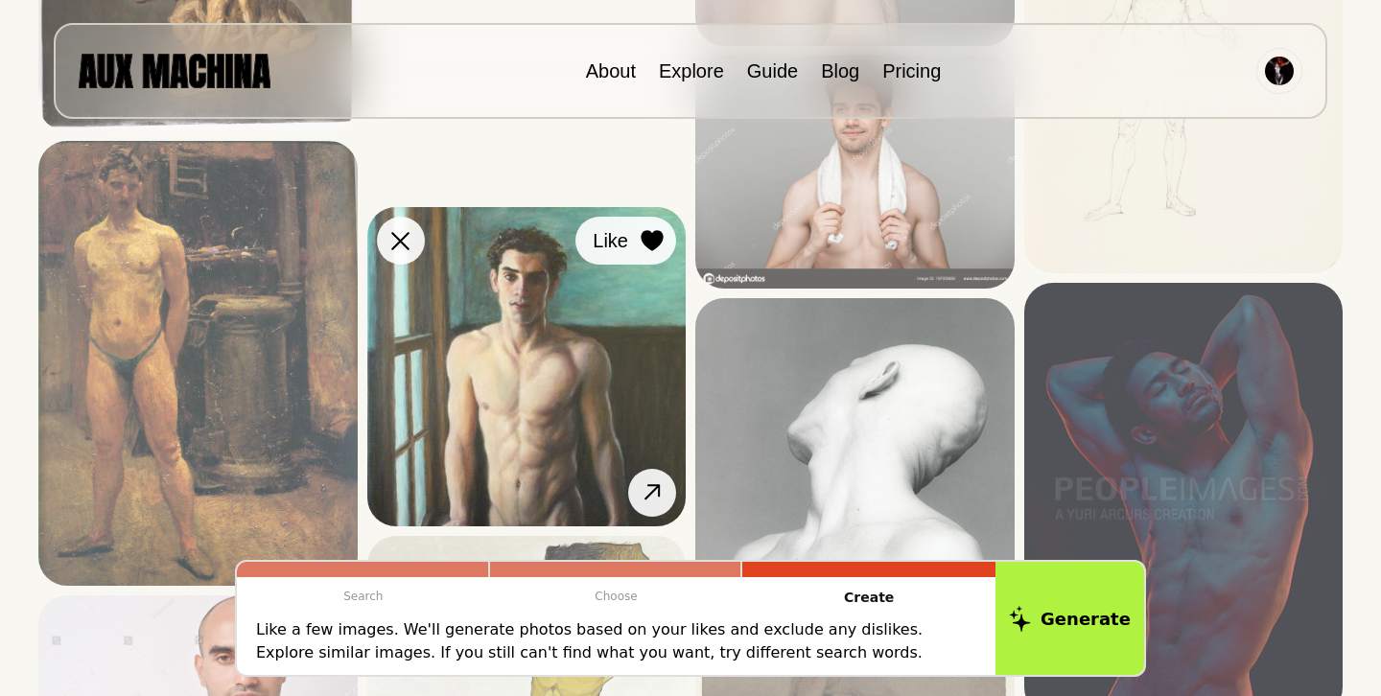
click at [651, 236] on icon at bounding box center [652, 241] width 22 height 21
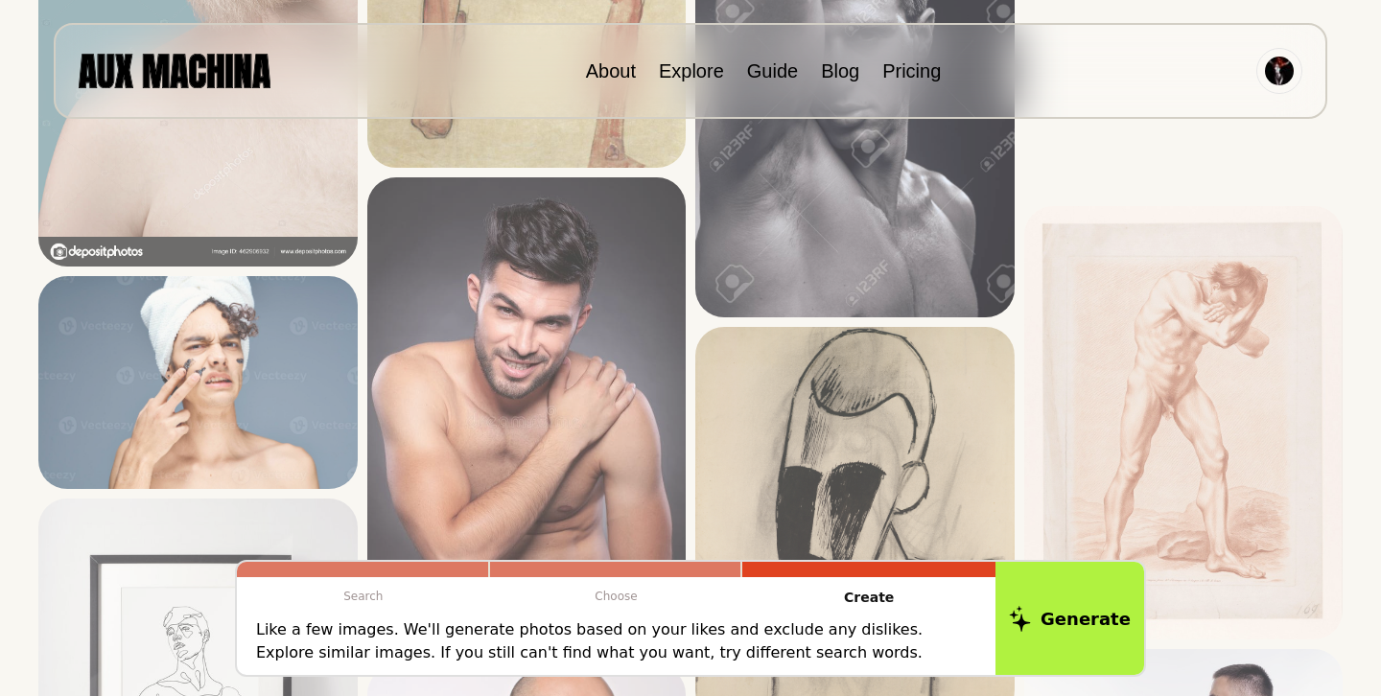
scroll to position [5536, 0]
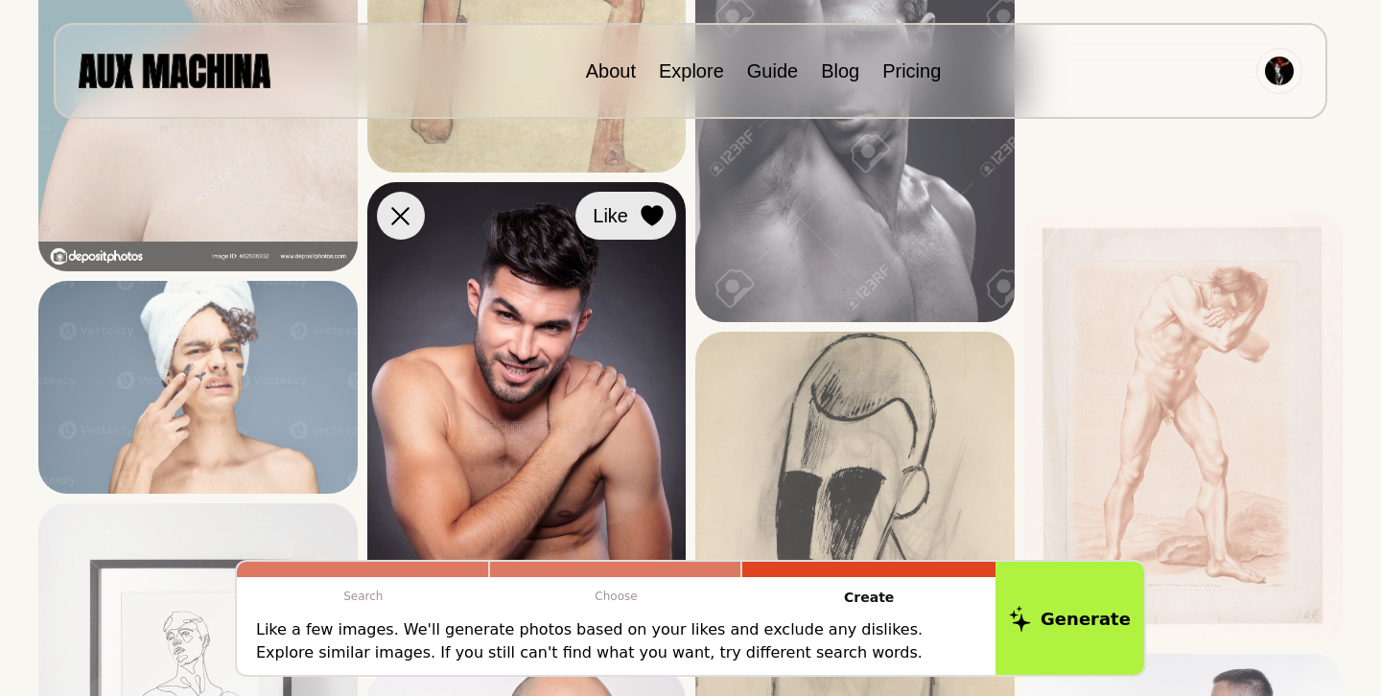
click at [658, 217] on icon at bounding box center [652, 215] width 22 height 21
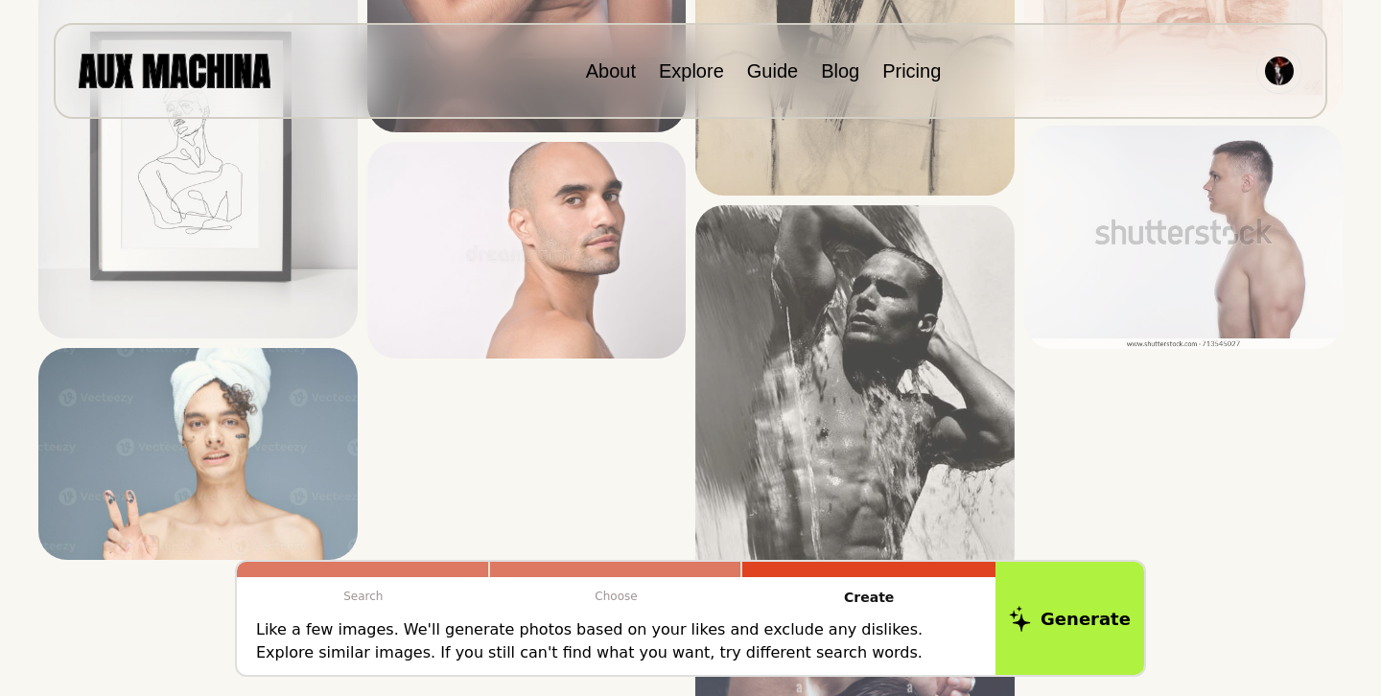
scroll to position [6061, 0]
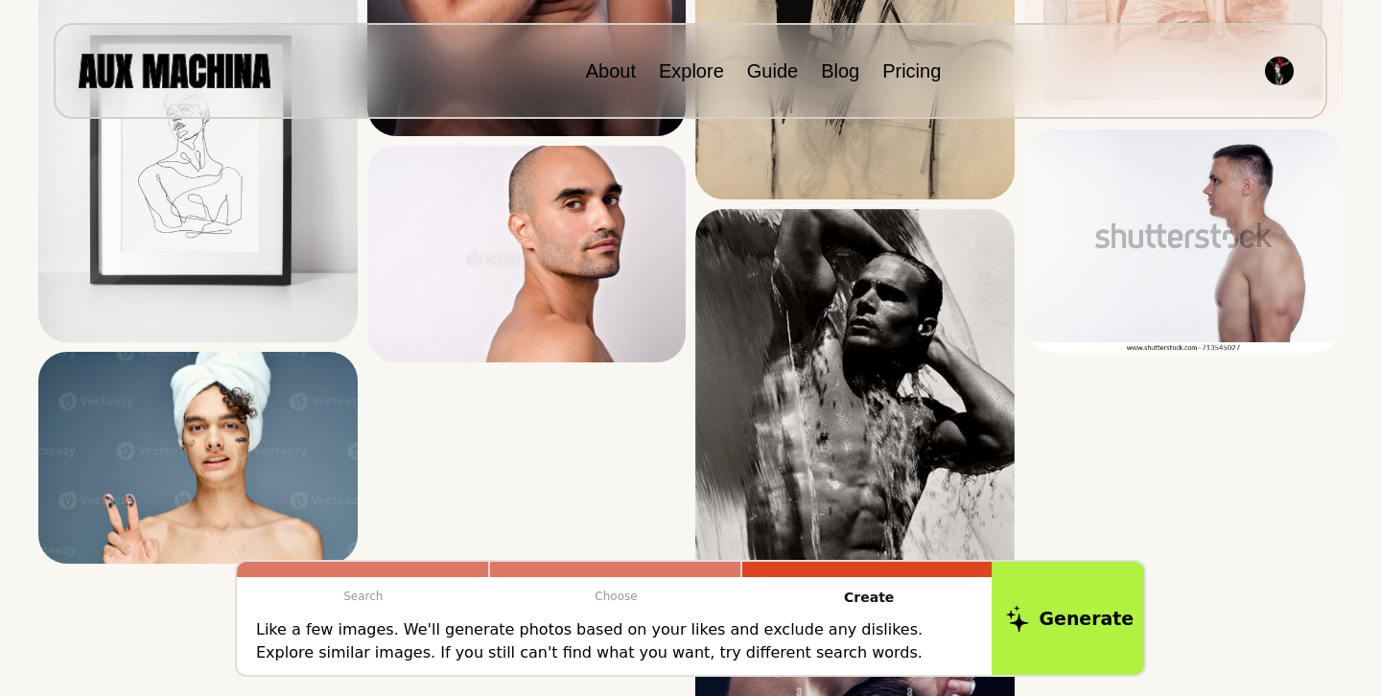
click at [1010, 627] on button "Generate" at bounding box center [1070, 618] width 156 height 119
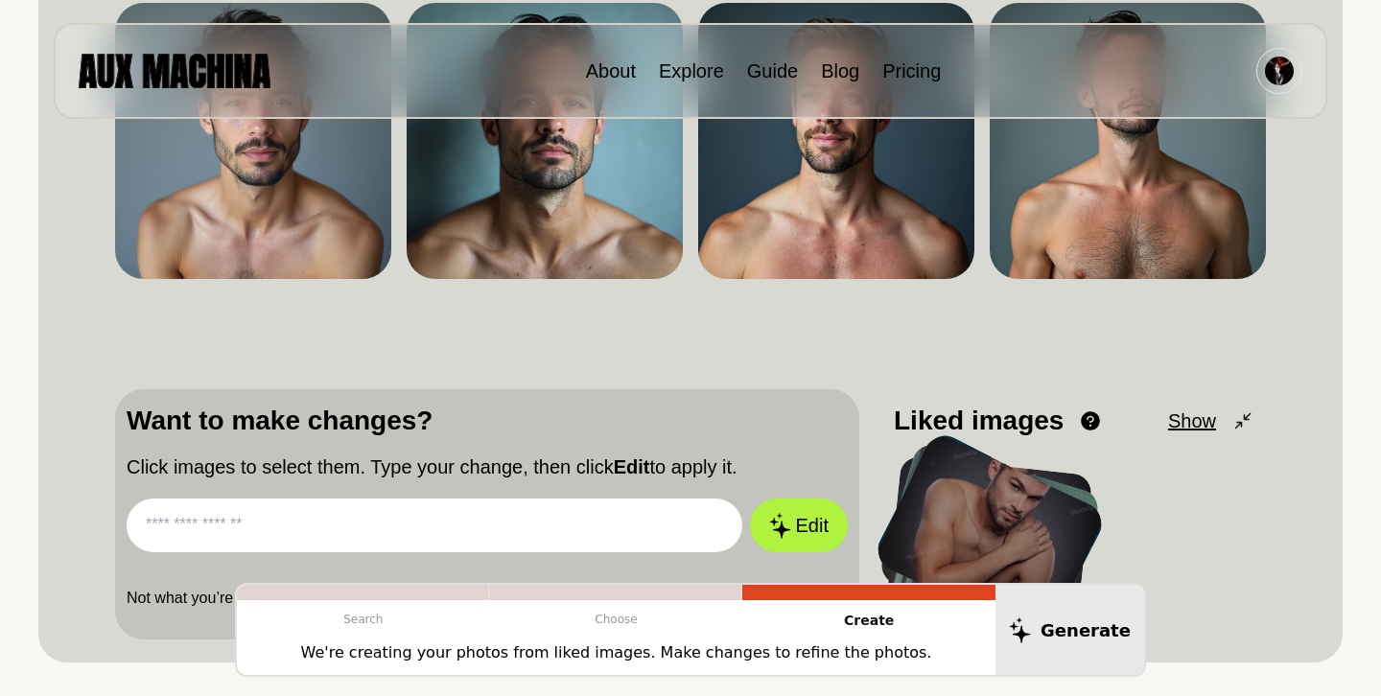
scroll to position [310, 0]
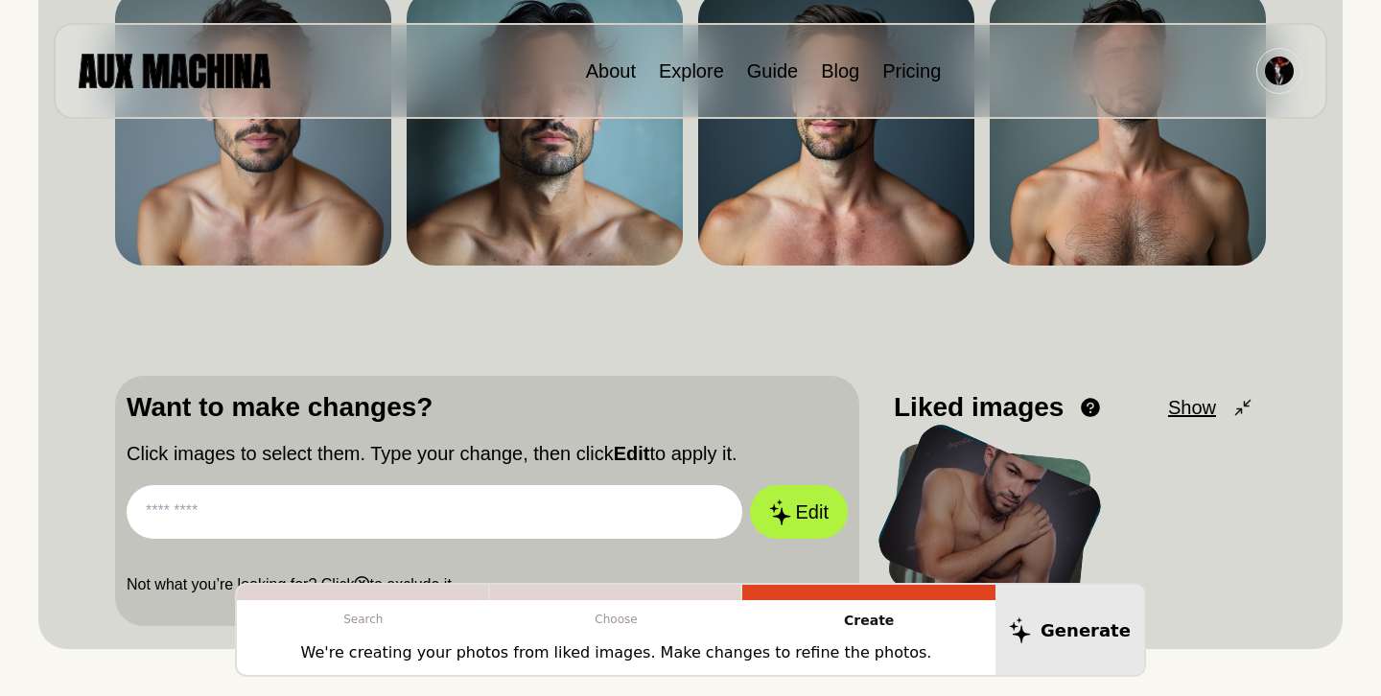
click at [161, 514] on input "text" at bounding box center [435, 512] width 616 height 54
click at [166, 515] on input "text" at bounding box center [435, 512] width 616 height 54
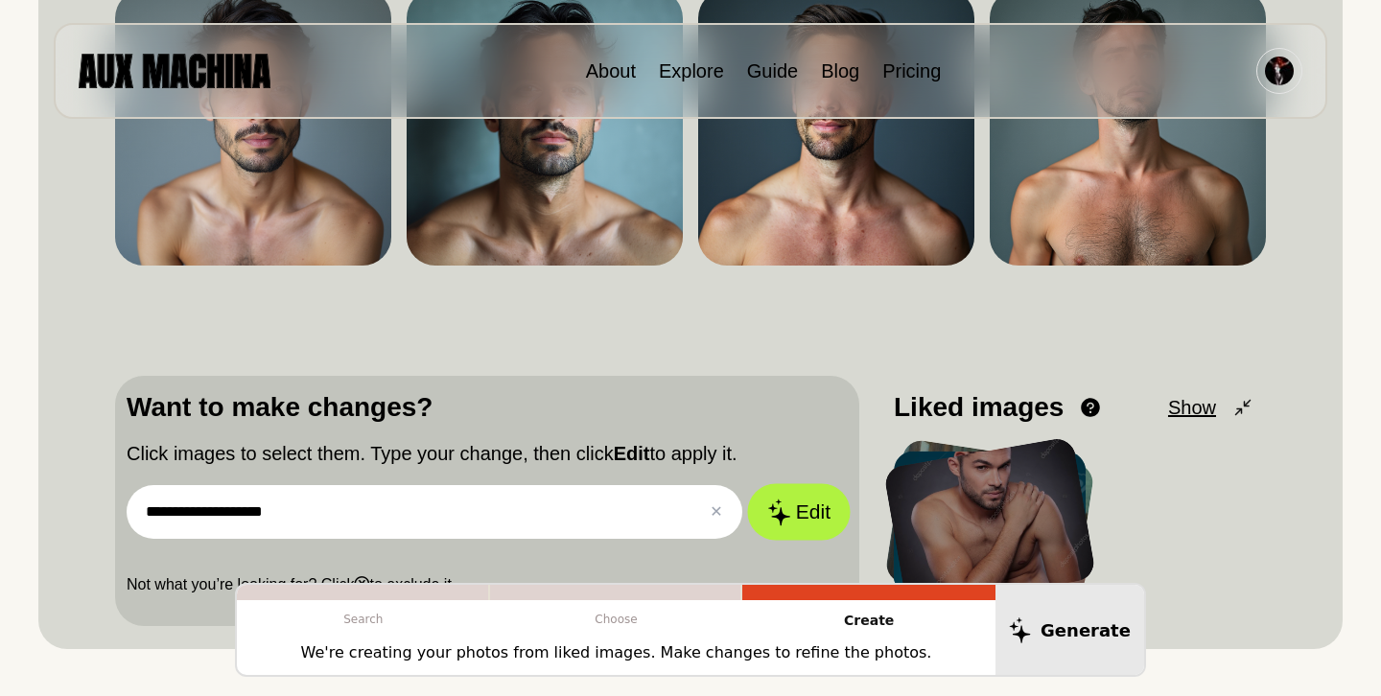
click at [813, 517] on button "Edit" at bounding box center [799, 512] width 104 height 57
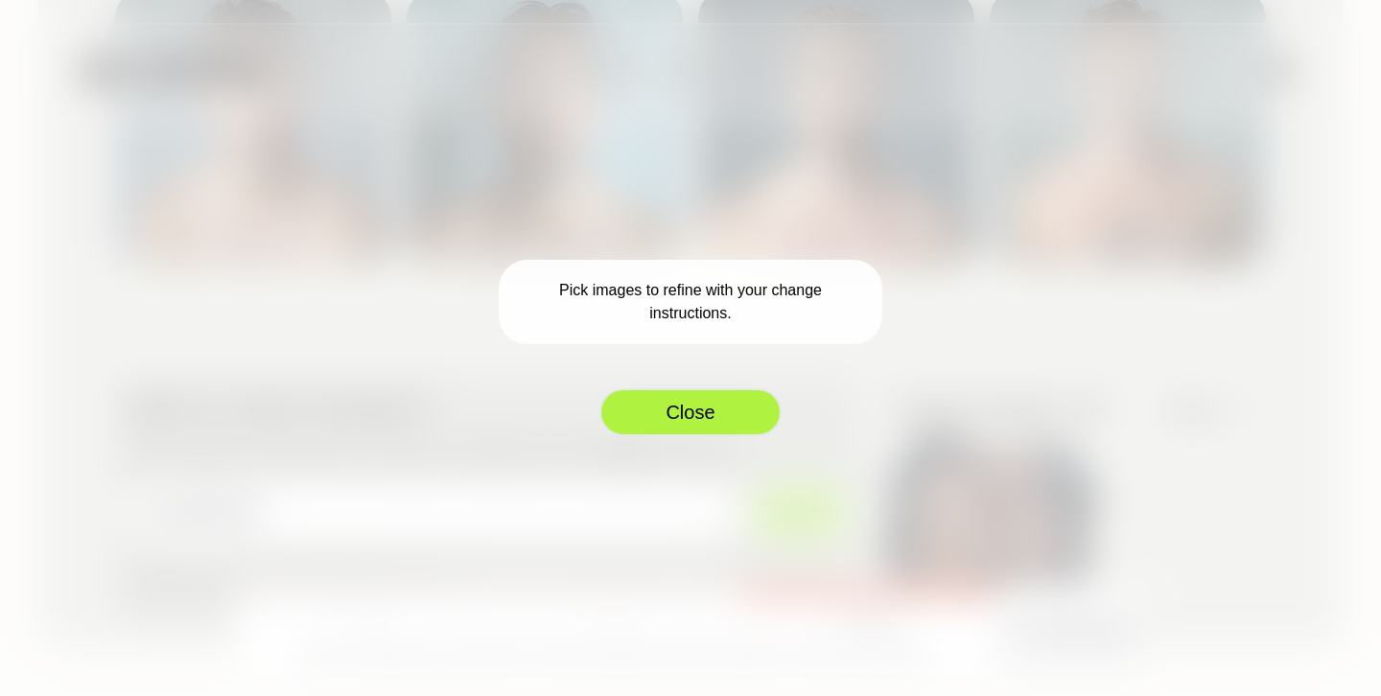
click at [676, 418] on button "Close" at bounding box center [691, 413] width 182 height 48
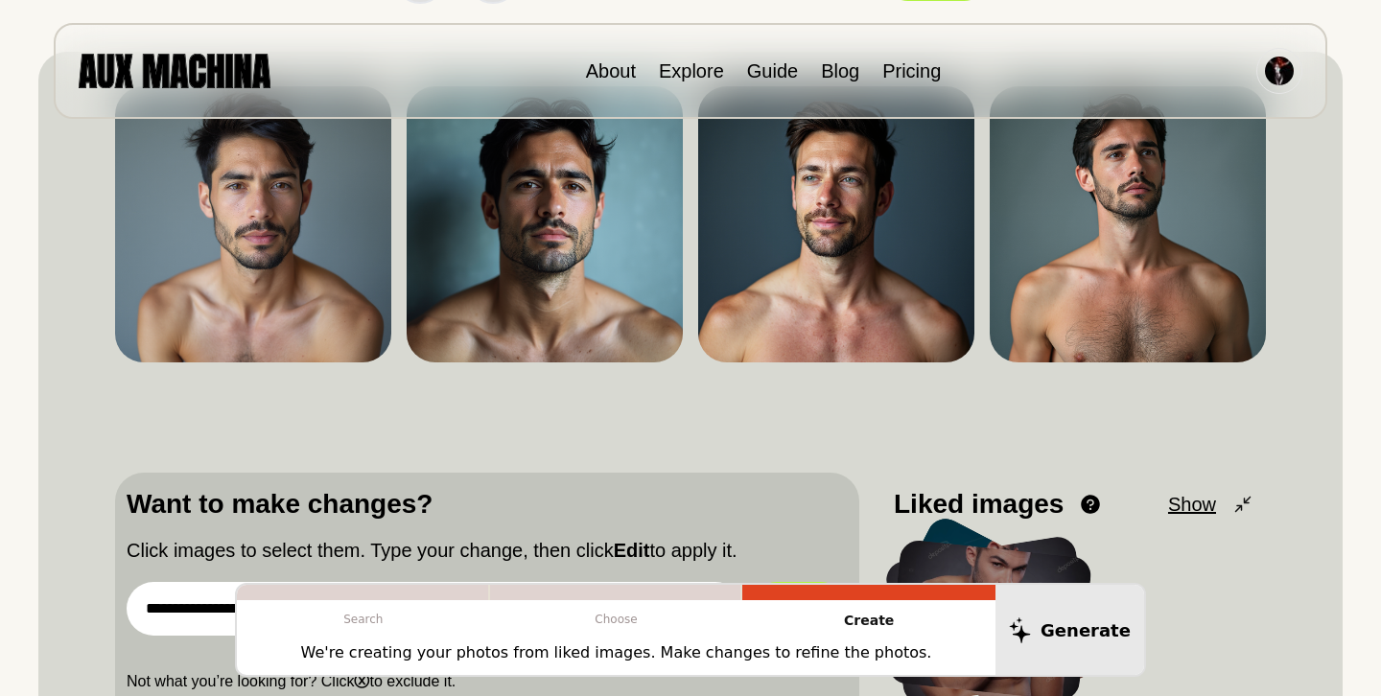
scroll to position [165, 0]
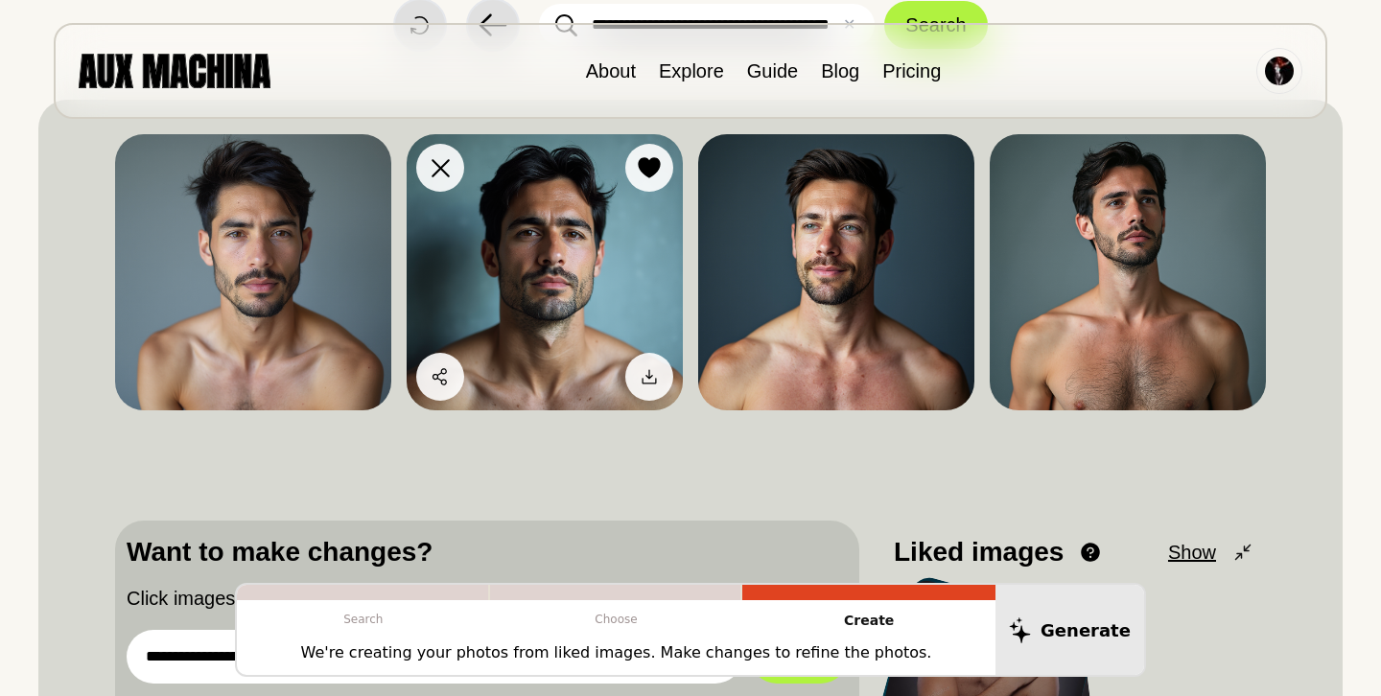
click at [539, 282] on img at bounding box center [545, 272] width 276 height 276
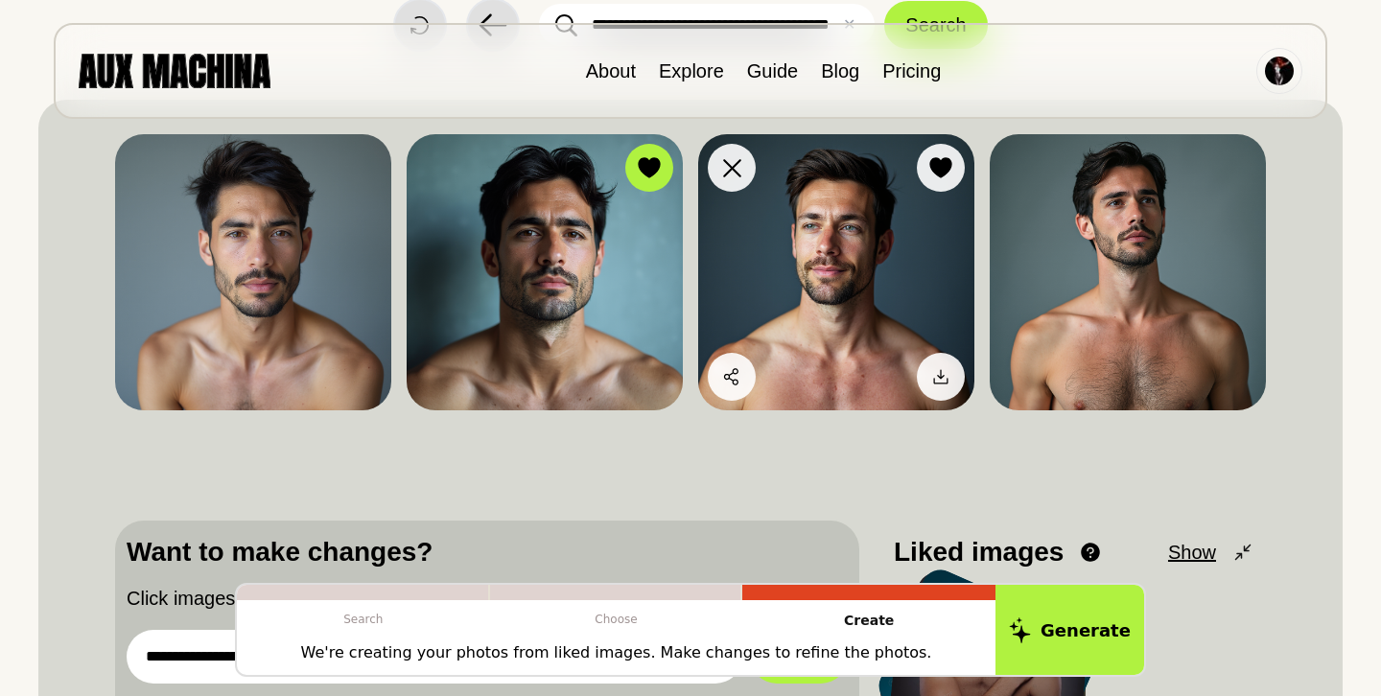
click at [851, 289] on img at bounding box center [836, 272] width 276 height 276
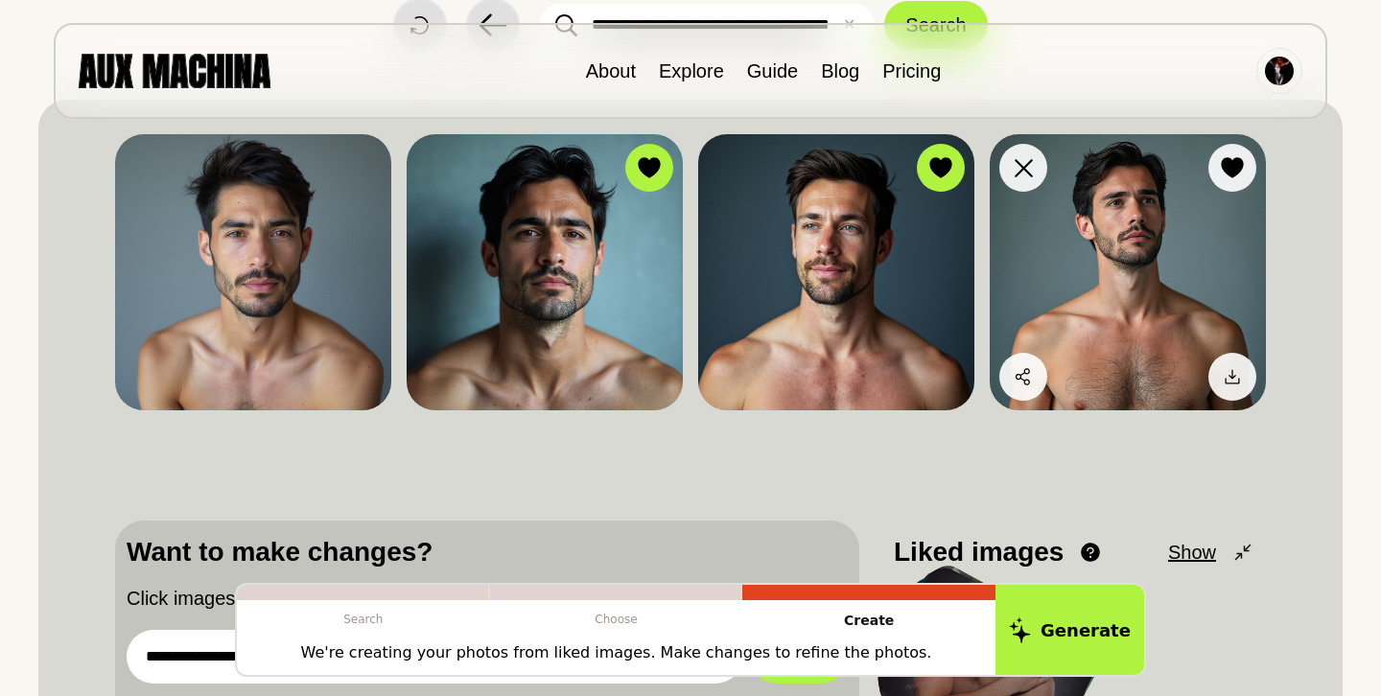
click at [1084, 277] on img at bounding box center [1128, 272] width 276 height 276
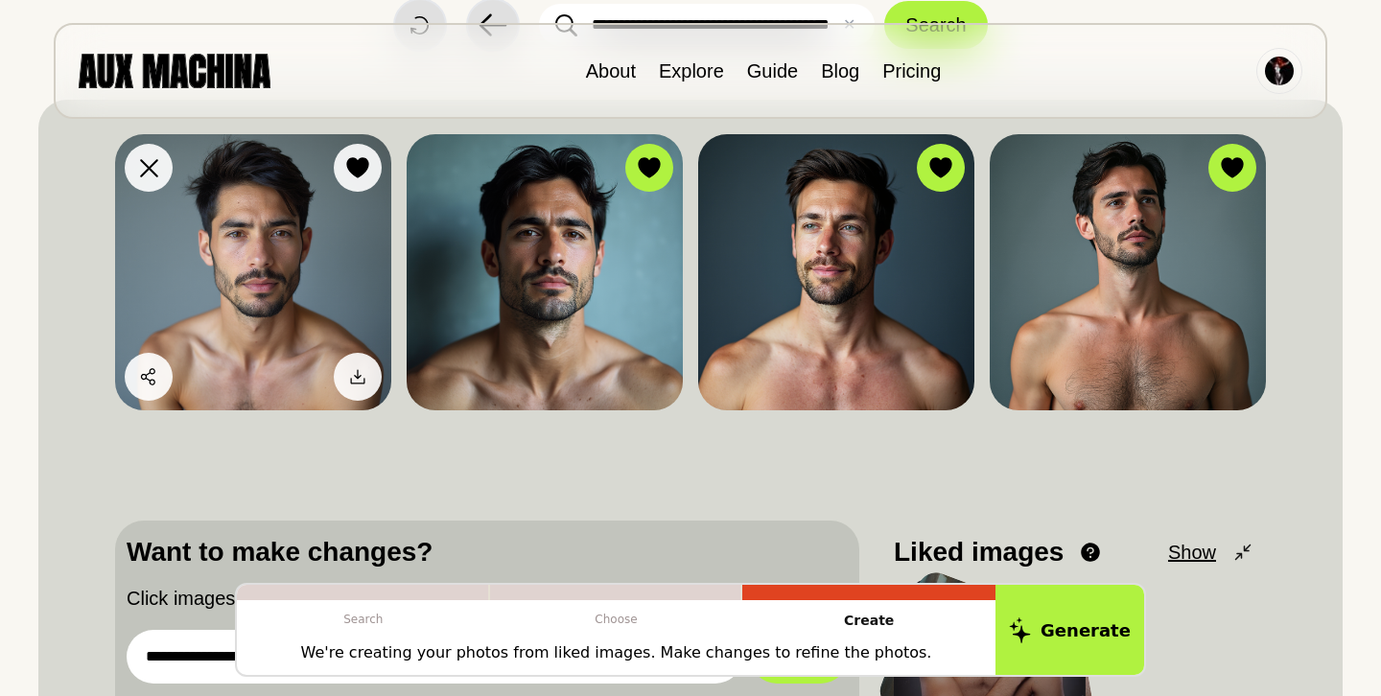
click at [251, 227] on img at bounding box center [253, 272] width 276 height 276
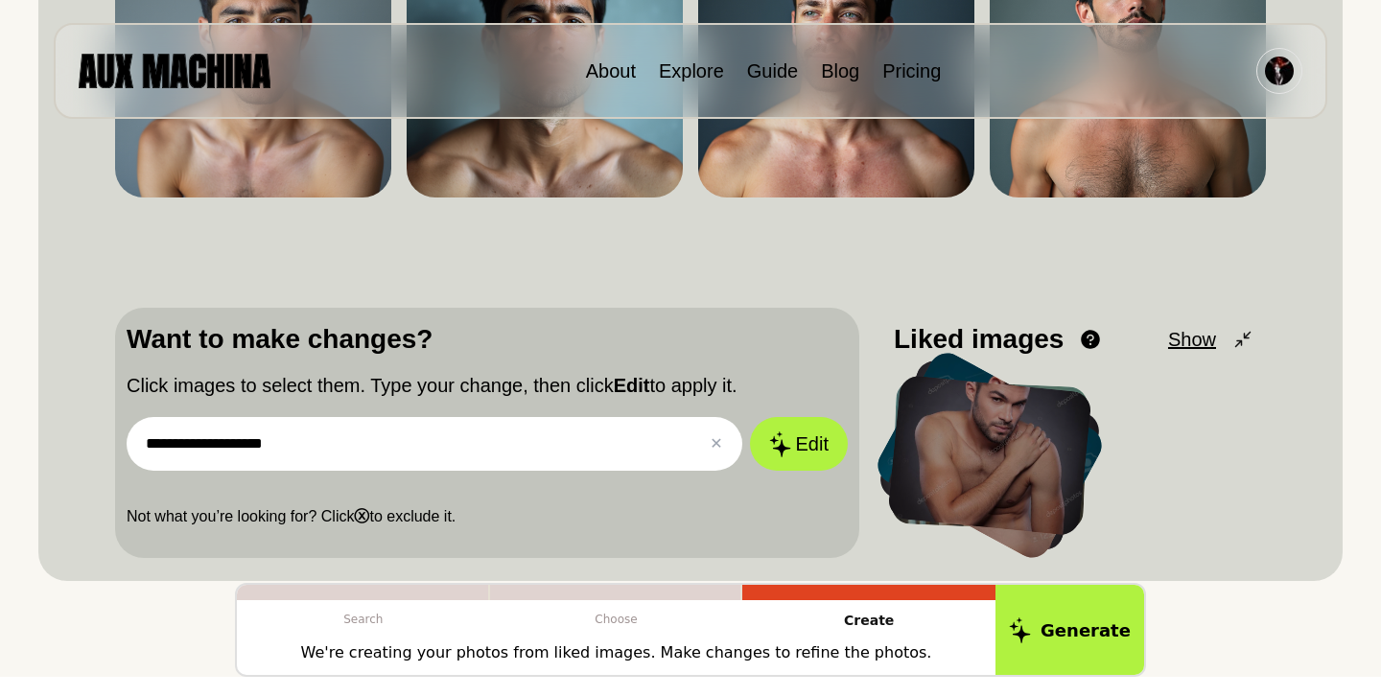
scroll to position [383, 0]
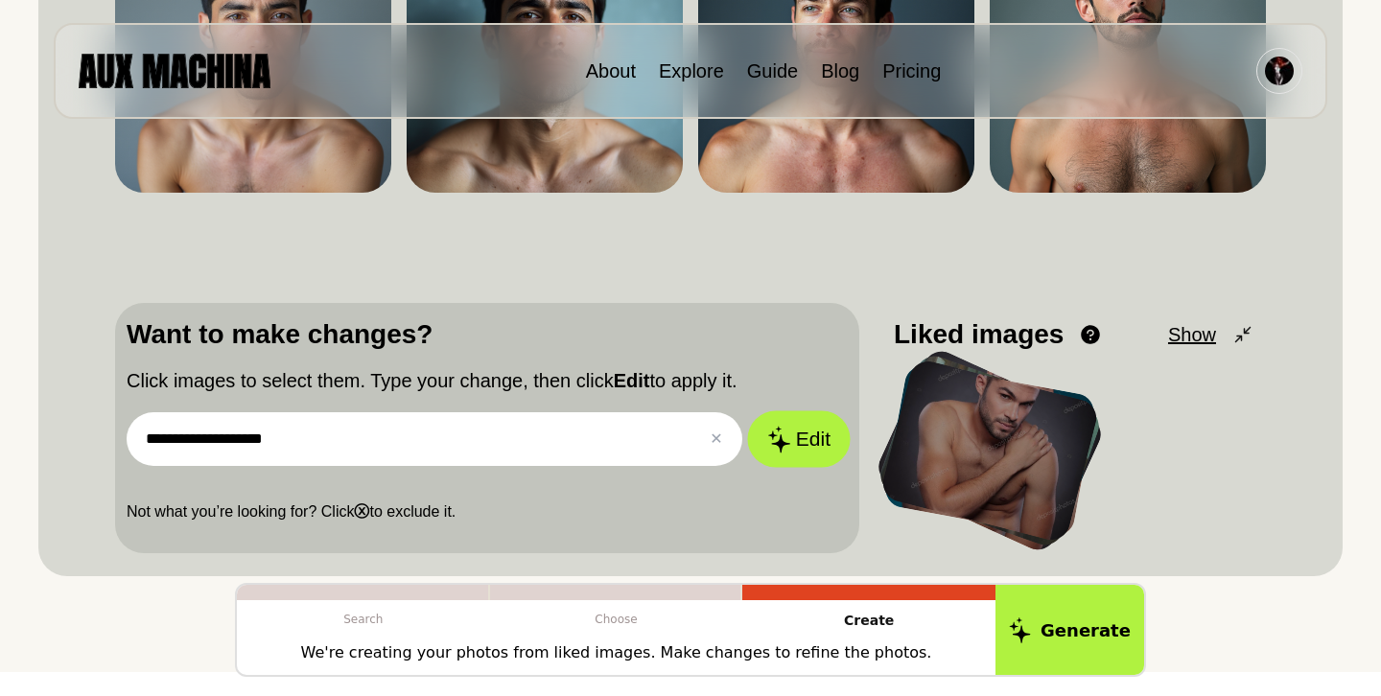
click at [809, 450] on button "Edit" at bounding box center [799, 440] width 104 height 57
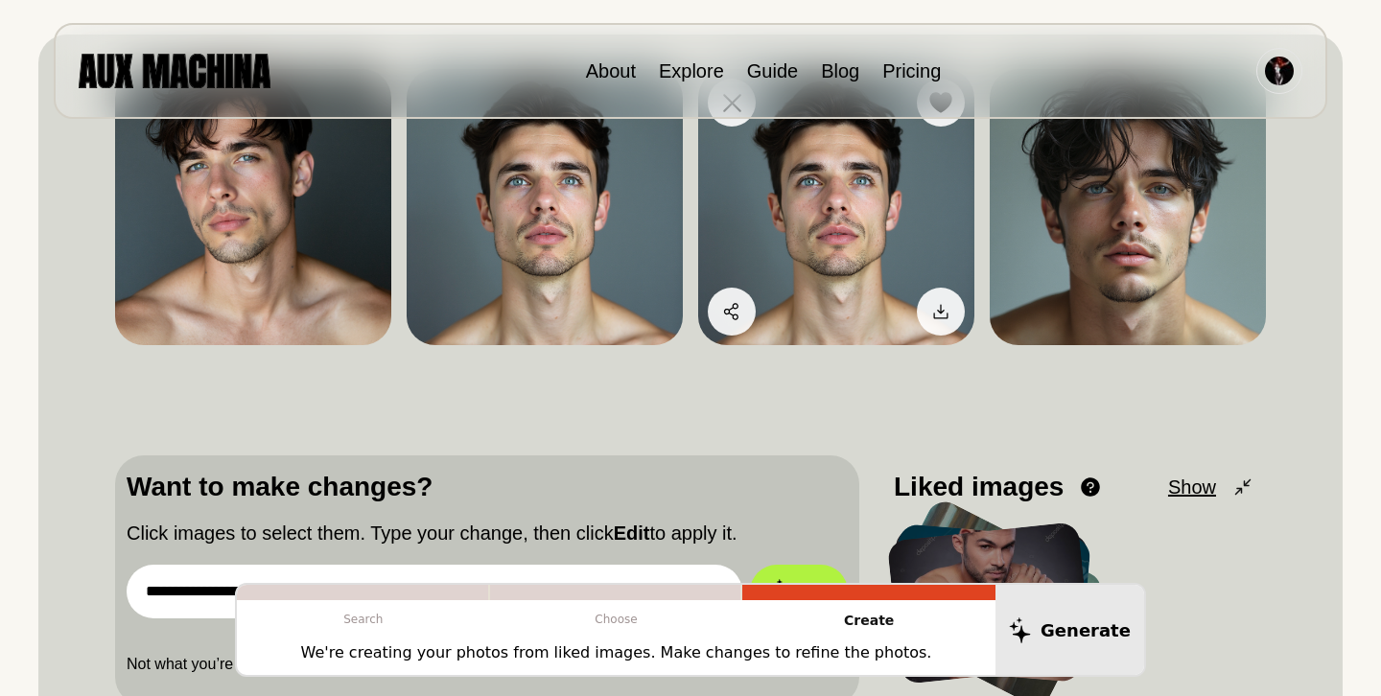
scroll to position [189, 0]
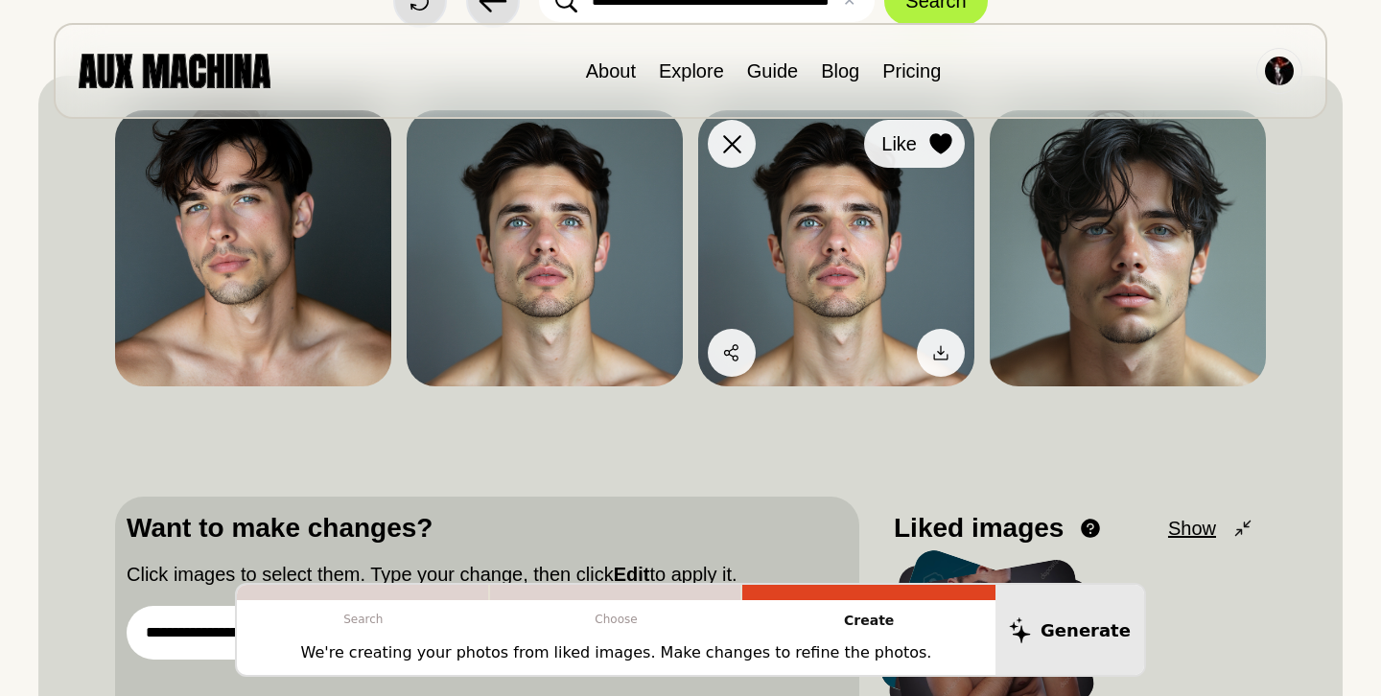
click at [933, 151] on icon at bounding box center [941, 143] width 23 height 21
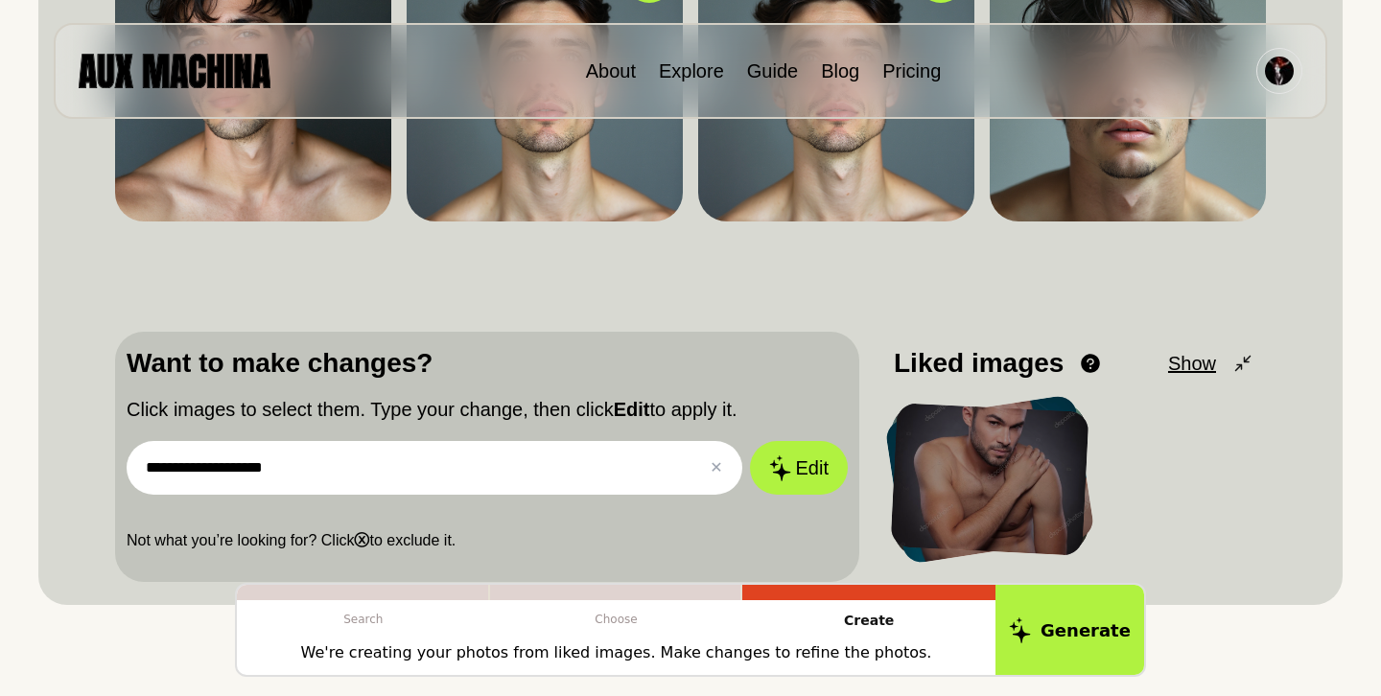
scroll to position [356, 0]
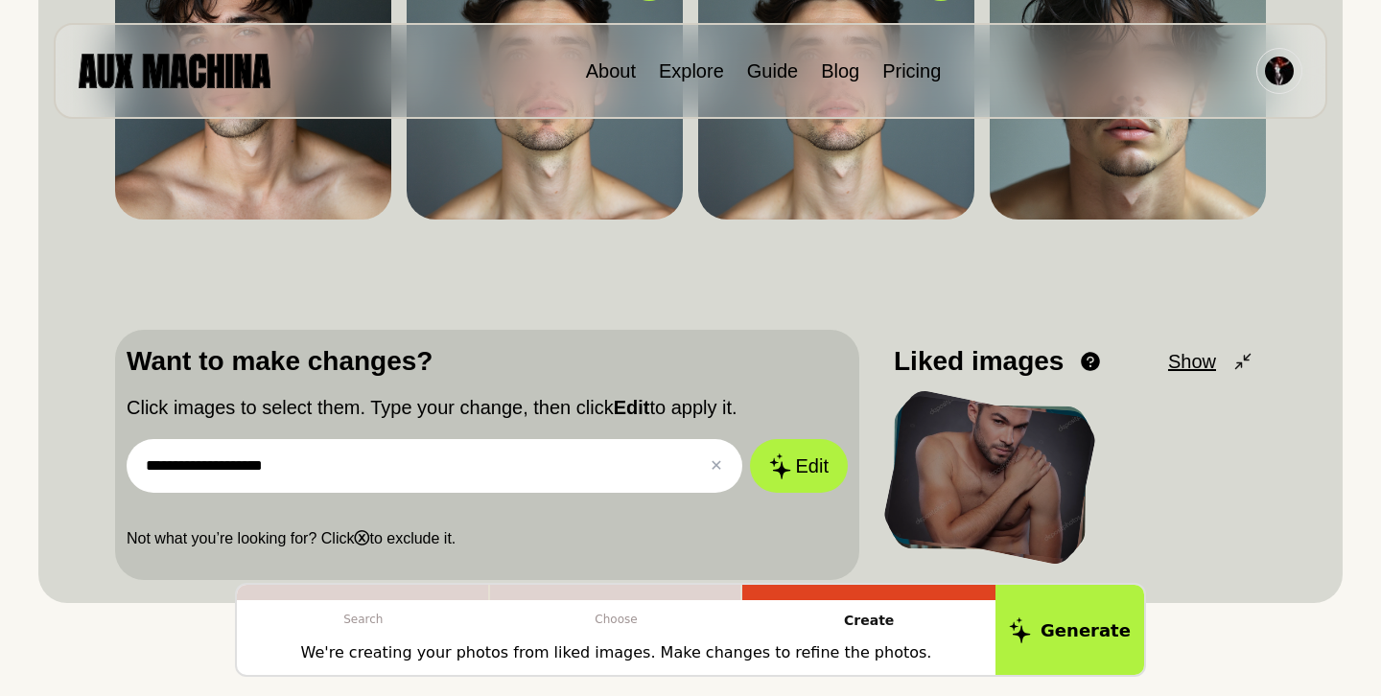
click at [319, 464] on input "**********" at bounding box center [435, 466] width 616 height 54
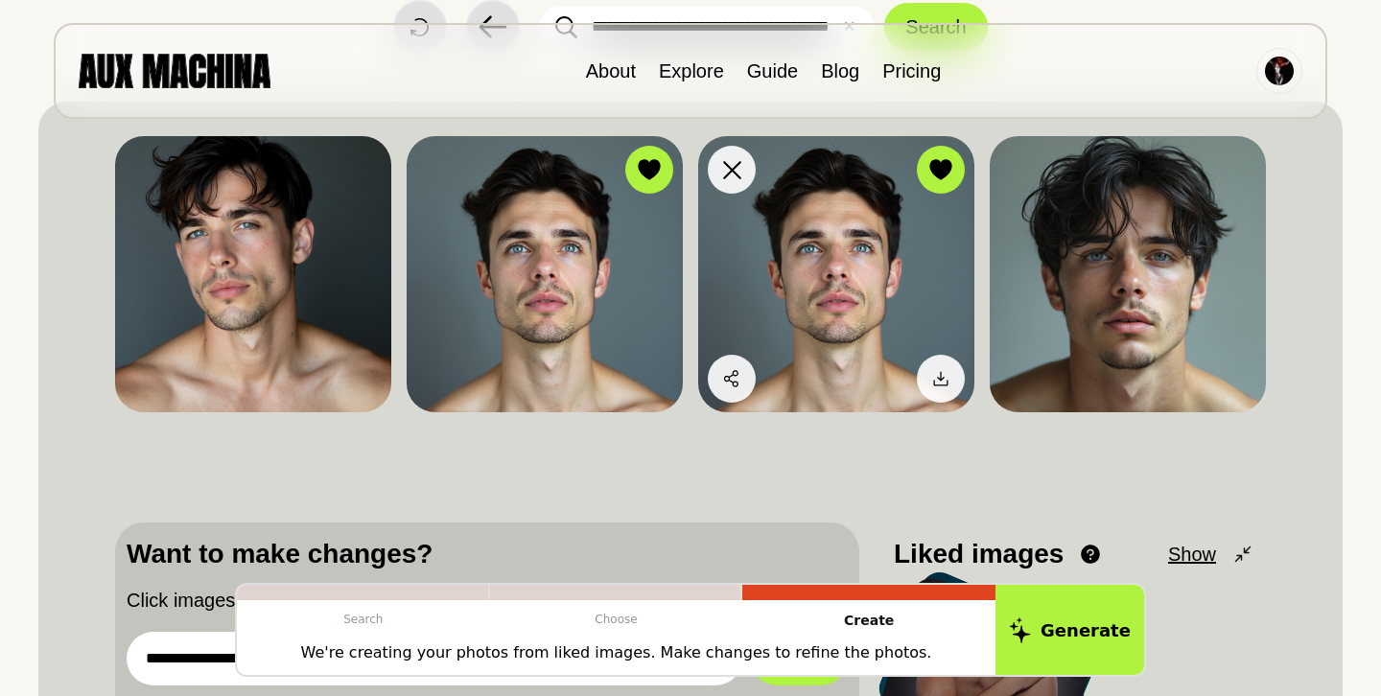
scroll to position [149, 0]
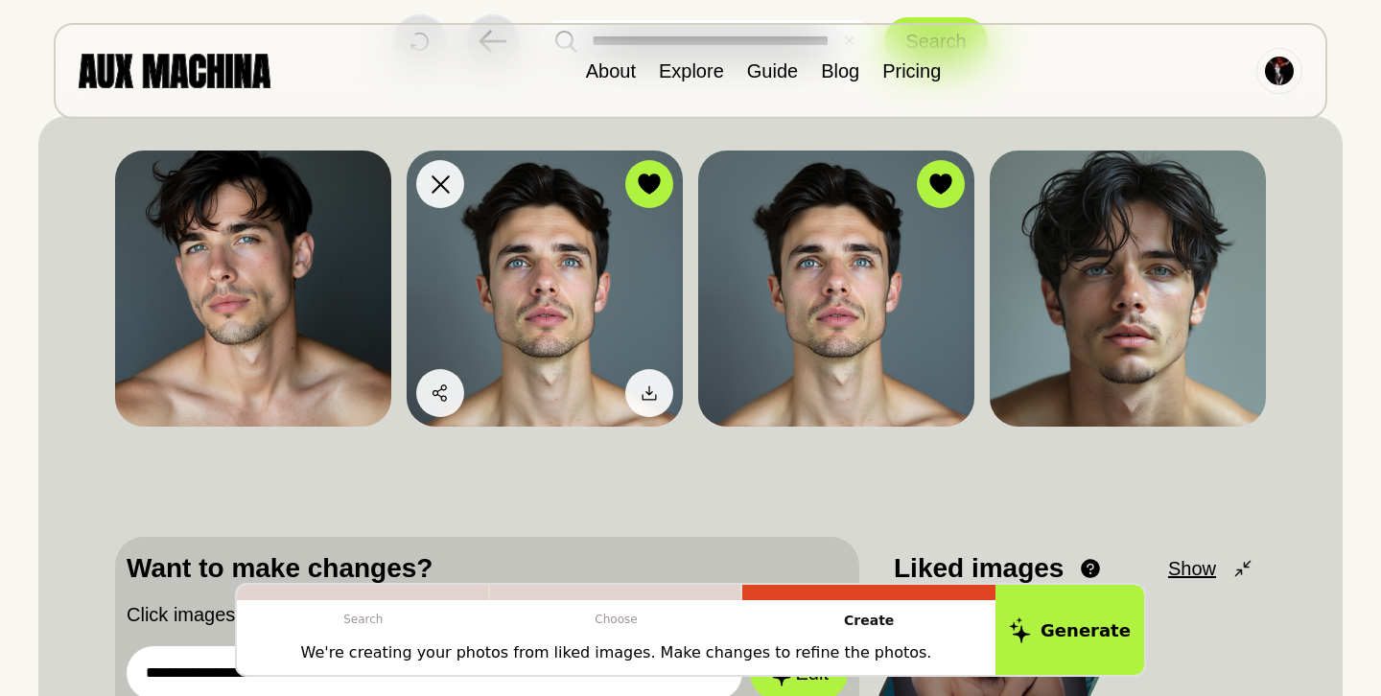
type input "**********"
click at [615, 296] on img at bounding box center [545, 289] width 276 height 276
click at [644, 191] on icon at bounding box center [649, 184] width 23 height 21
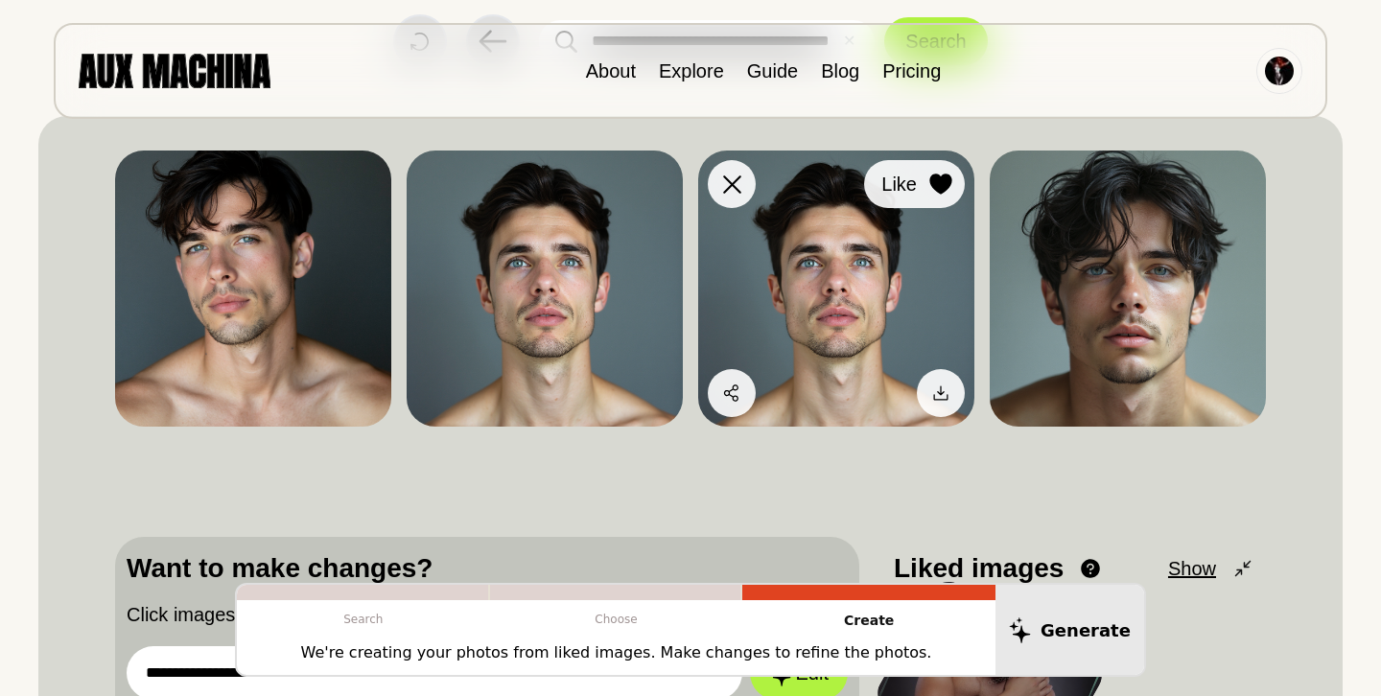
click at [927, 197] on div at bounding box center [941, 184] width 29 height 29
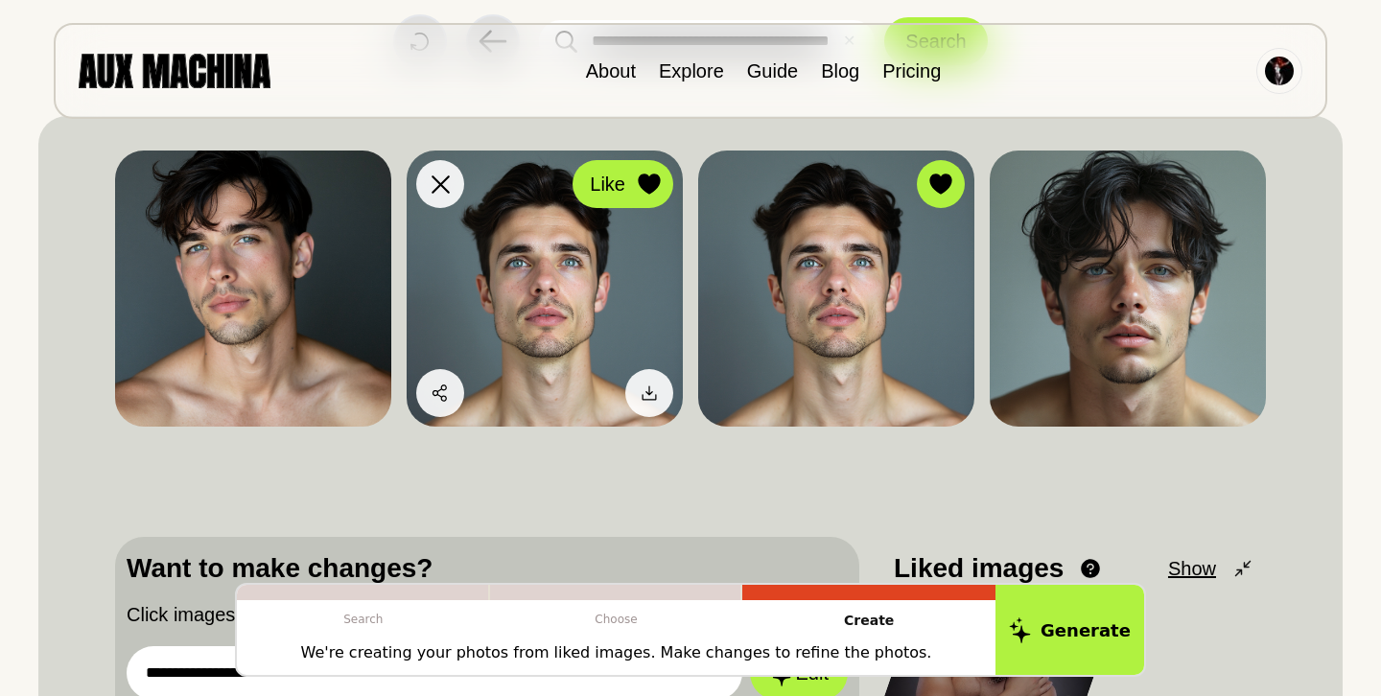
click at [638, 182] on icon at bounding box center [649, 184] width 22 height 21
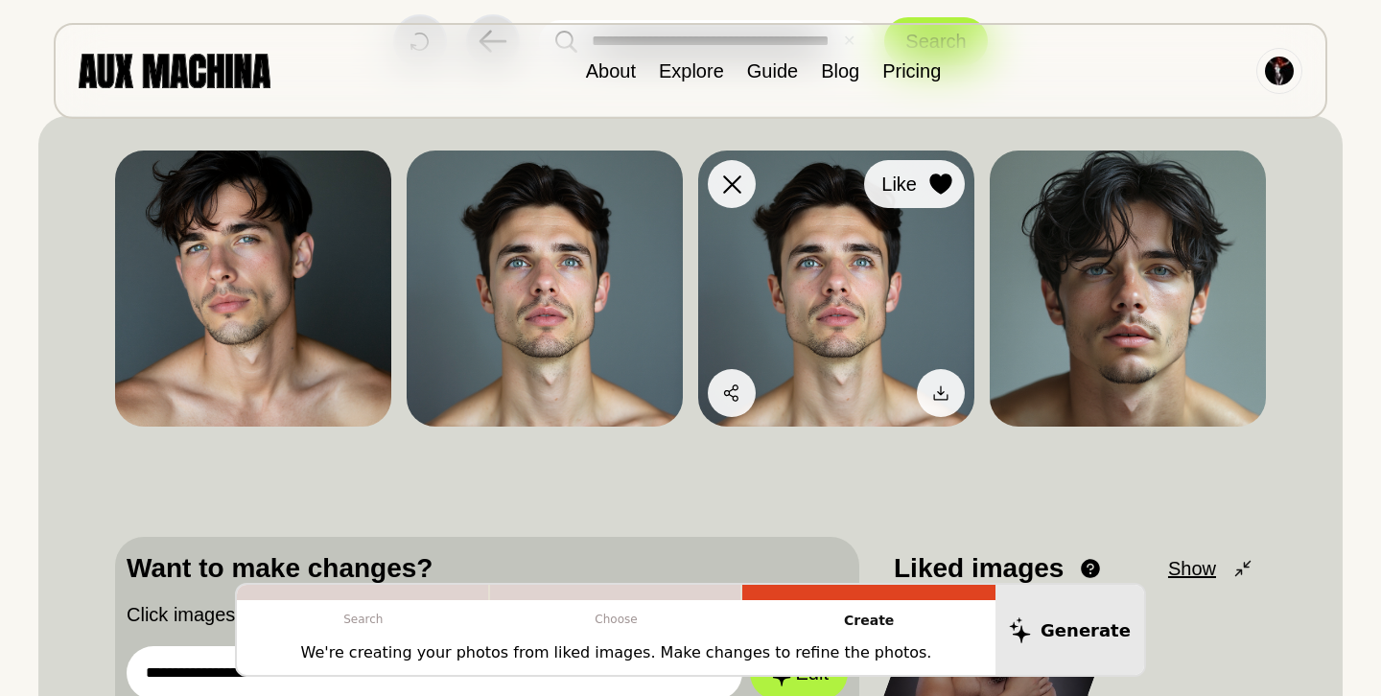
click at [936, 186] on icon at bounding box center [941, 184] width 22 height 21
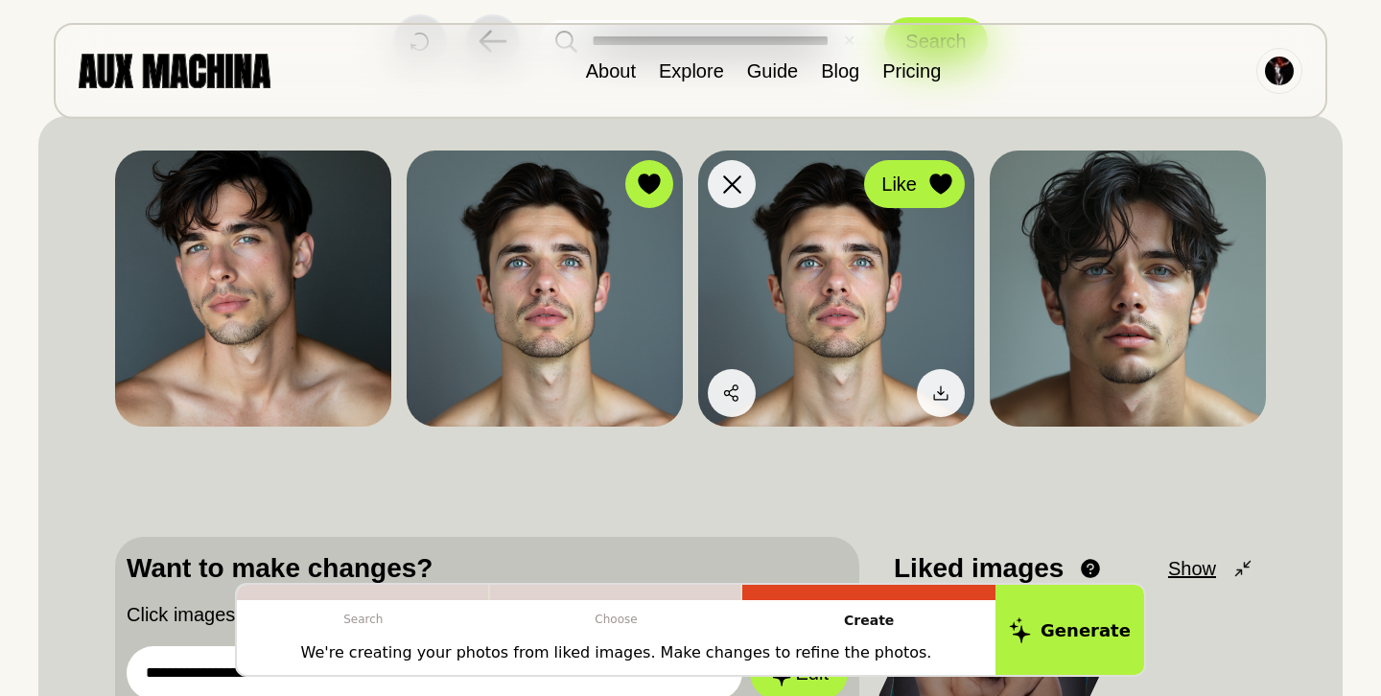
click at [931, 175] on icon at bounding box center [941, 184] width 23 height 21
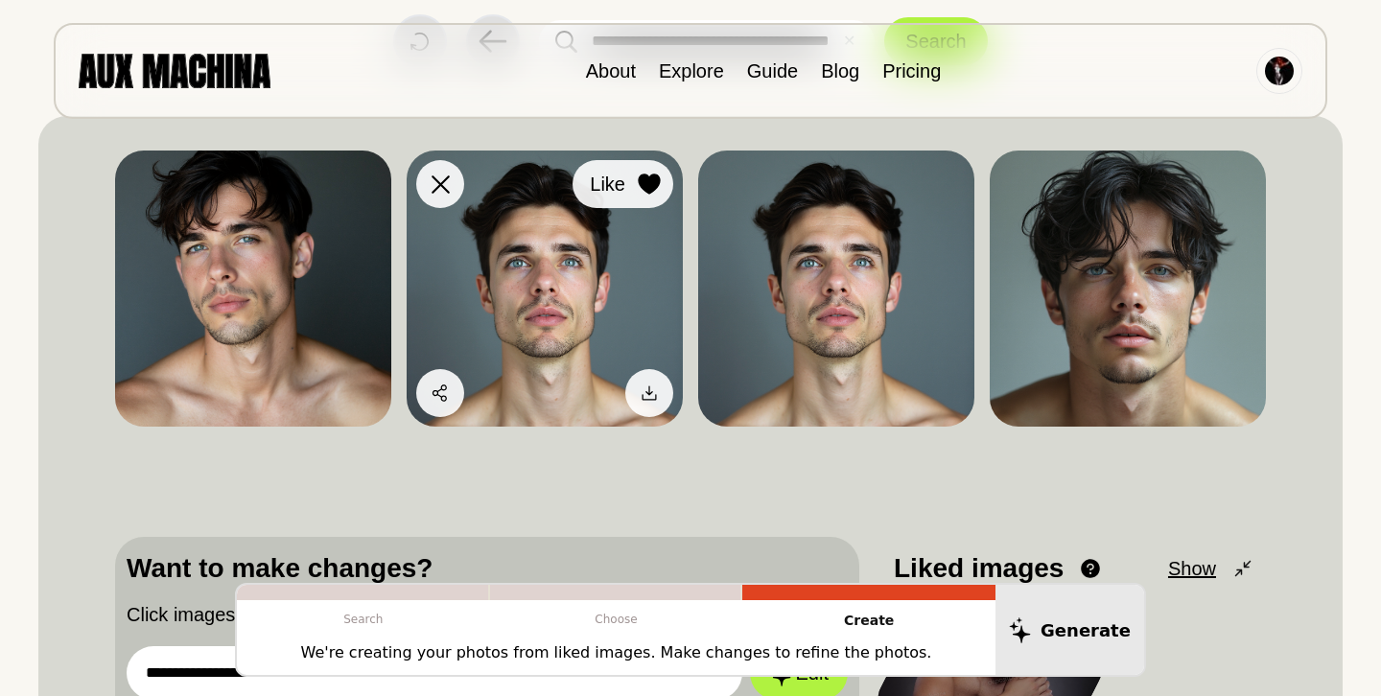
click at [628, 196] on button "Like" at bounding box center [623, 184] width 101 height 48
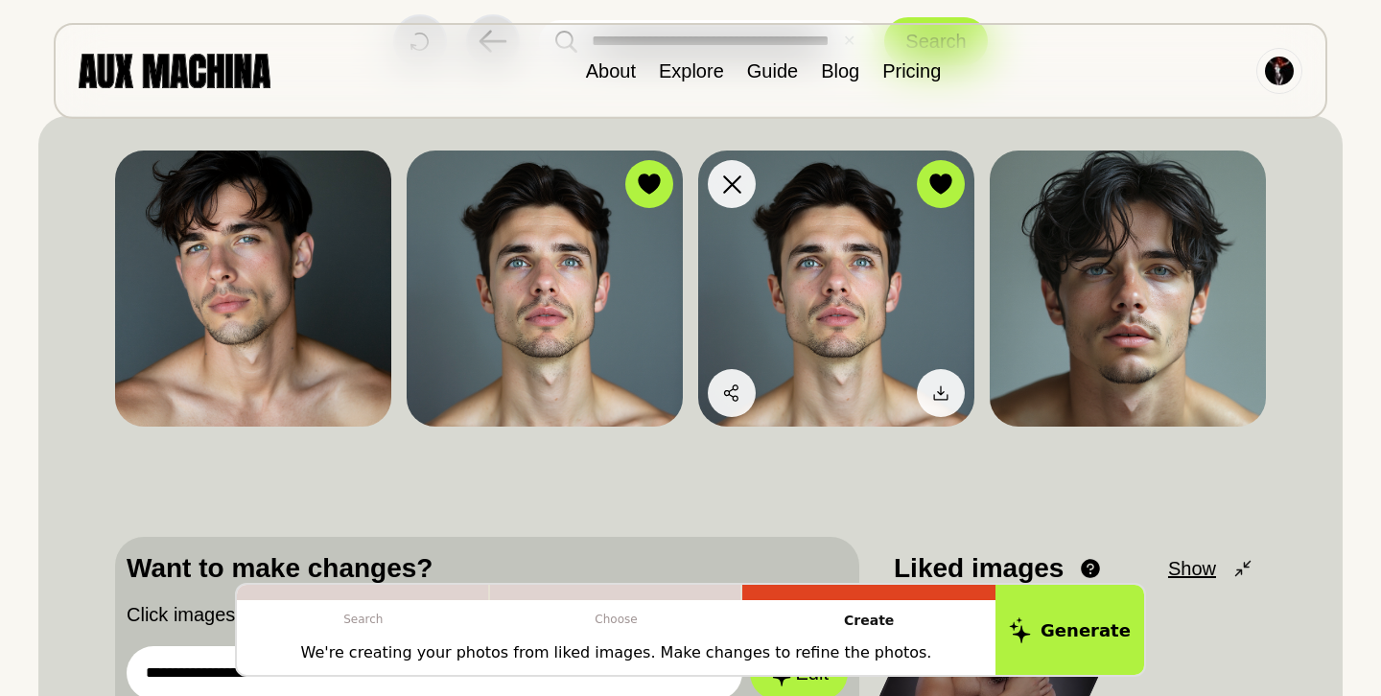
click at [851, 261] on img at bounding box center [836, 289] width 276 height 276
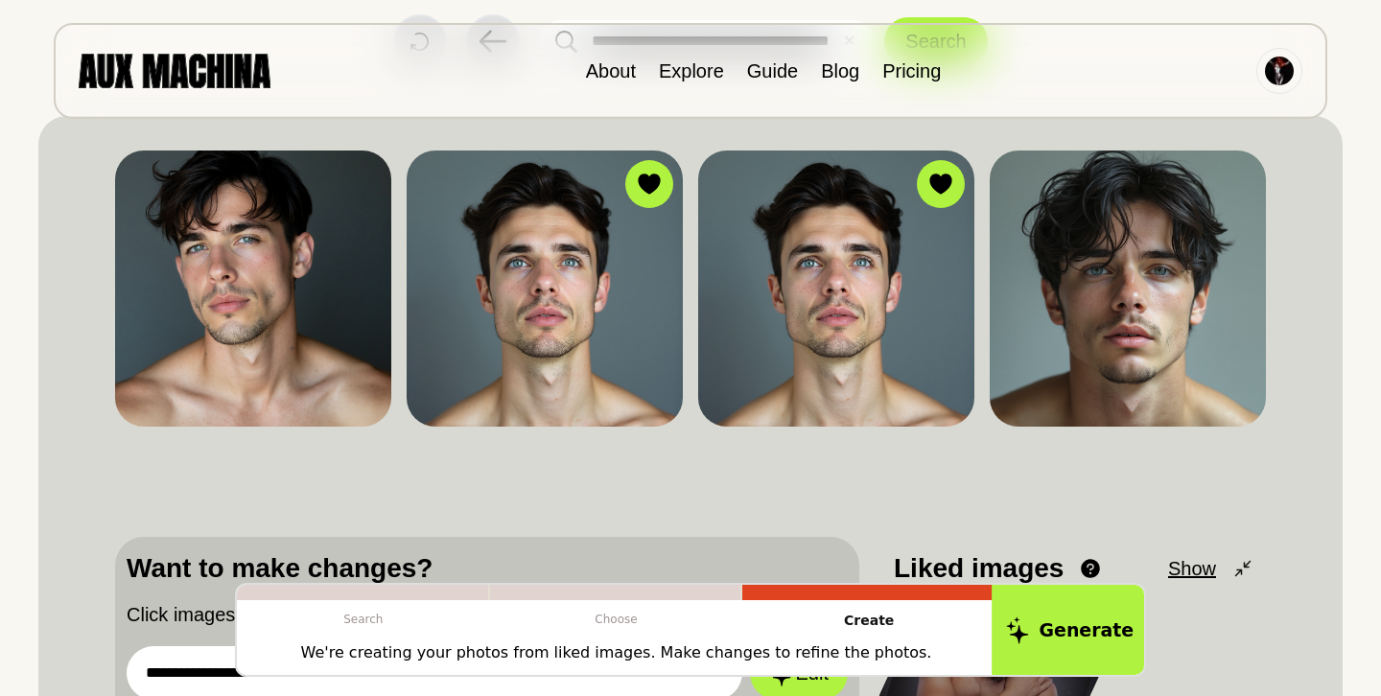
click at [1053, 648] on button "Generate" at bounding box center [1070, 630] width 156 height 95
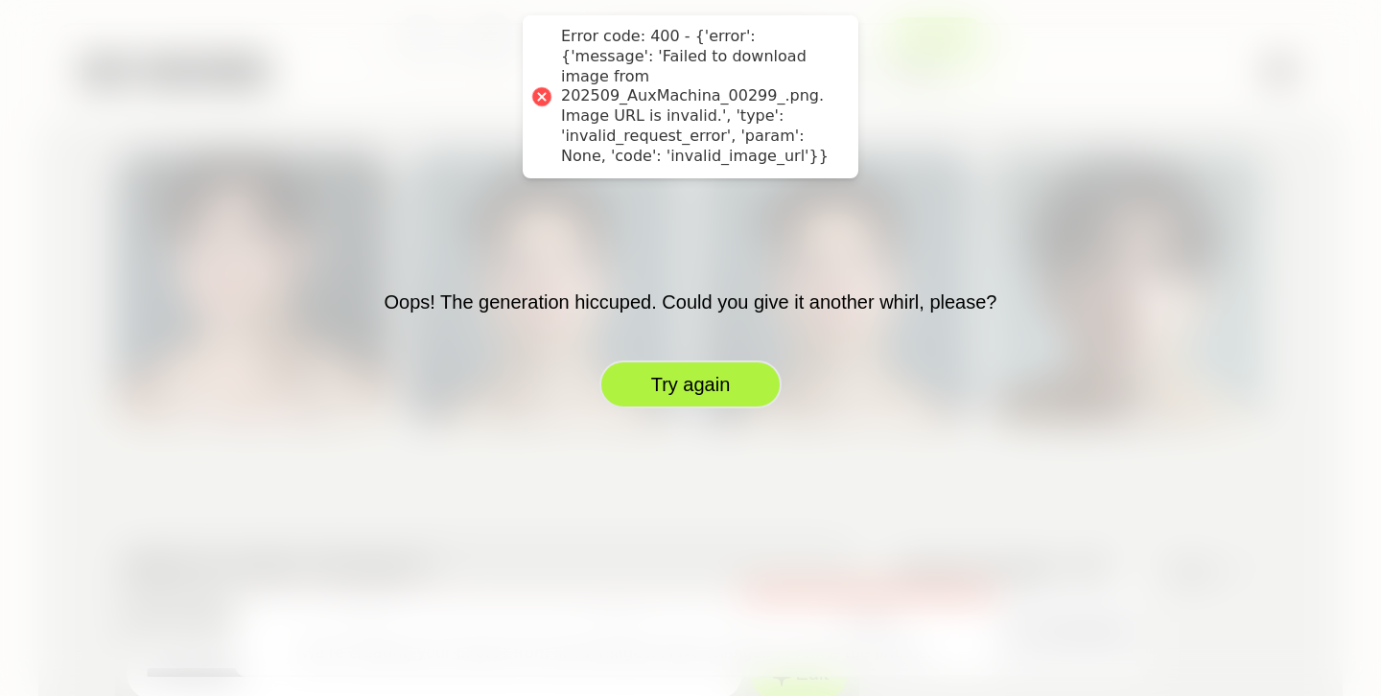
click at [653, 402] on button "Try again" at bounding box center [691, 385] width 182 height 48
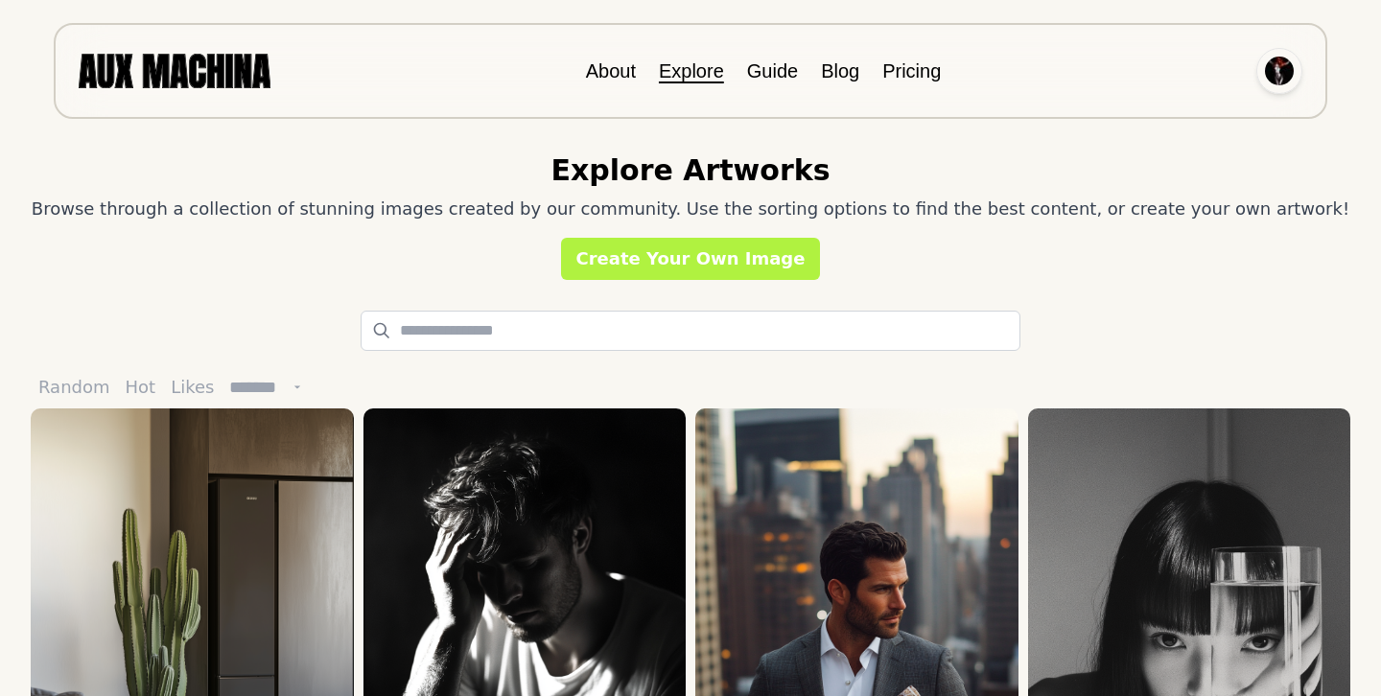
click at [1279, 67] on img at bounding box center [1279, 71] width 29 height 29
click at [1191, 111] on li "Dashboard" at bounding box center [1207, 115] width 192 height 42
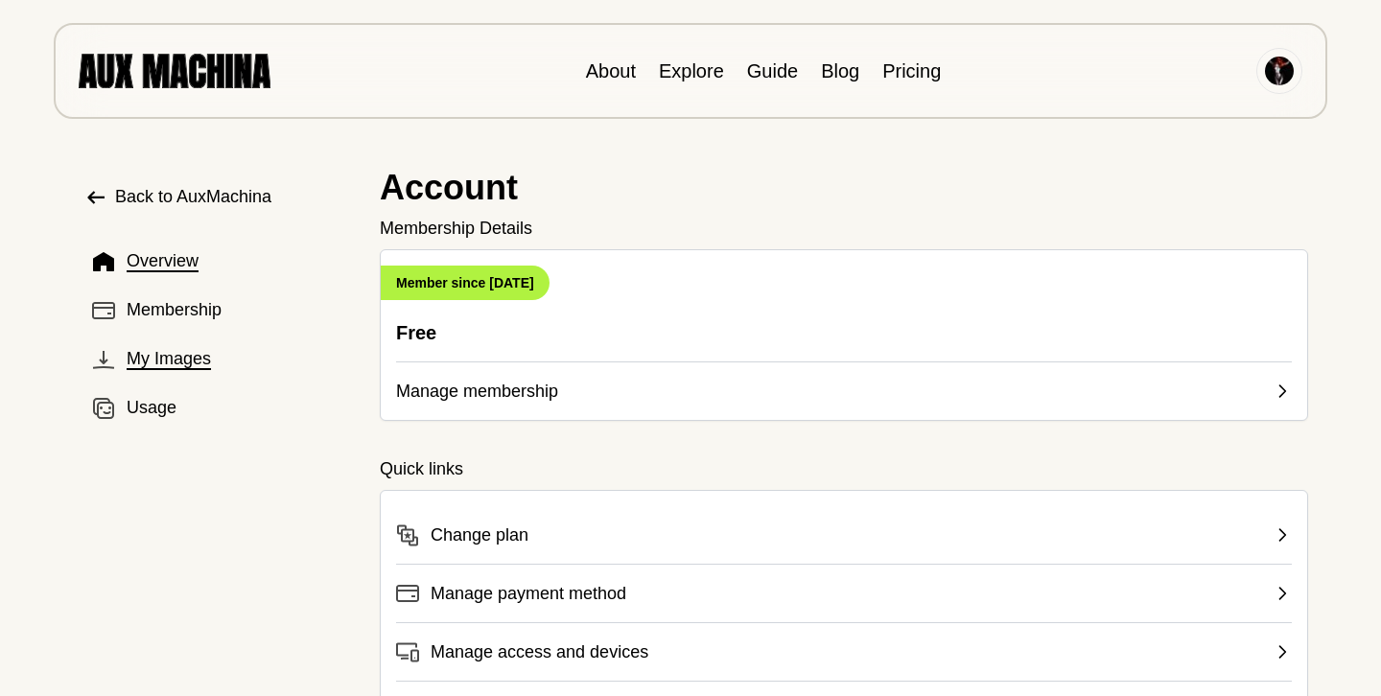
click at [161, 367] on span "My Images" at bounding box center [169, 359] width 84 height 26
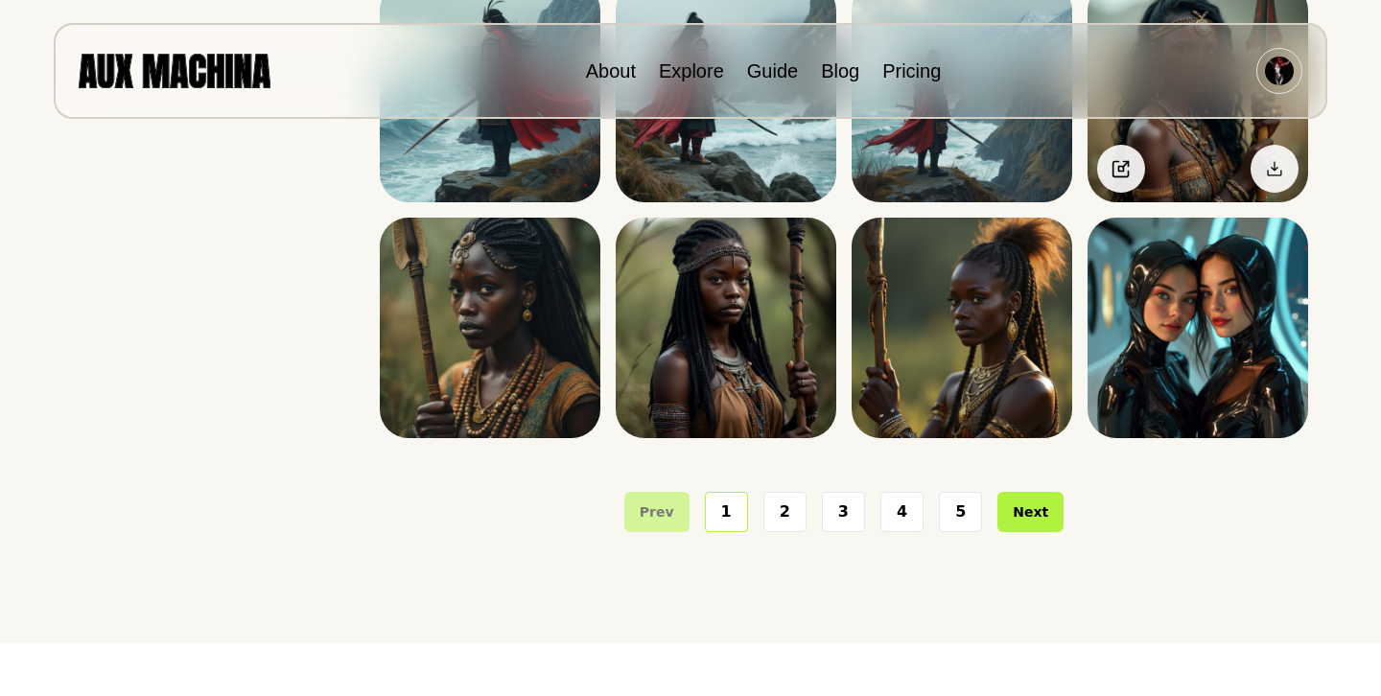
scroll to position [490, 0]
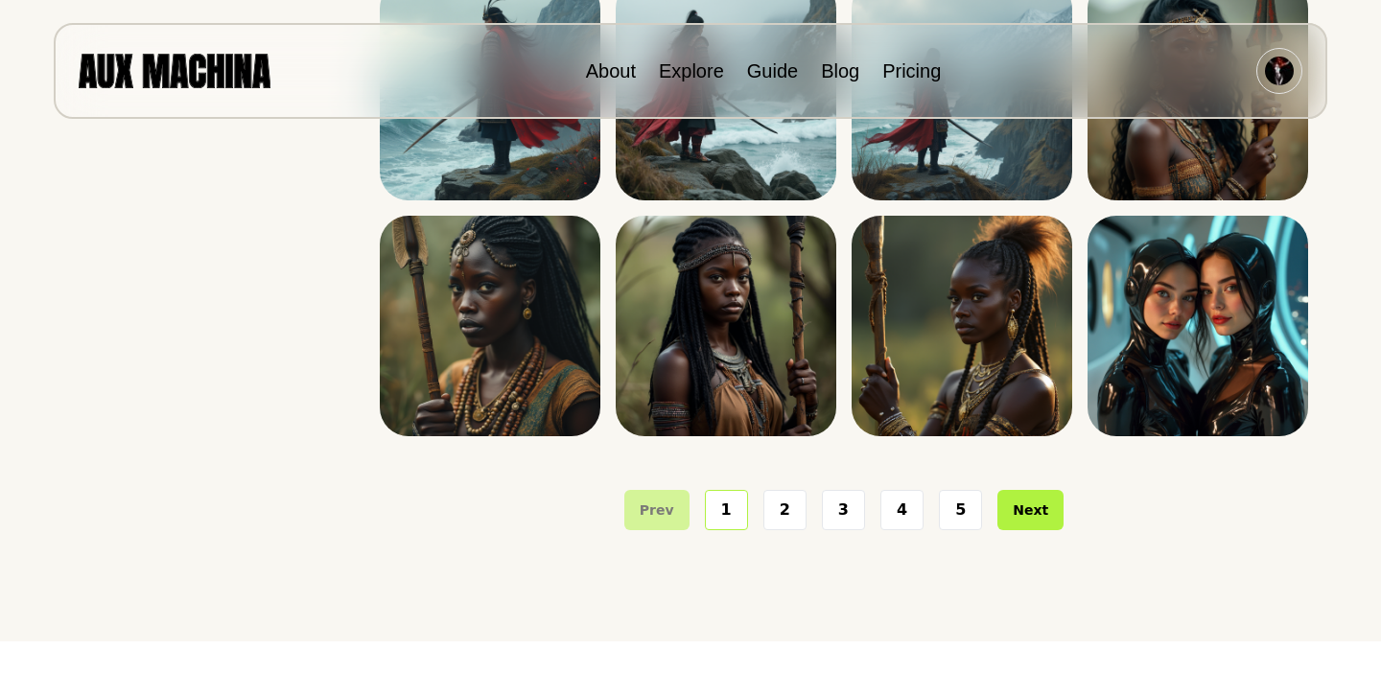
click at [963, 513] on button "5" at bounding box center [960, 510] width 43 height 40
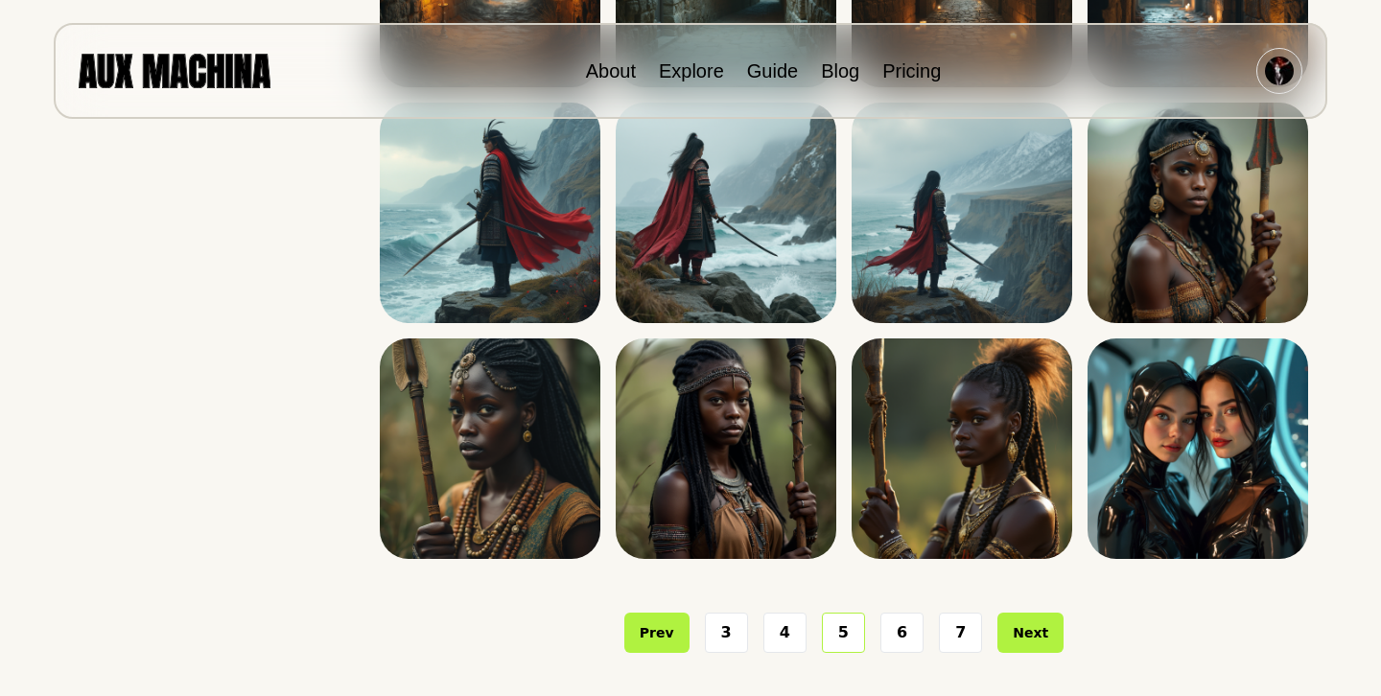
click at [962, 637] on button "7" at bounding box center [960, 633] width 43 height 40
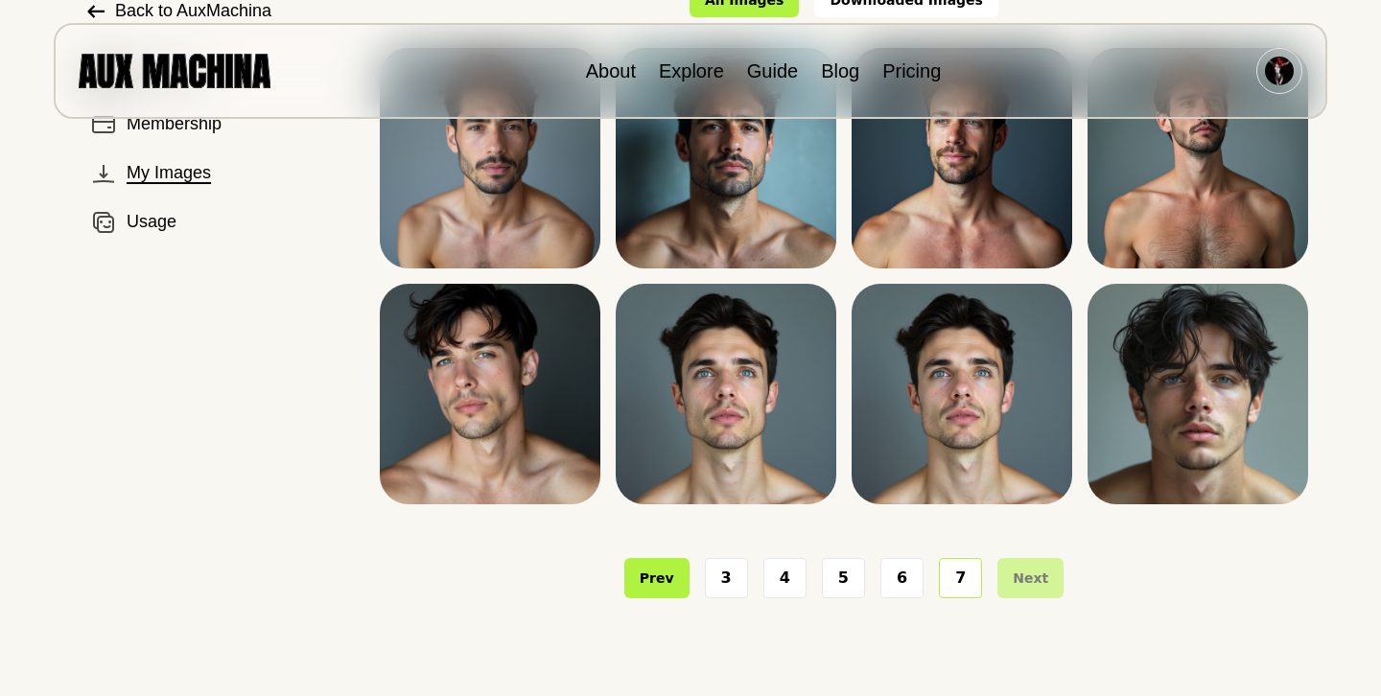
scroll to position [189, 0]
